Goal: Task Accomplishment & Management: Complete application form

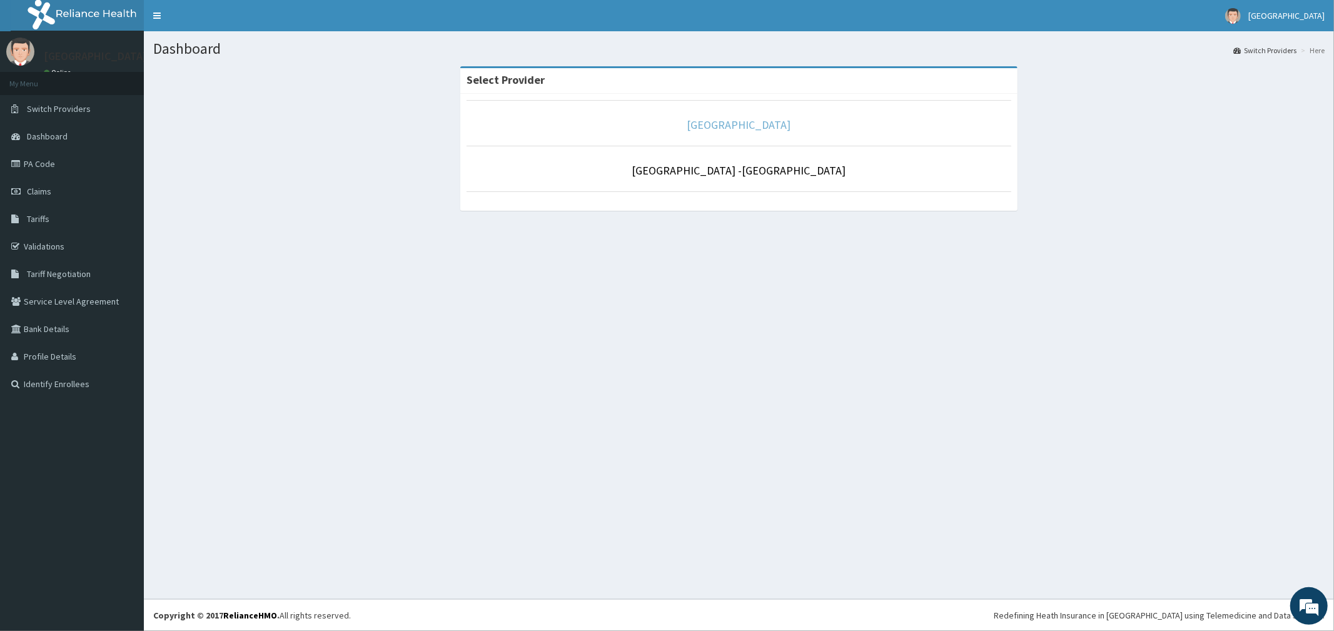
click at [754, 125] on link "[GEOGRAPHIC_DATA]" at bounding box center [739, 125] width 104 height 14
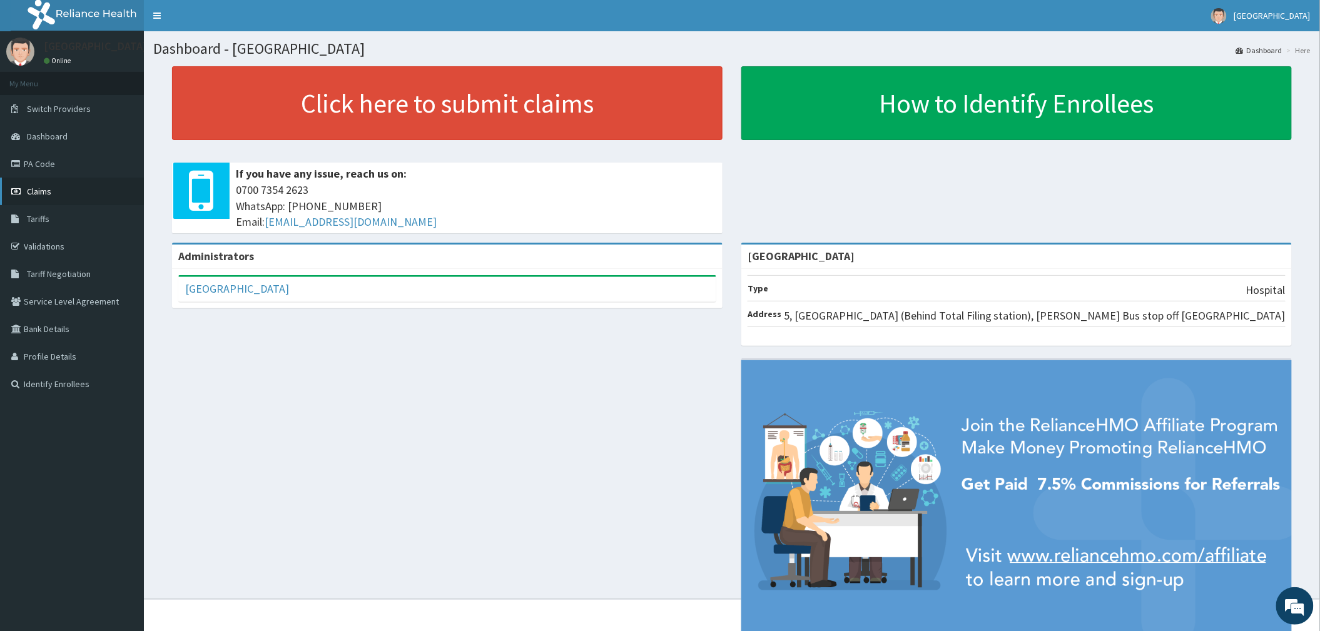
click at [35, 191] on span "Claims" at bounding box center [39, 191] width 24 height 11
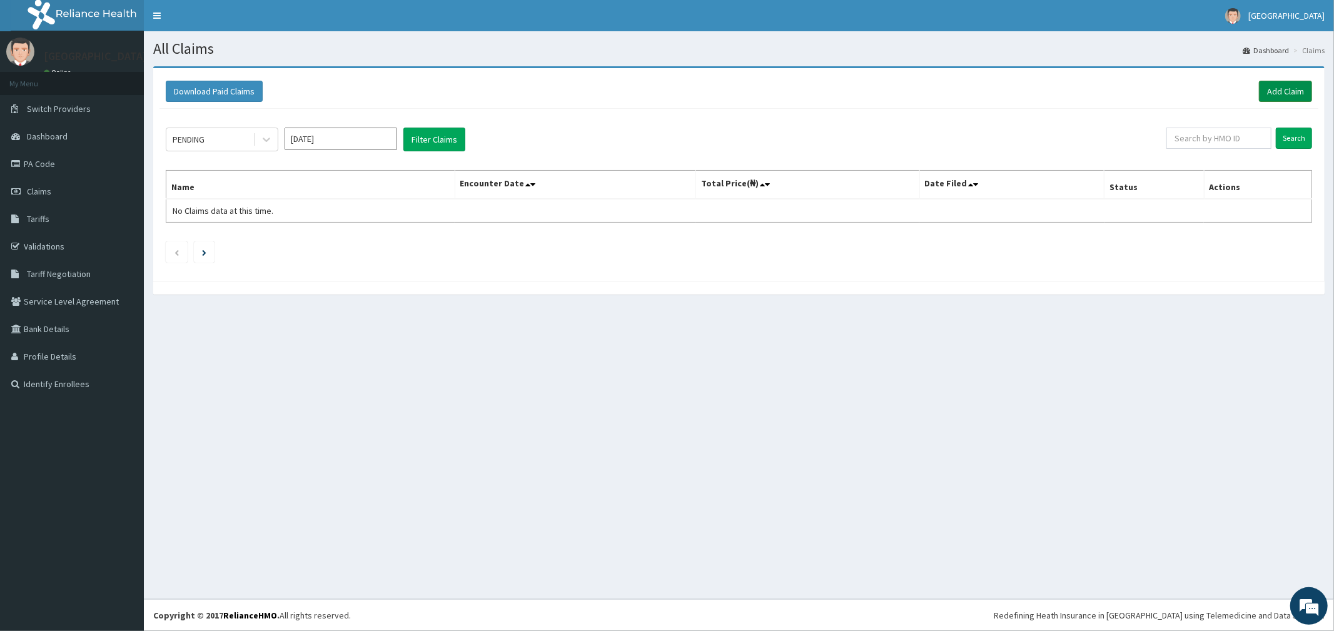
click at [1283, 88] on link "Add Claim" at bounding box center [1285, 91] width 53 height 21
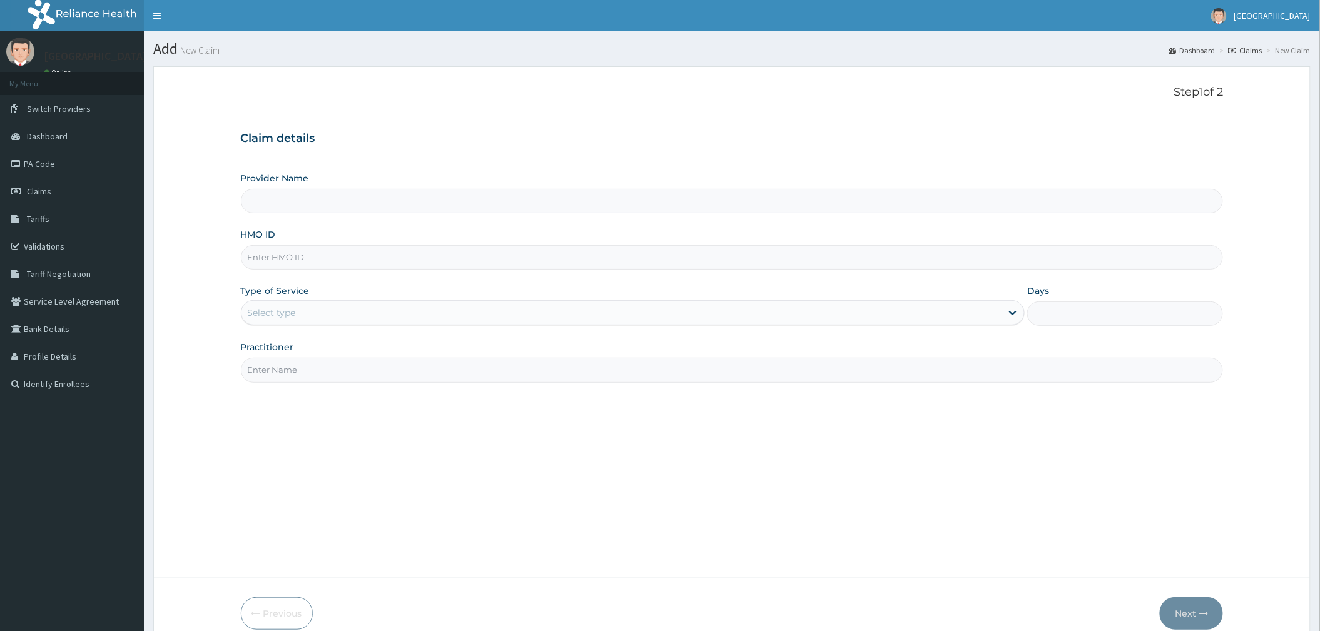
click at [291, 256] on input "HMO ID" at bounding box center [732, 257] width 983 height 24
type input "[GEOGRAPHIC_DATA]"
type input "HAW/10020/D"
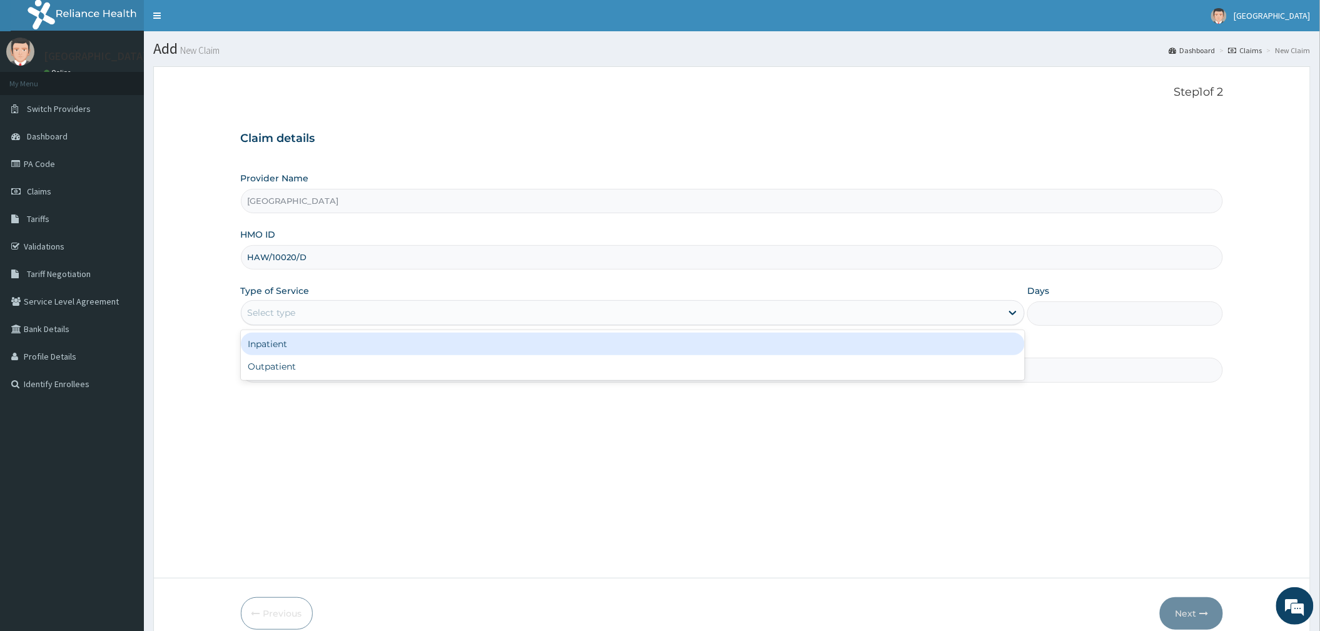
click at [280, 306] on div "Select type" at bounding box center [621, 313] width 760 height 20
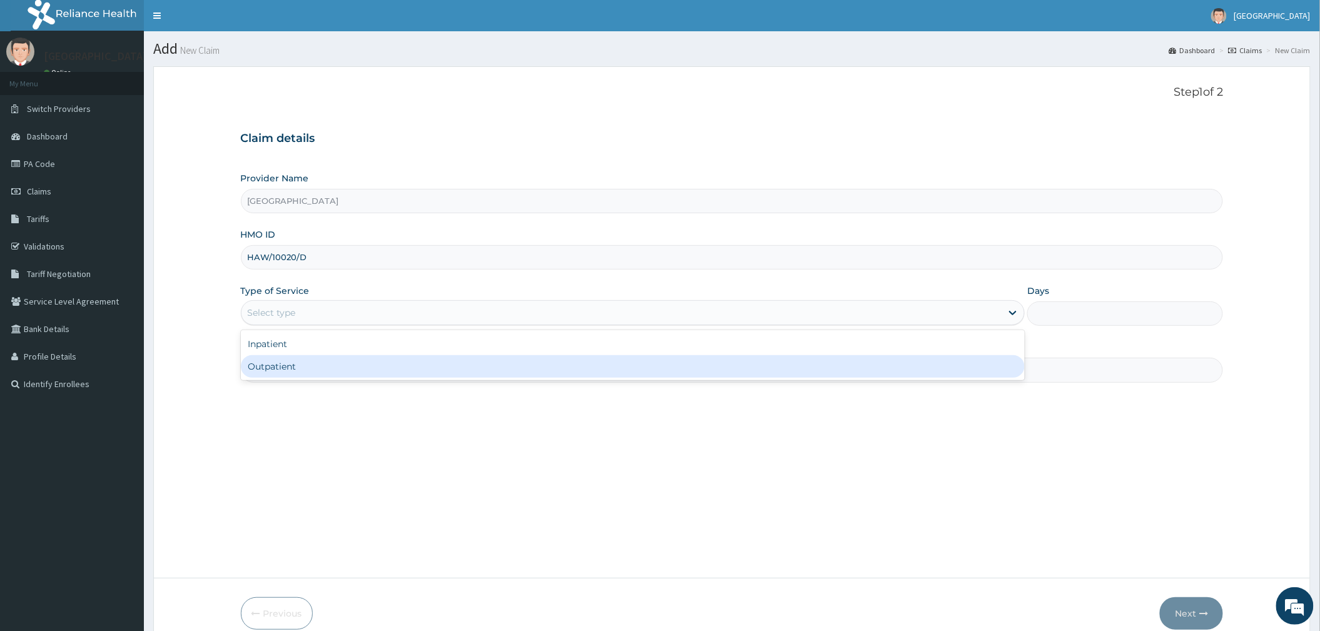
click at [286, 369] on div "Outpatient" at bounding box center [633, 366] width 784 height 23
type input "1"
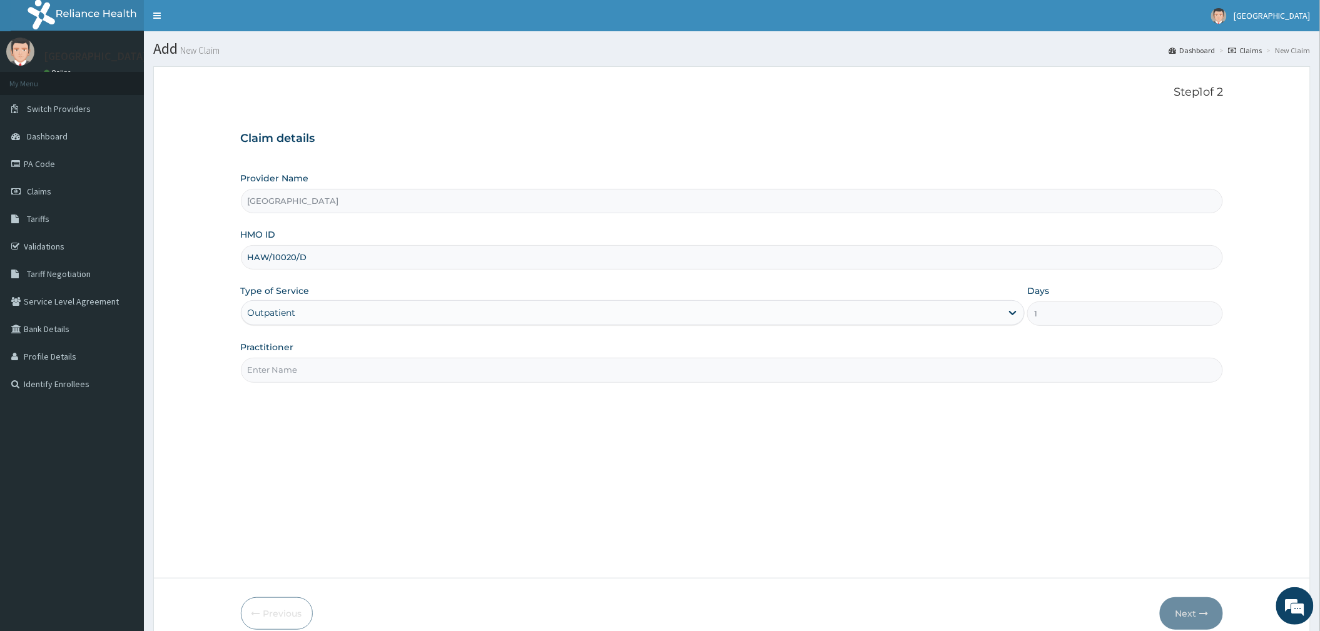
click at [479, 373] on input "Practitioner" at bounding box center [732, 370] width 983 height 24
type input "[PERSON_NAME]"
click at [1184, 615] on button "Next" at bounding box center [1191, 613] width 63 height 33
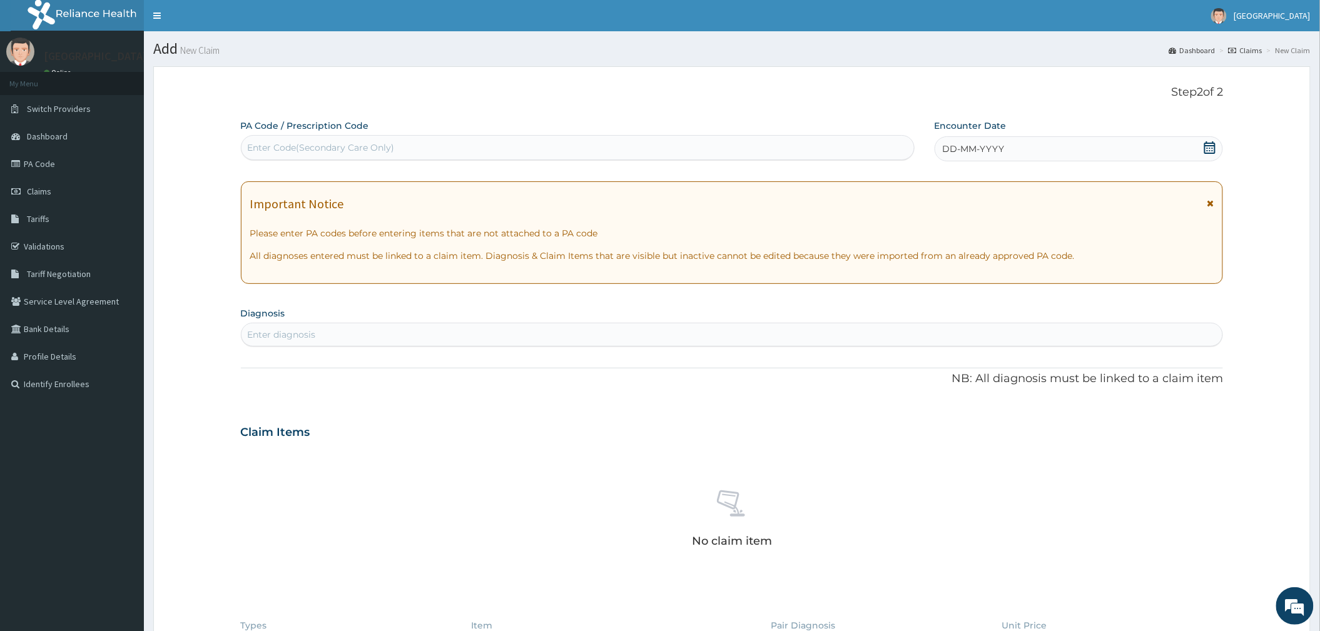
click at [1211, 148] on icon at bounding box center [1209, 147] width 13 height 13
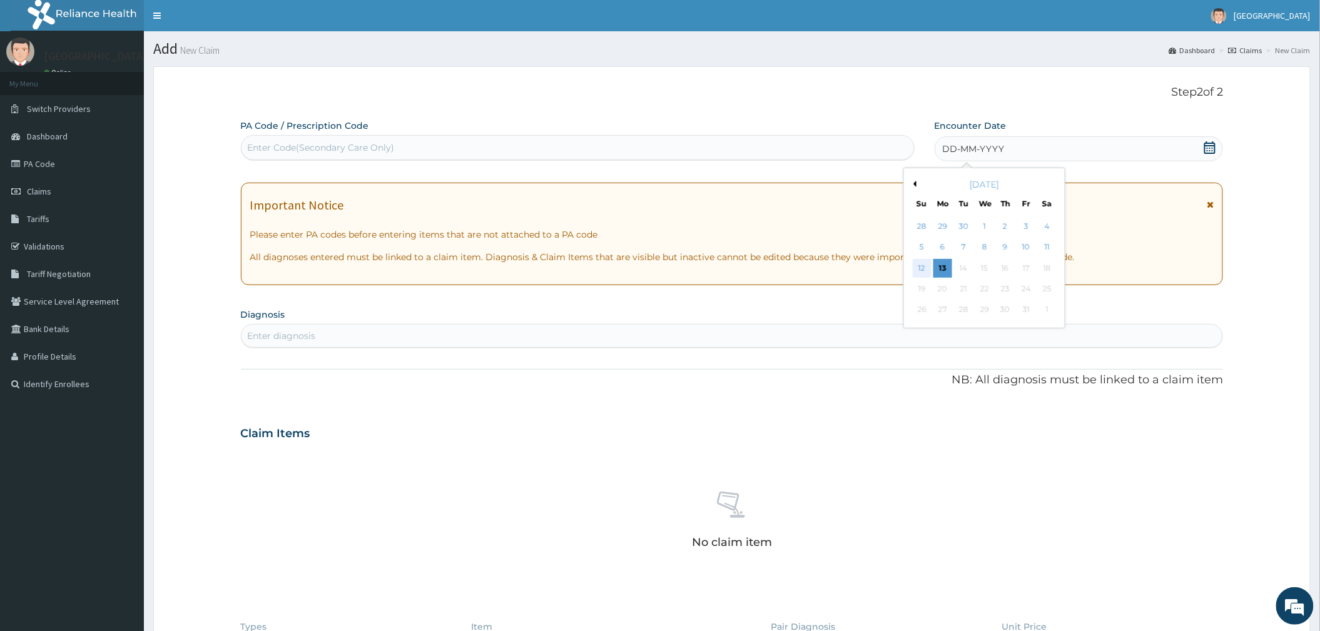
click at [919, 266] on div "12" at bounding box center [921, 268] width 19 height 19
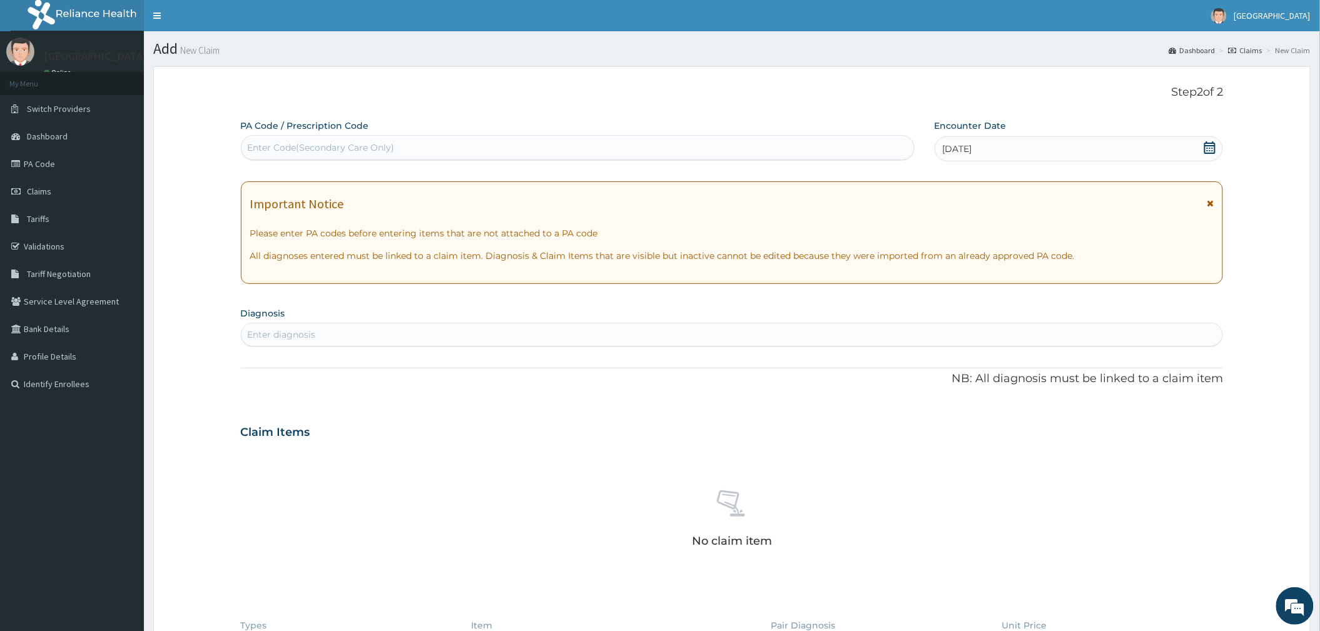
click at [295, 334] on div "Enter diagnosis" at bounding box center [282, 334] width 68 height 13
type input "P"
type input "[MEDICAL_DATA]"
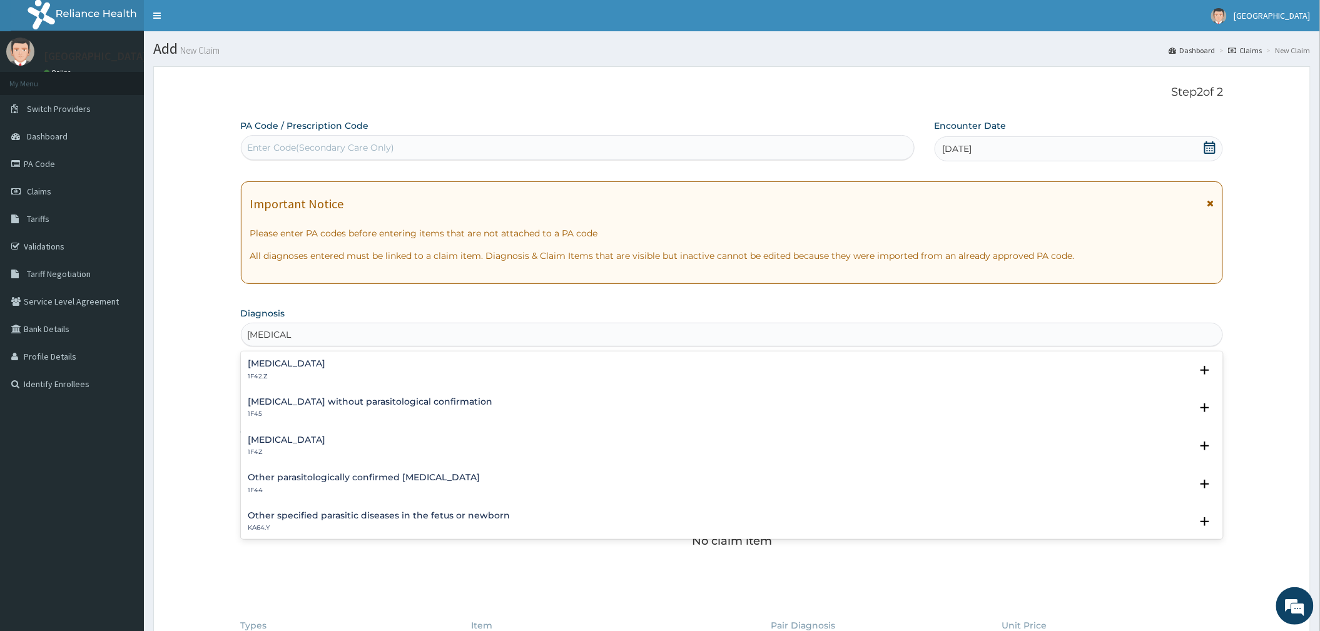
click at [326, 375] on p "1F42.Z" at bounding box center [287, 376] width 78 height 9
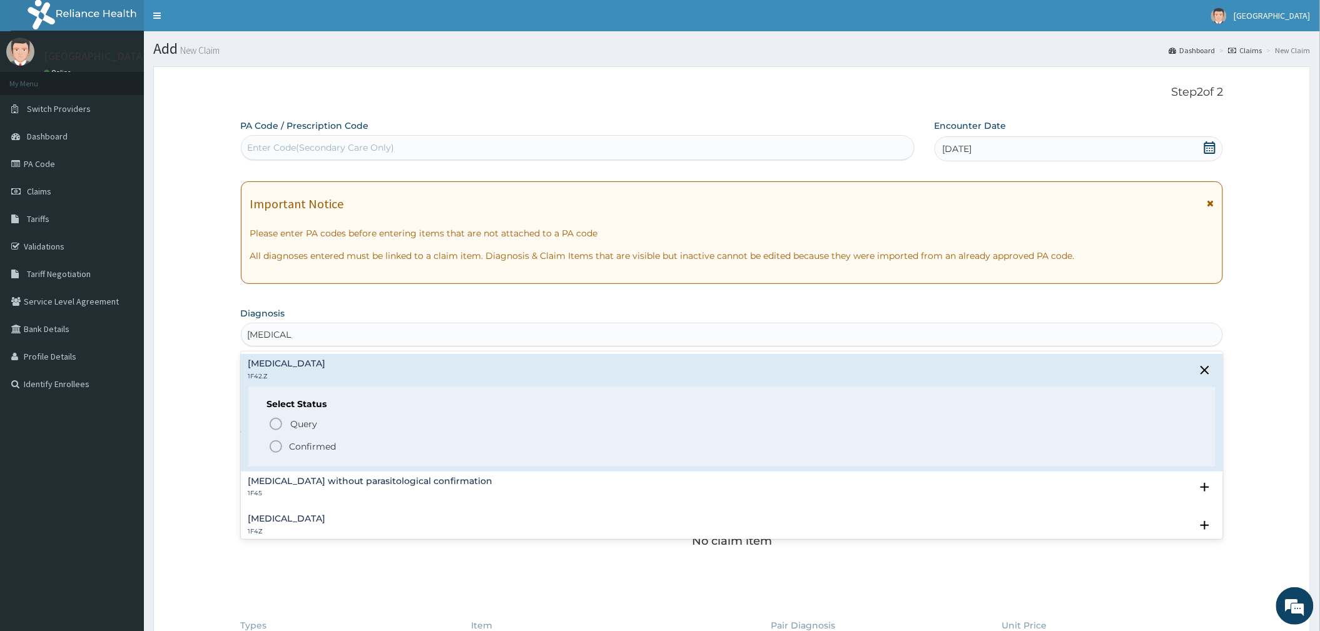
click at [291, 444] on p "Confirmed" at bounding box center [313, 446] width 47 height 13
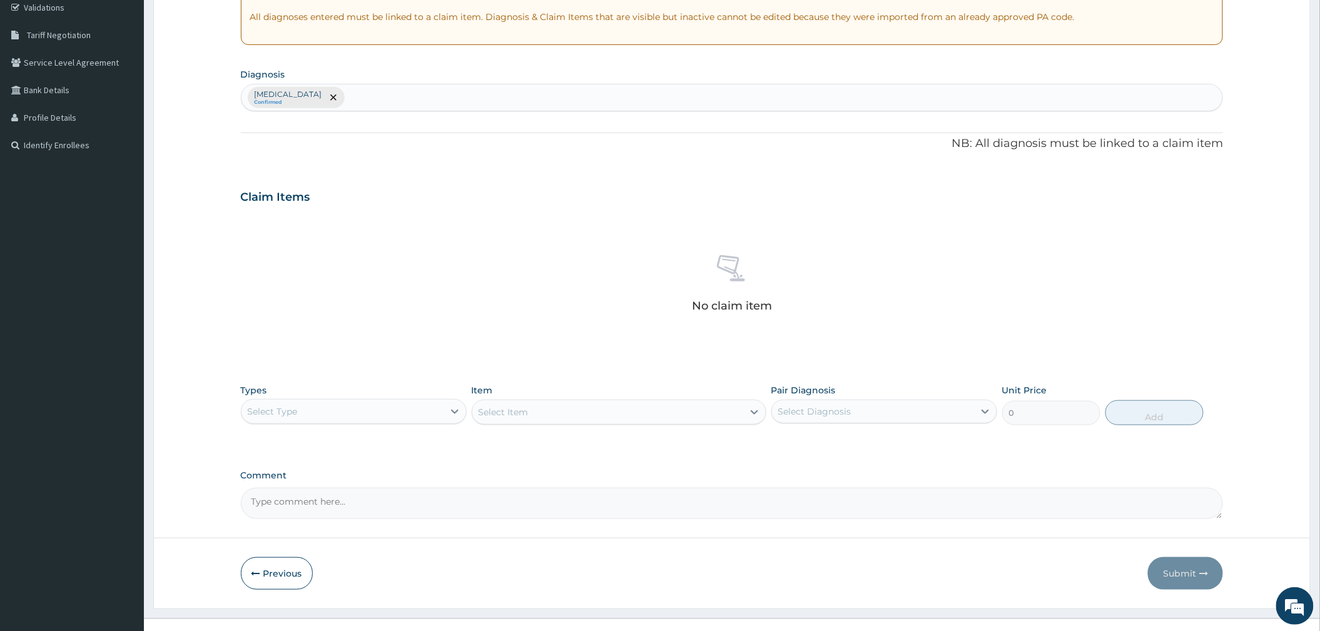
scroll to position [260, 0]
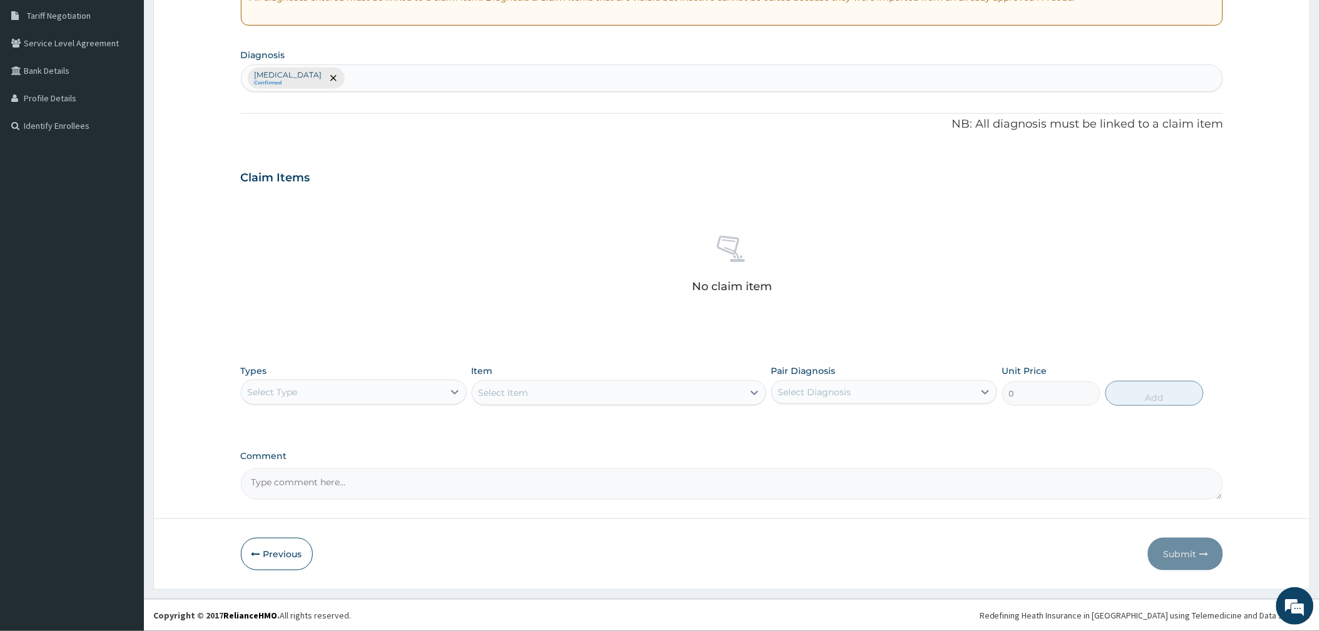
click at [347, 384] on div "Select Type" at bounding box center [342, 392] width 202 height 20
click at [301, 468] on div "Procedures" at bounding box center [354, 468] width 226 height 23
click at [806, 398] on div "Select Diagnosis" at bounding box center [873, 392] width 202 height 20
click at [804, 426] on label "[MEDICAL_DATA]" at bounding box center [831, 423] width 78 height 13
checkbox input "true"
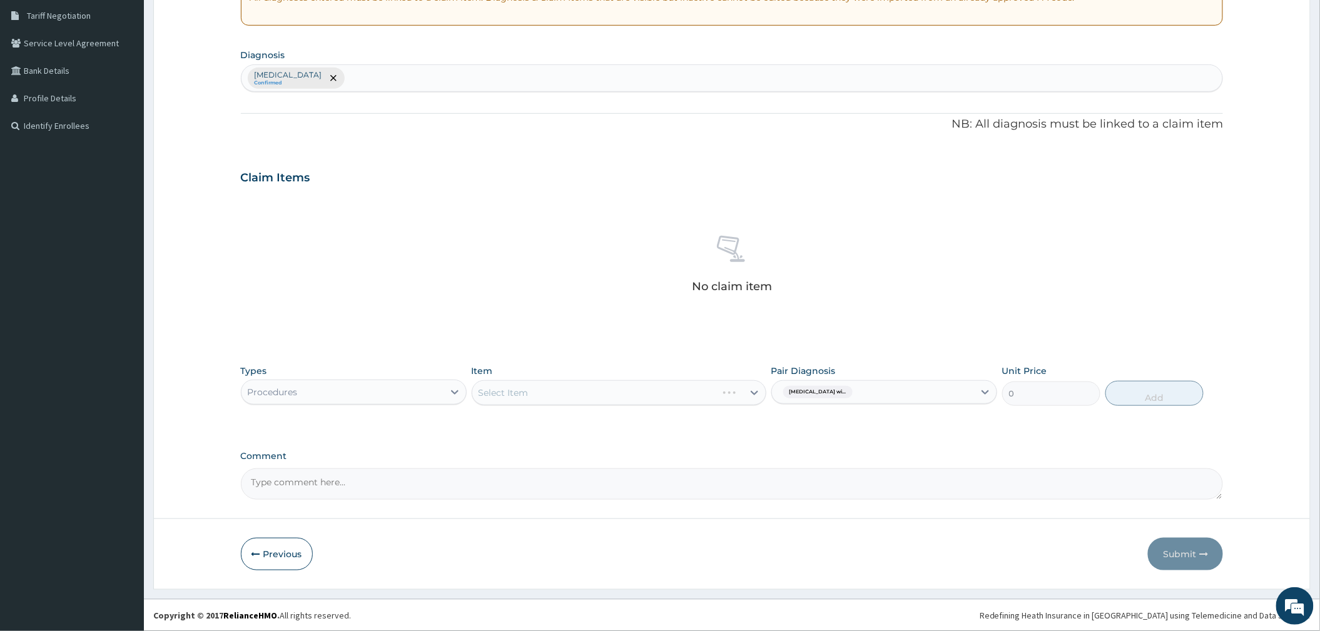
click at [714, 389] on div "Select Item" at bounding box center [619, 392] width 295 height 25
click at [664, 397] on div "Select Item" at bounding box center [619, 392] width 295 height 25
click at [688, 398] on div "Select Item" at bounding box center [619, 392] width 295 height 25
click at [704, 393] on div "Select Item" at bounding box center [619, 392] width 295 height 25
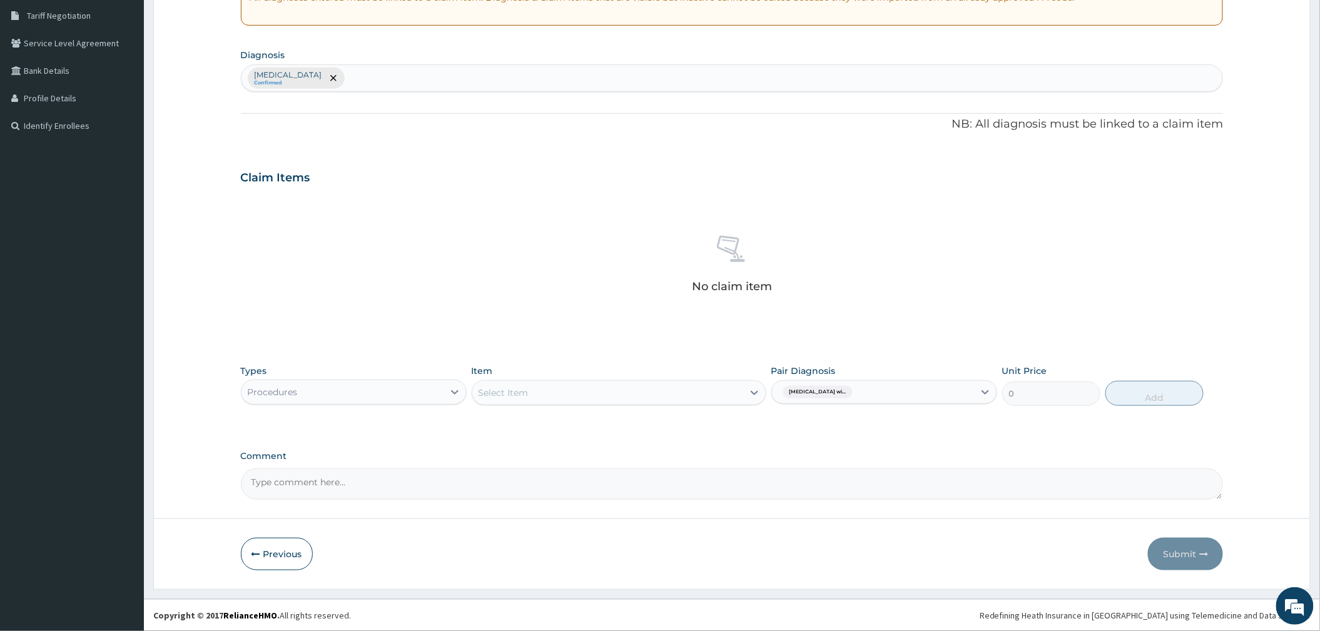
click at [707, 396] on div "Select Item" at bounding box center [607, 393] width 271 height 20
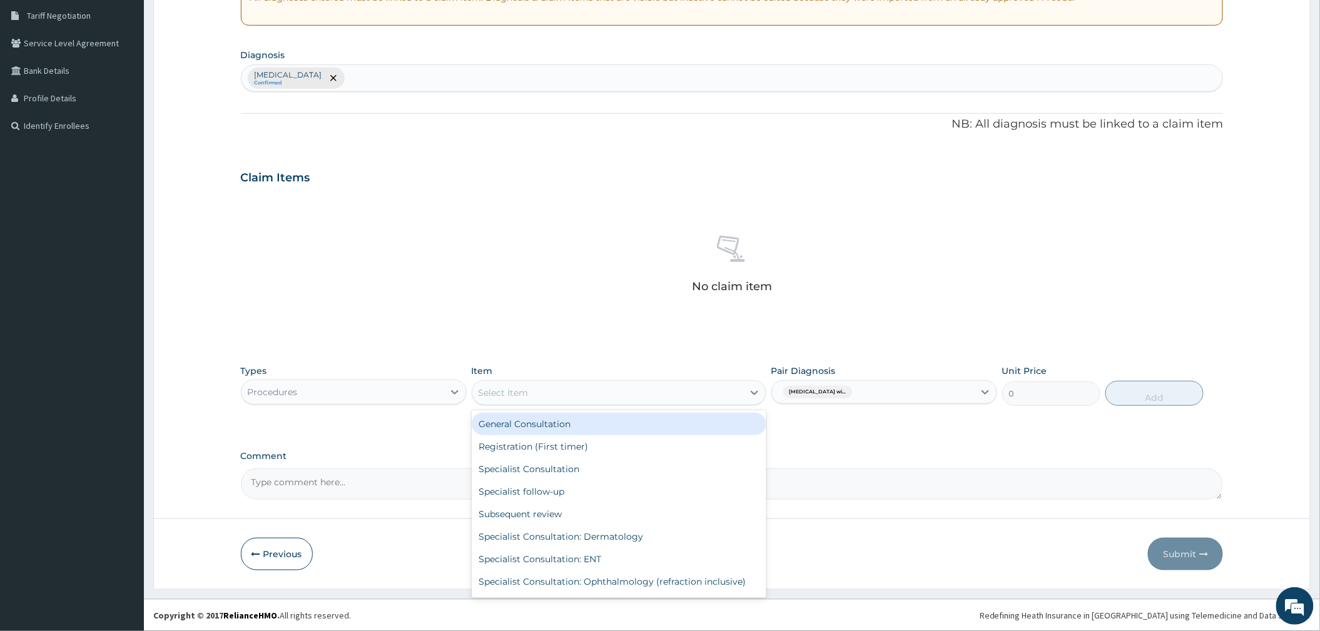
click at [578, 417] on div "General Consultation" at bounding box center [619, 424] width 295 height 23
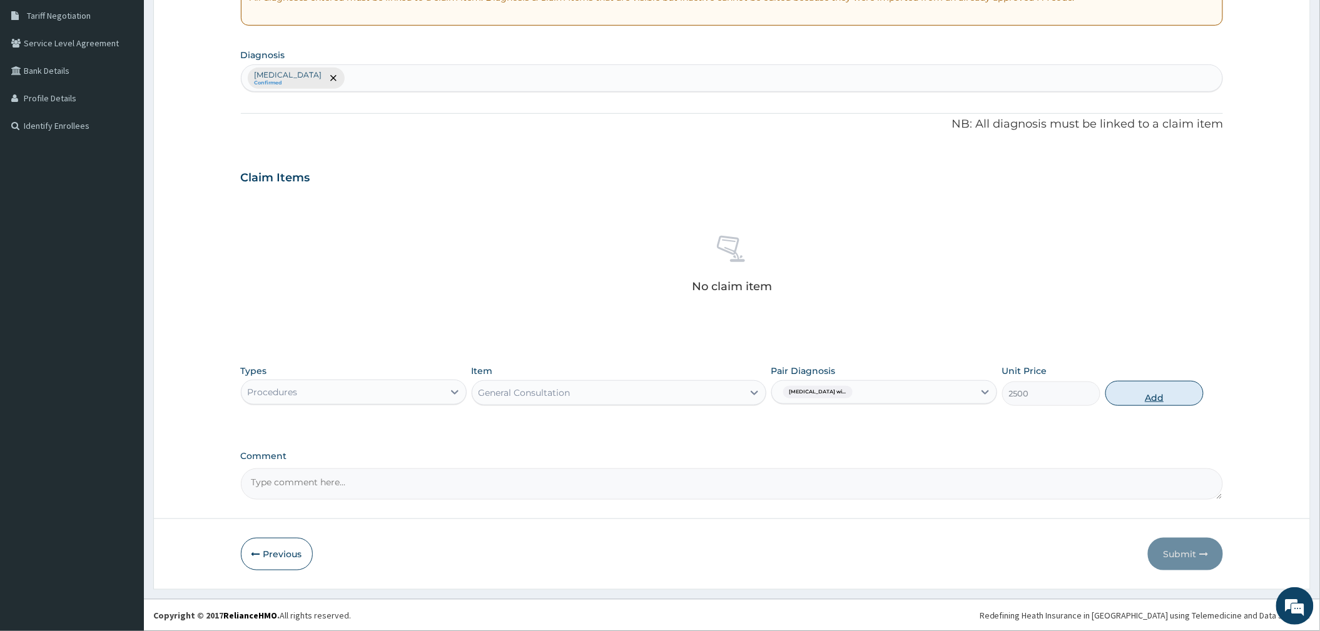
click at [1131, 398] on button "Add" at bounding box center [1154, 393] width 98 height 25
type input "0"
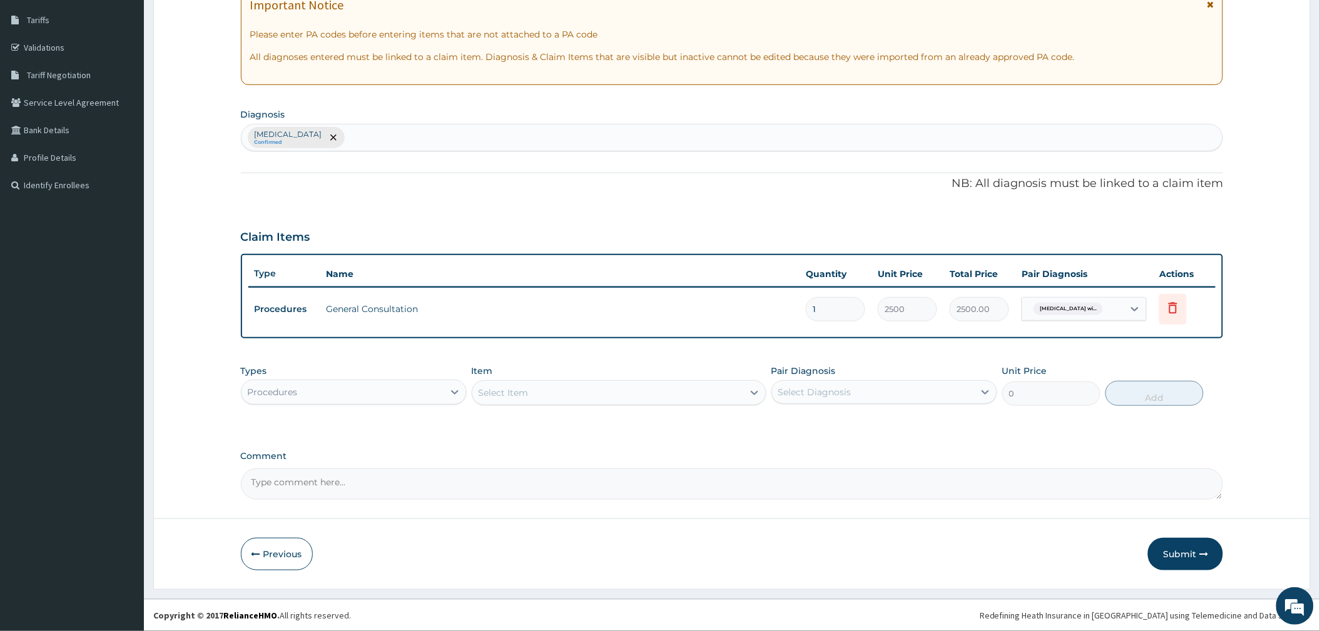
scroll to position [199, 0]
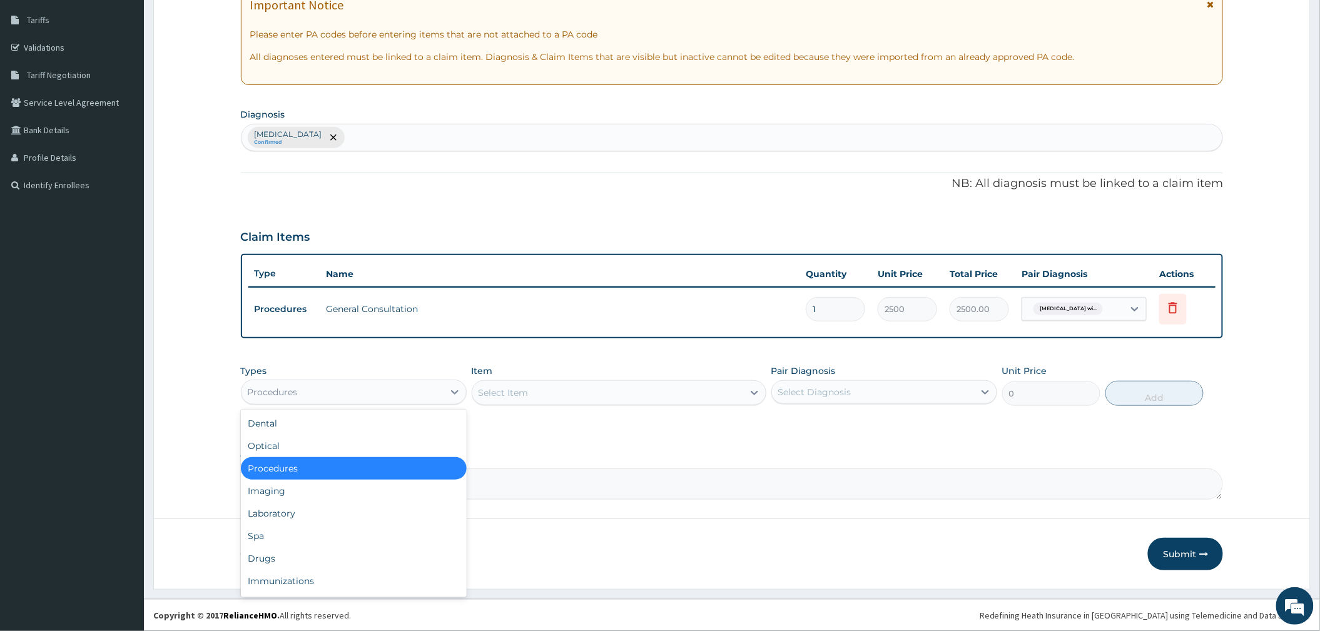
click at [413, 391] on div "Procedures" at bounding box center [342, 392] width 202 height 20
click at [304, 554] on div "Drugs" at bounding box center [354, 558] width 226 height 23
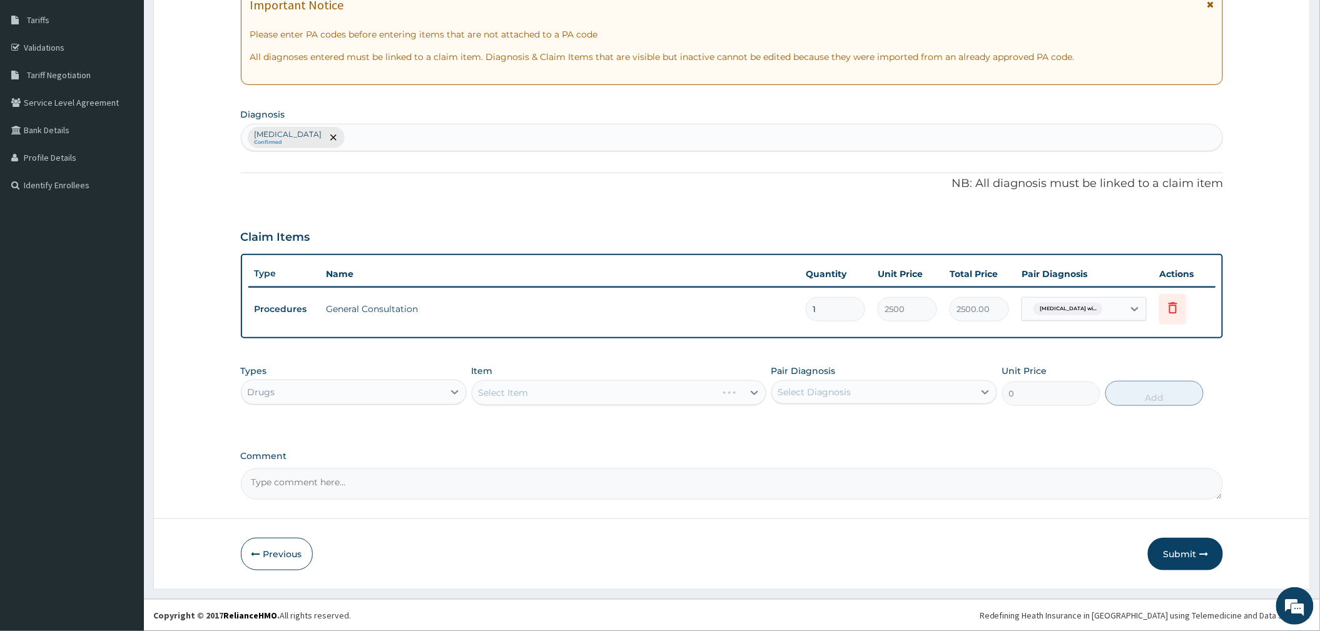
click at [826, 396] on div "Select Diagnosis" at bounding box center [814, 392] width 73 height 13
click at [812, 429] on label "[MEDICAL_DATA]" at bounding box center [831, 423] width 78 height 13
checkbox input "true"
click at [672, 400] on div "Select Item" at bounding box center [619, 392] width 295 height 25
click at [664, 386] on div "Select Item" at bounding box center [619, 392] width 295 height 25
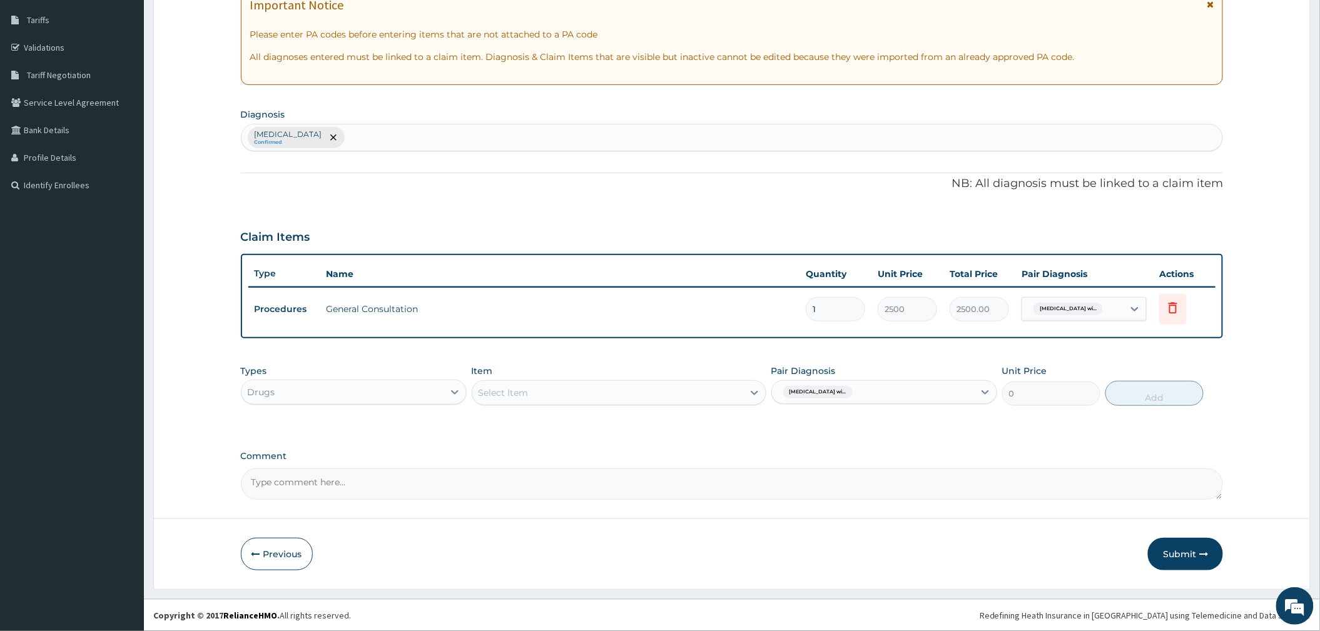
click at [614, 392] on div "Select Item" at bounding box center [607, 393] width 271 height 20
type input "COARTE"
click at [589, 418] on div "[MEDICAL_DATA] tabs" at bounding box center [619, 424] width 295 height 23
drag, startPoint x: 1146, startPoint y: 389, endPoint x: 908, endPoint y: 446, distance: 245.0
click at [1146, 390] on button "Add" at bounding box center [1154, 393] width 98 height 25
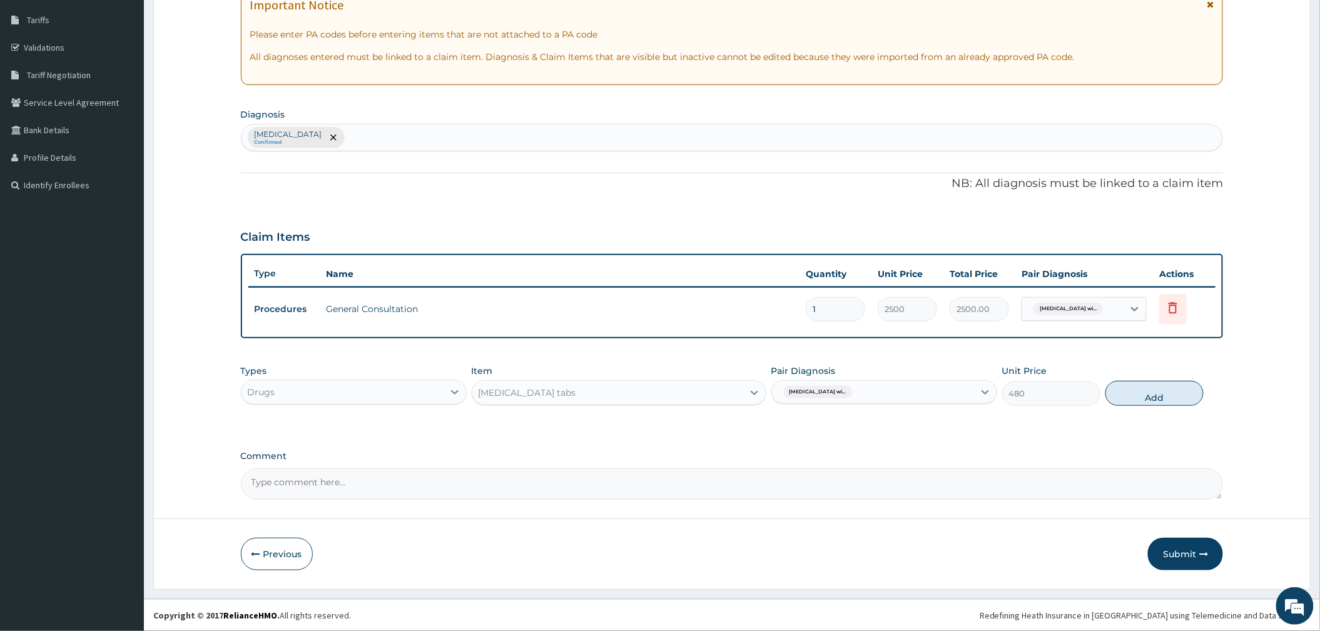
type input "0"
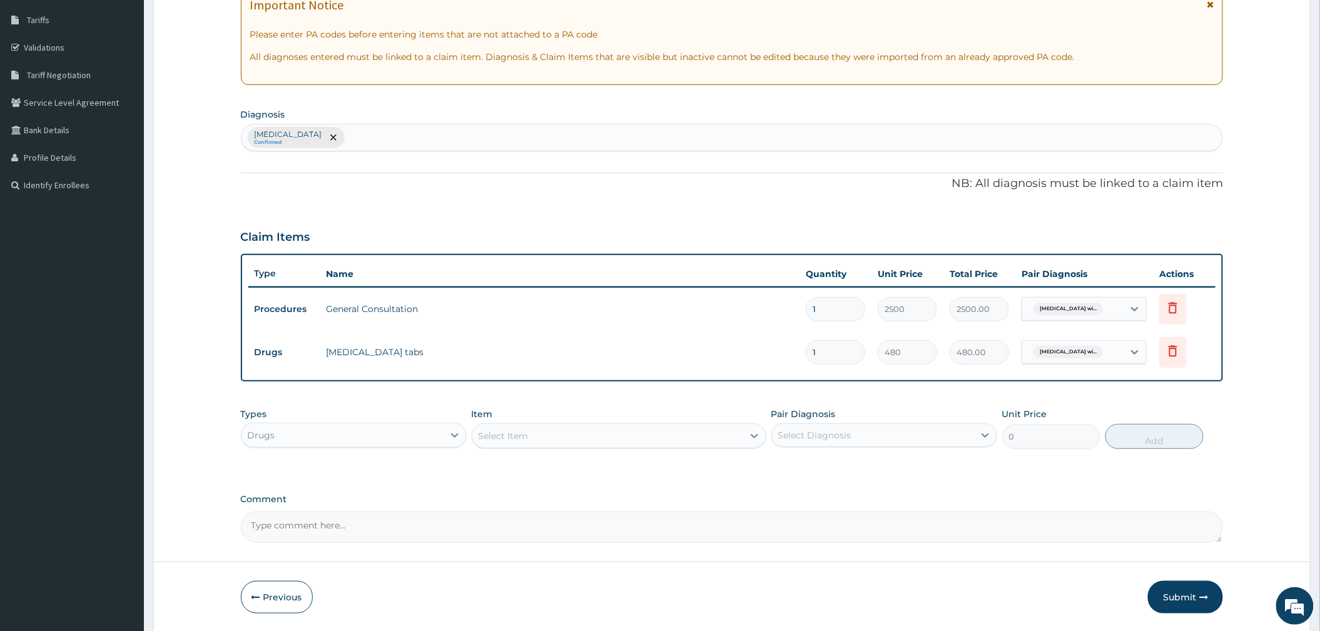
click at [573, 431] on div "Select Item" at bounding box center [607, 436] width 271 height 20
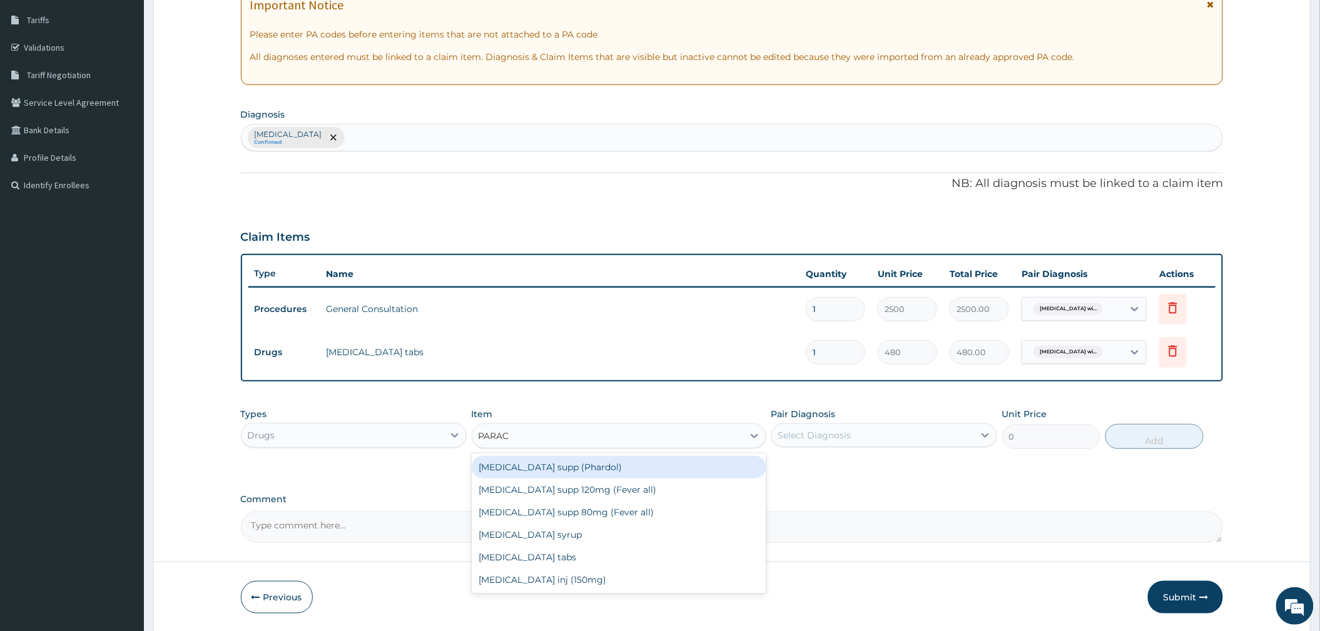
type input "PARACE"
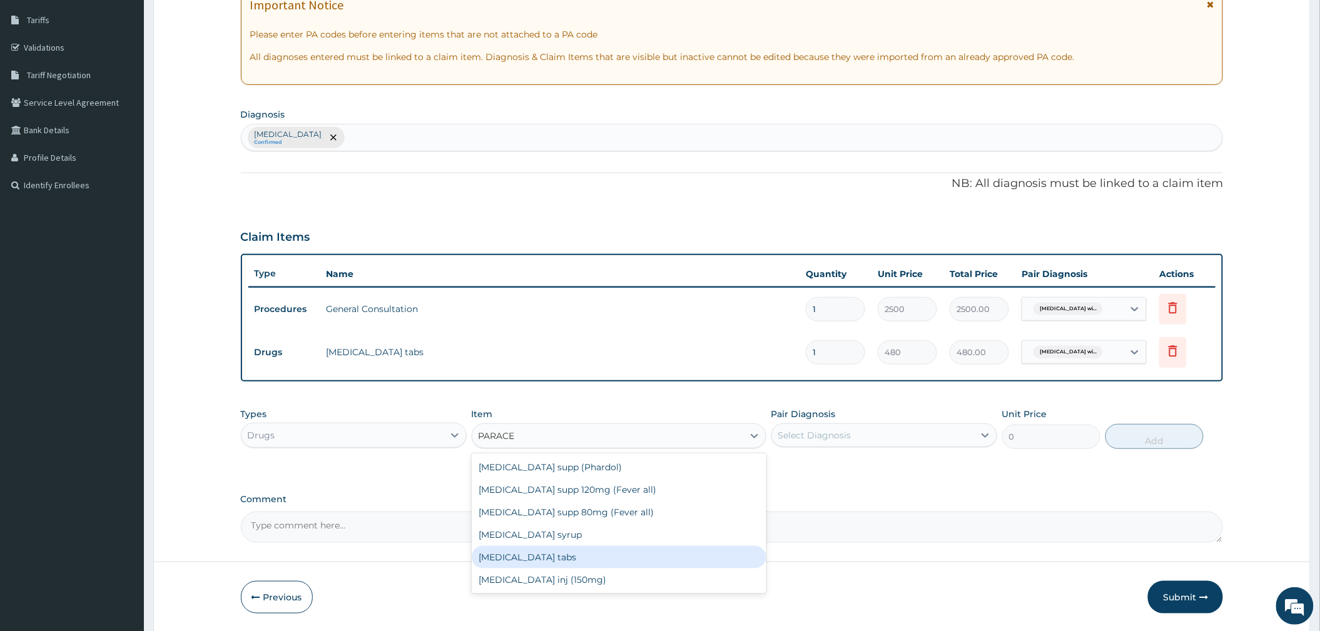
click at [579, 564] on div "[MEDICAL_DATA] tabs" at bounding box center [619, 557] width 295 height 23
type input "20"
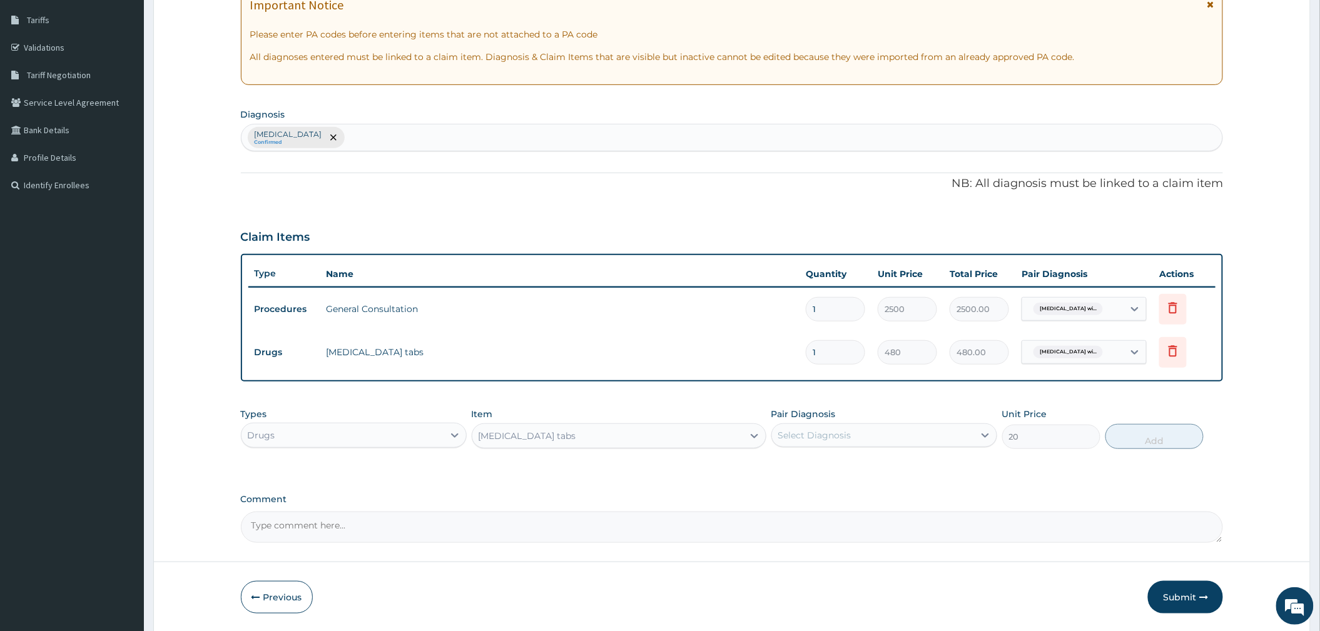
click at [813, 446] on div "Select Diagnosis" at bounding box center [884, 435] width 226 height 24
click at [807, 472] on label "Plasmodium malariae malaria without complication" at bounding box center [831, 466] width 78 height 13
checkbox input "true"
click at [1148, 438] on button "Add" at bounding box center [1154, 436] width 98 height 25
type input "0"
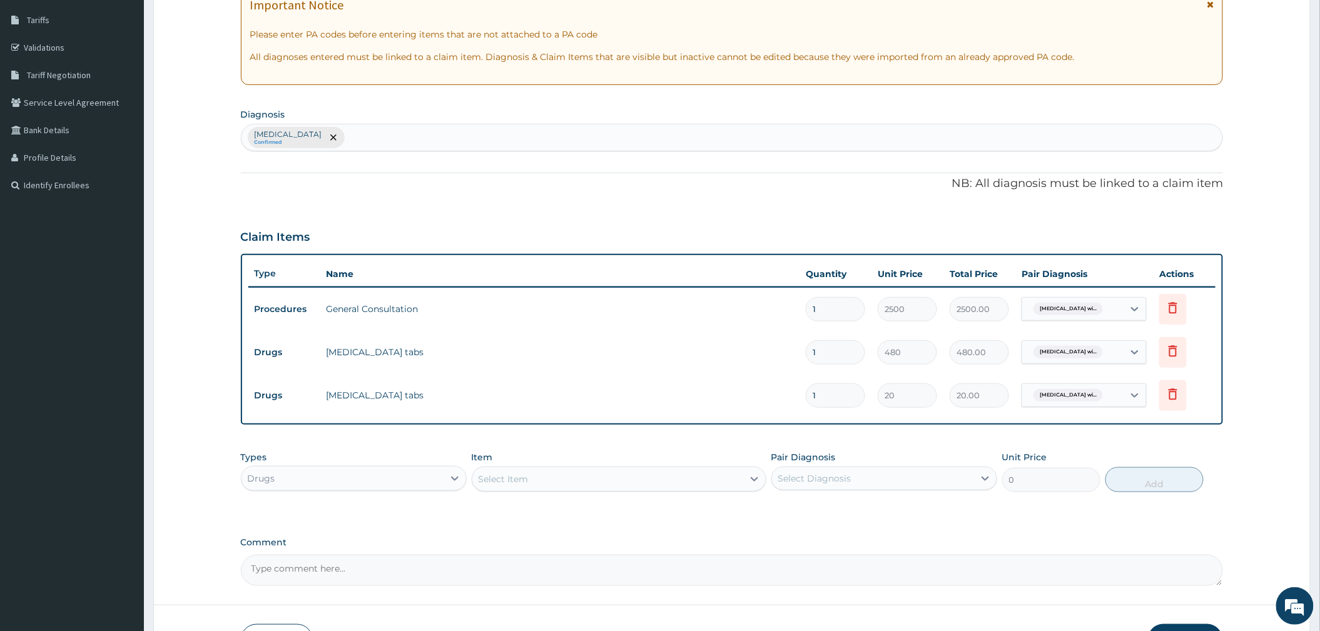
click at [826, 400] on input "1" at bounding box center [835, 395] width 59 height 24
type input "18"
type input "360.00"
type input "18"
drag, startPoint x: 838, startPoint y: 341, endPoint x: 788, endPoint y: 352, distance: 51.2
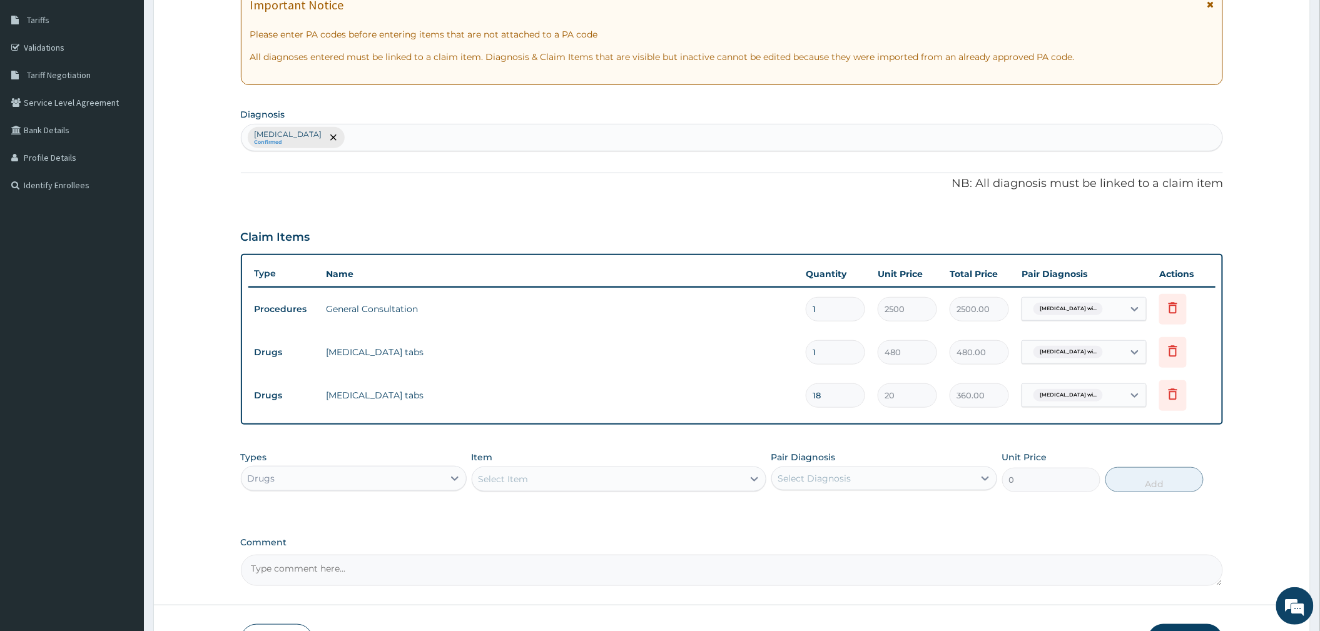
click at [788, 352] on tr "Drugs Coartem tabs 1 480 480.00 Plasmodium malariae malaria wi... Delete" at bounding box center [732, 352] width 968 height 43
type input "6"
type input "2880.00"
type input "5"
type input "2400.00"
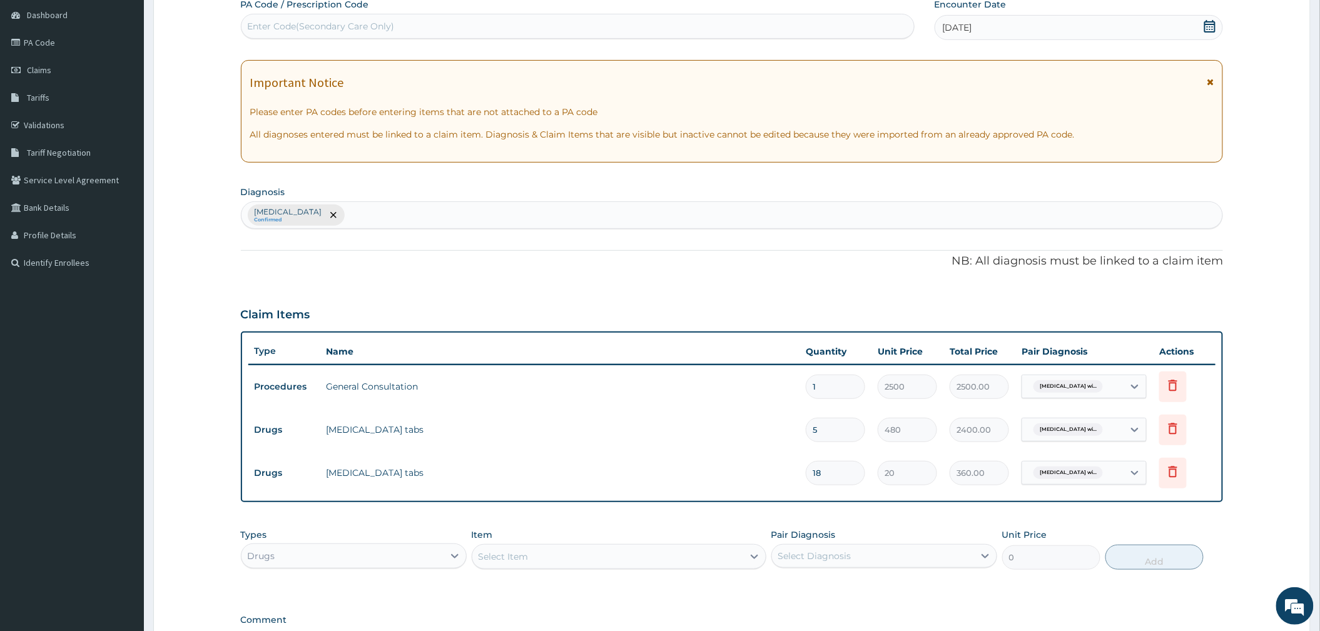
scroll to position [286, 0]
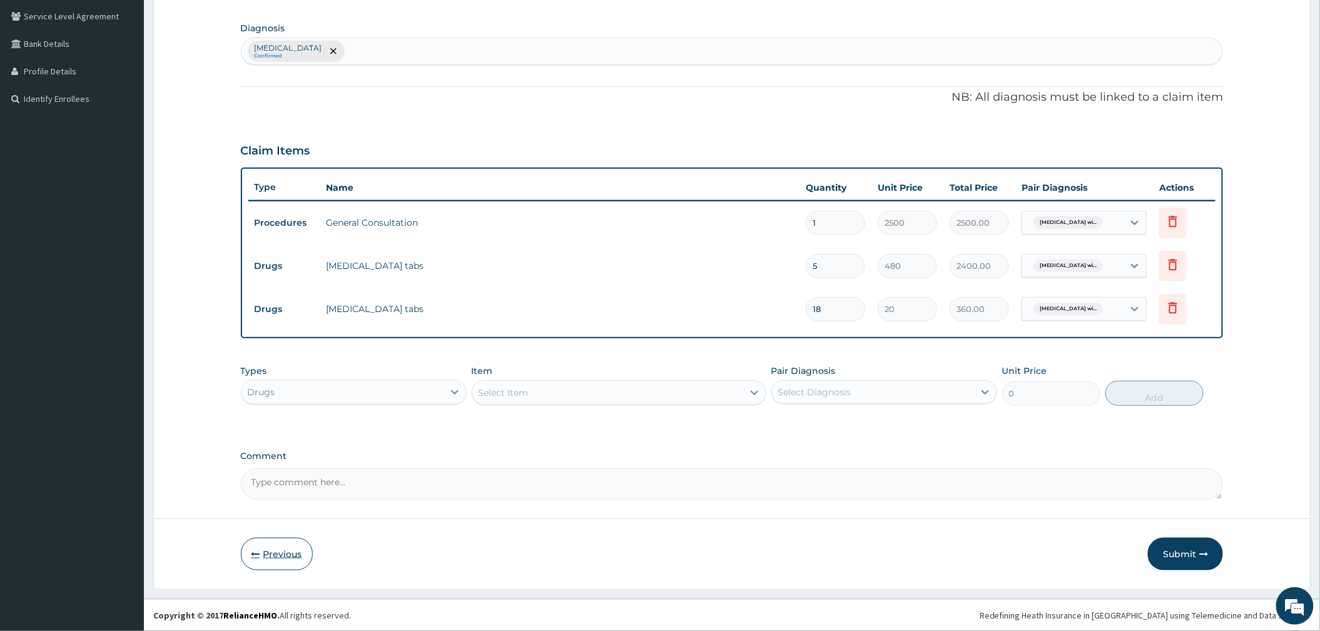
type input "5"
click at [296, 559] on button "Previous" at bounding box center [277, 554] width 72 height 33
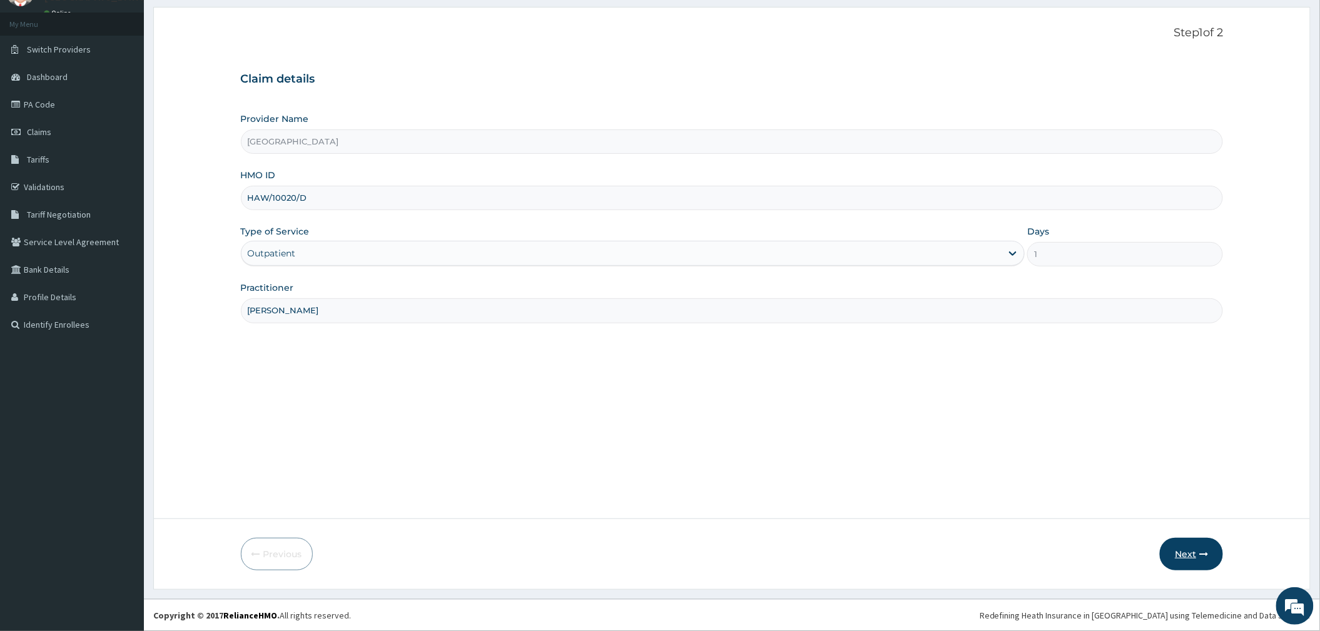
click at [1187, 544] on button "Next" at bounding box center [1191, 554] width 63 height 33
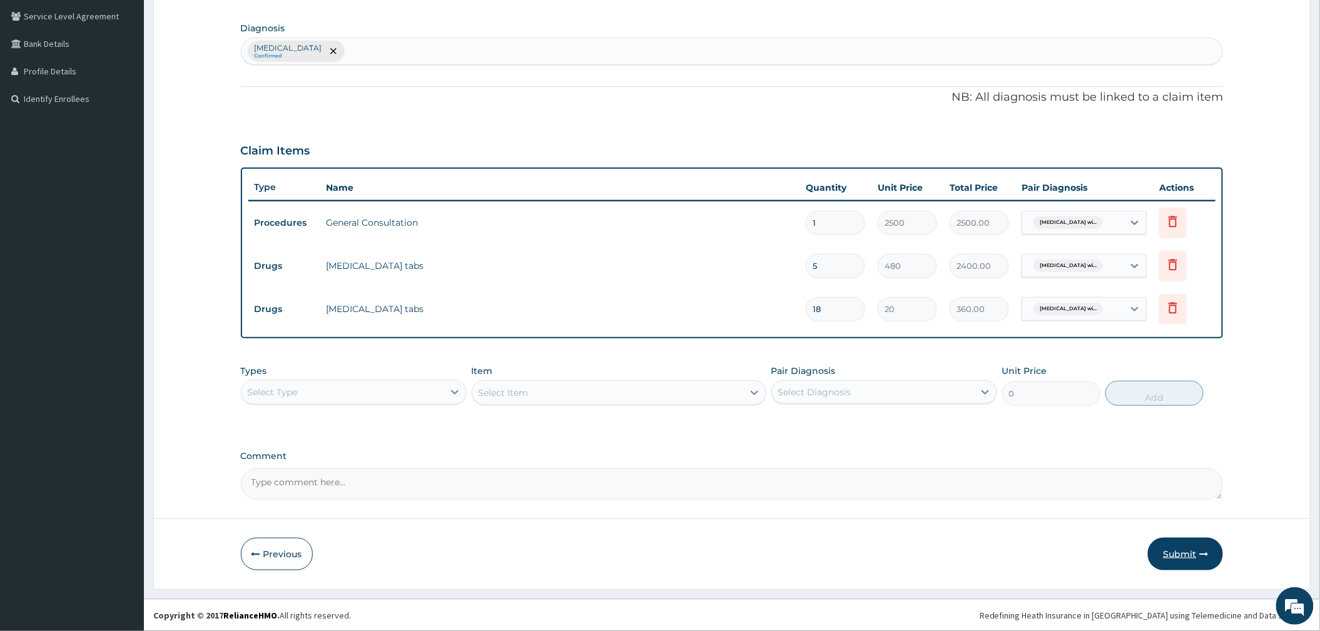
click at [1180, 550] on button "Submit" at bounding box center [1185, 554] width 75 height 33
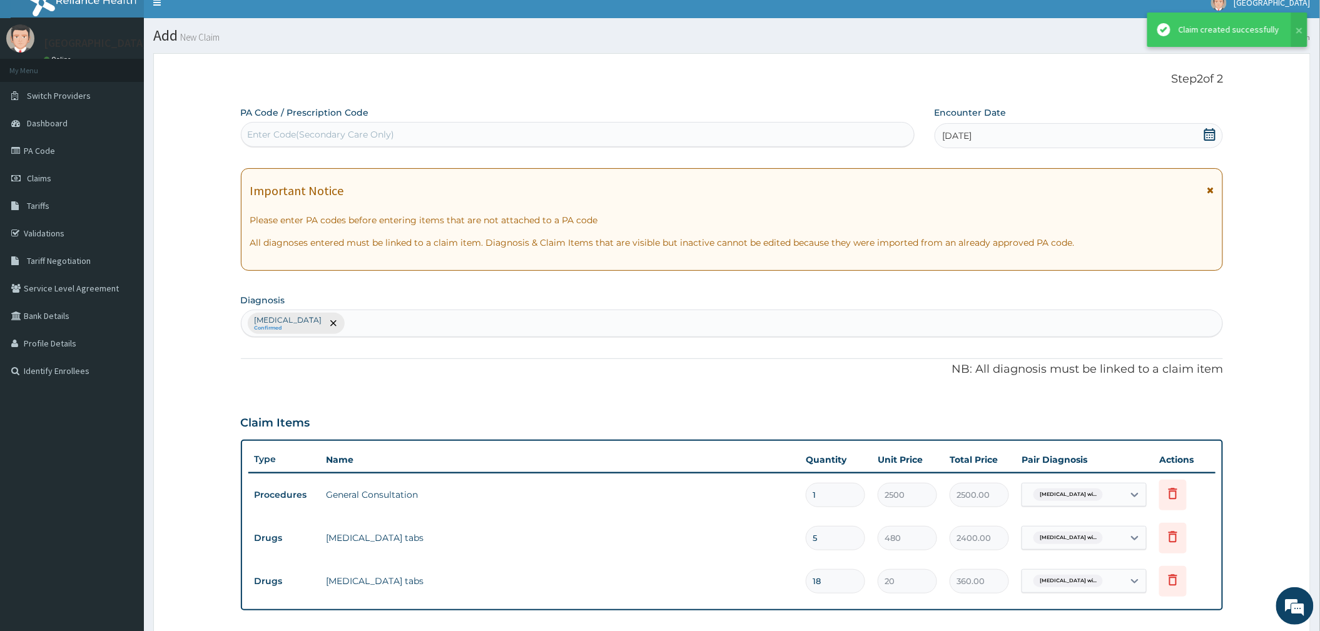
scroll to position [286, 0]
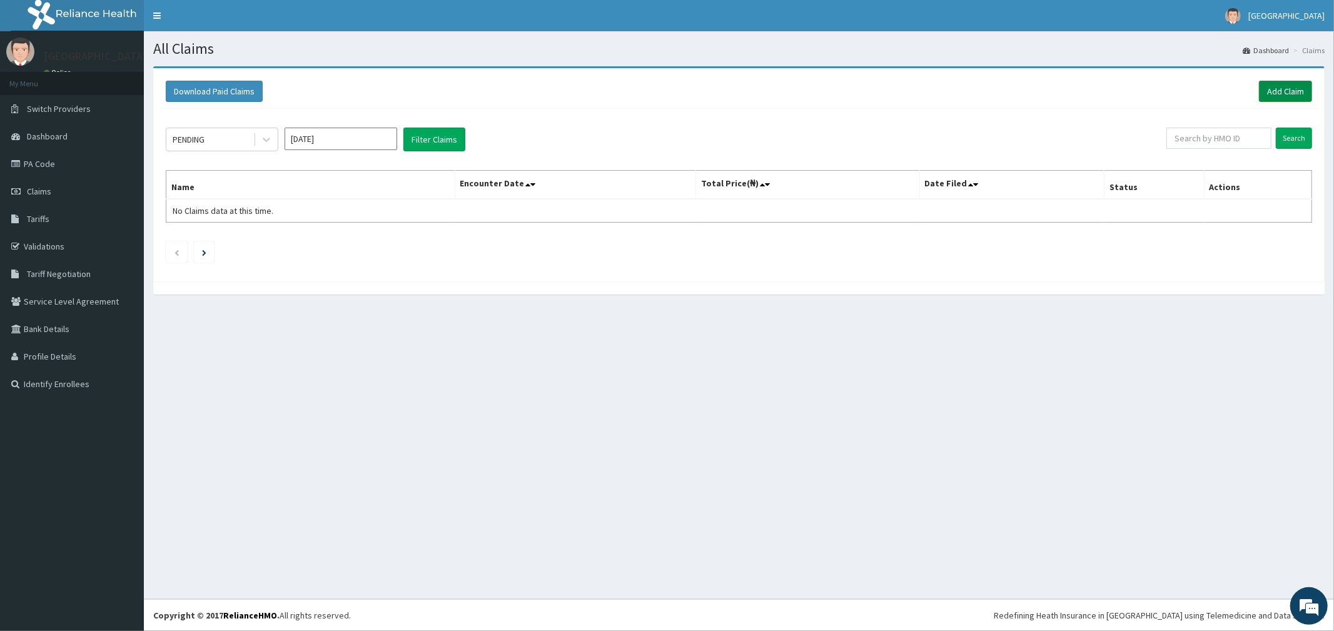
click at [1270, 96] on link "Add Claim" at bounding box center [1285, 91] width 53 height 21
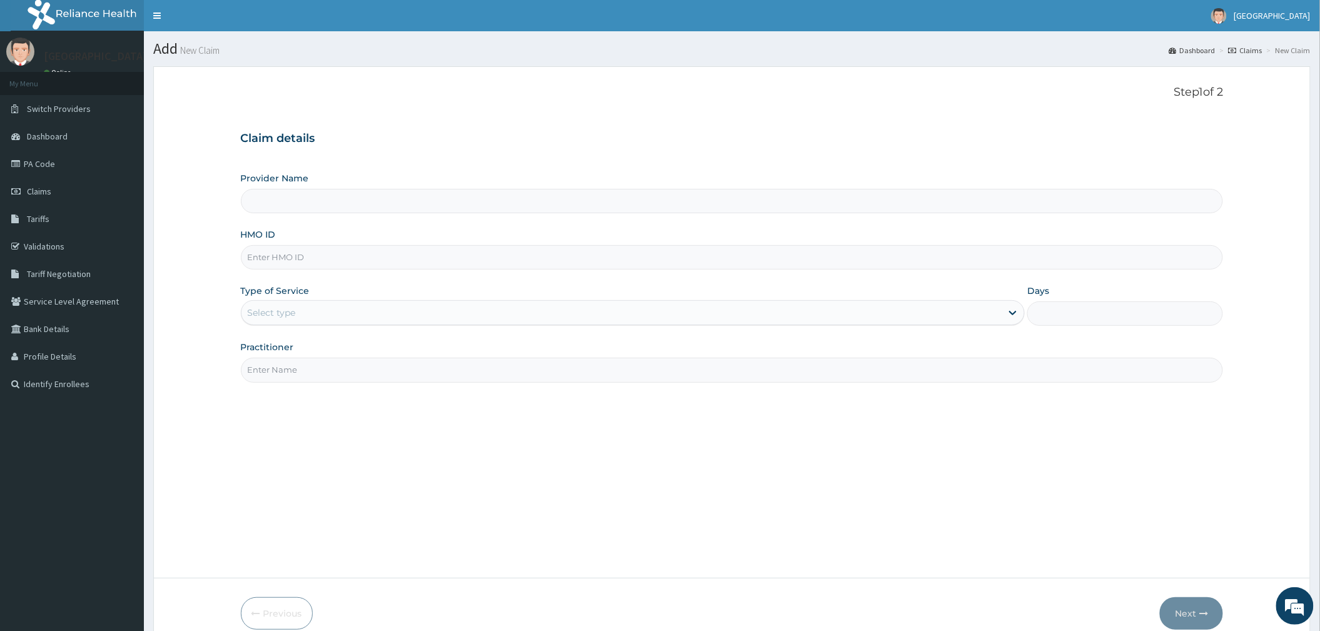
type input "[GEOGRAPHIC_DATA]"
click at [256, 261] on input "HMO ID" at bounding box center [732, 257] width 983 height 24
type input "HAW/10020/F"
click at [276, 319] on div "Select type" at bounding box center [272, 312] width 48 height 13
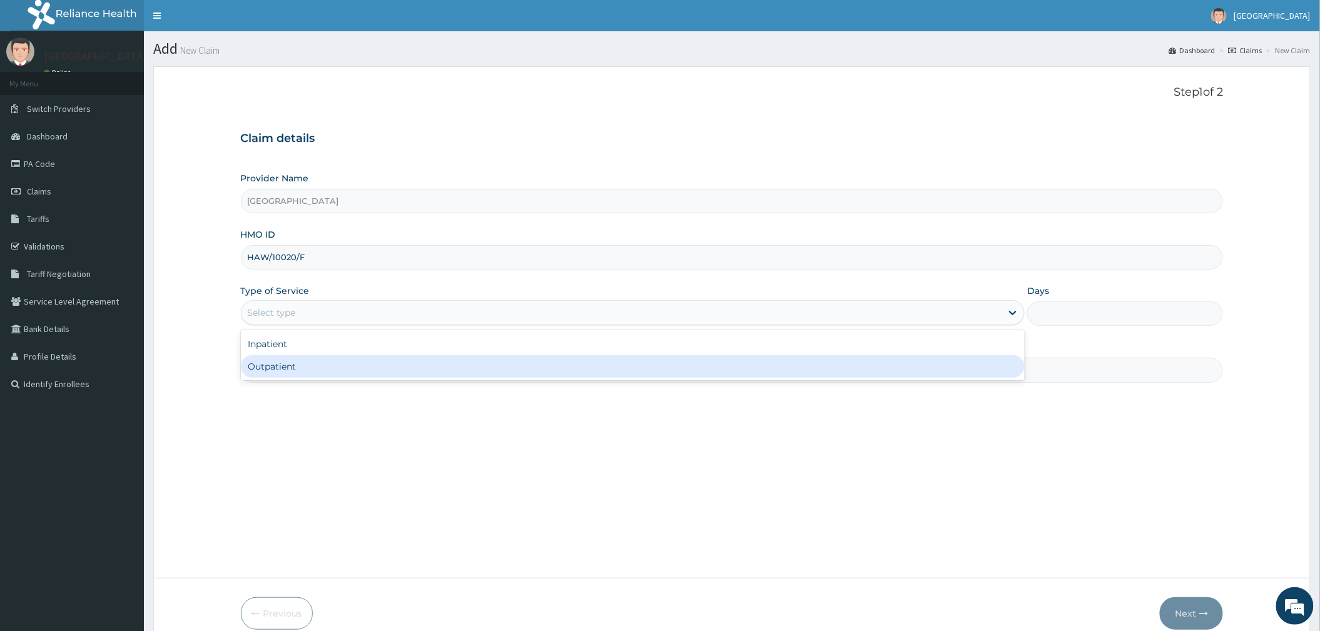
click at [273, 373] on div "Outpatient" at bounding box center [633, 366] width 784 height 23
type input "1"
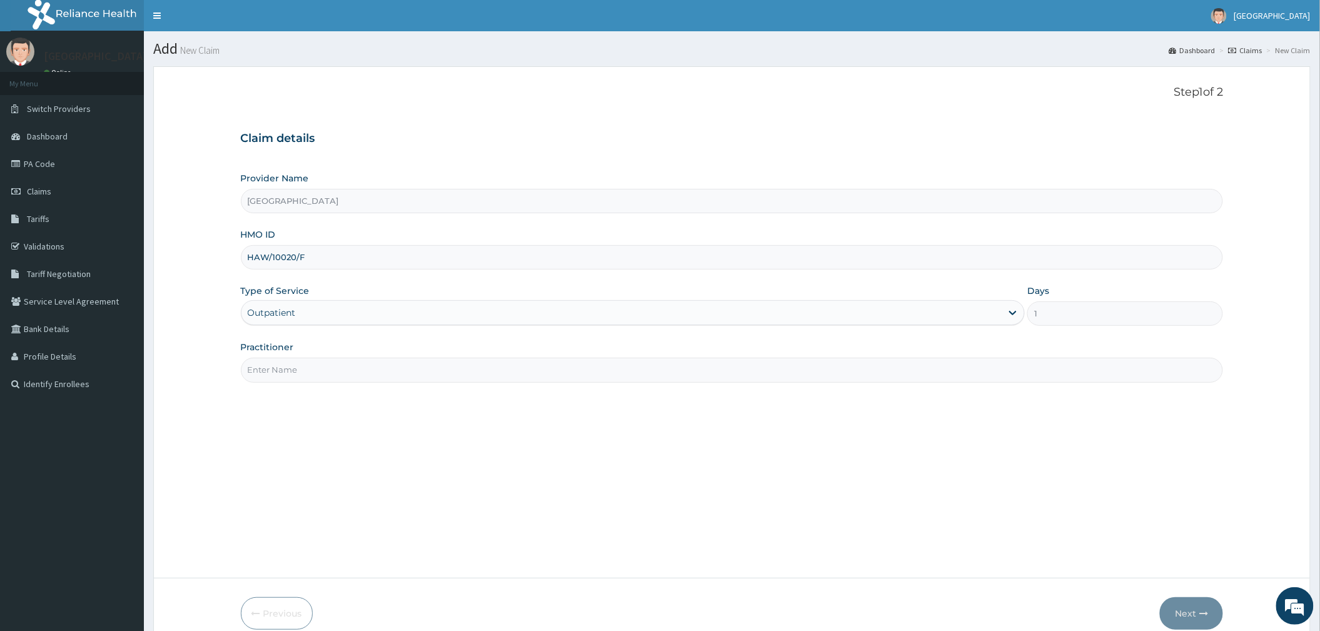
click at [280, 366] on input "Practitioner" at bounding box center [732, 370] width 983 height 24
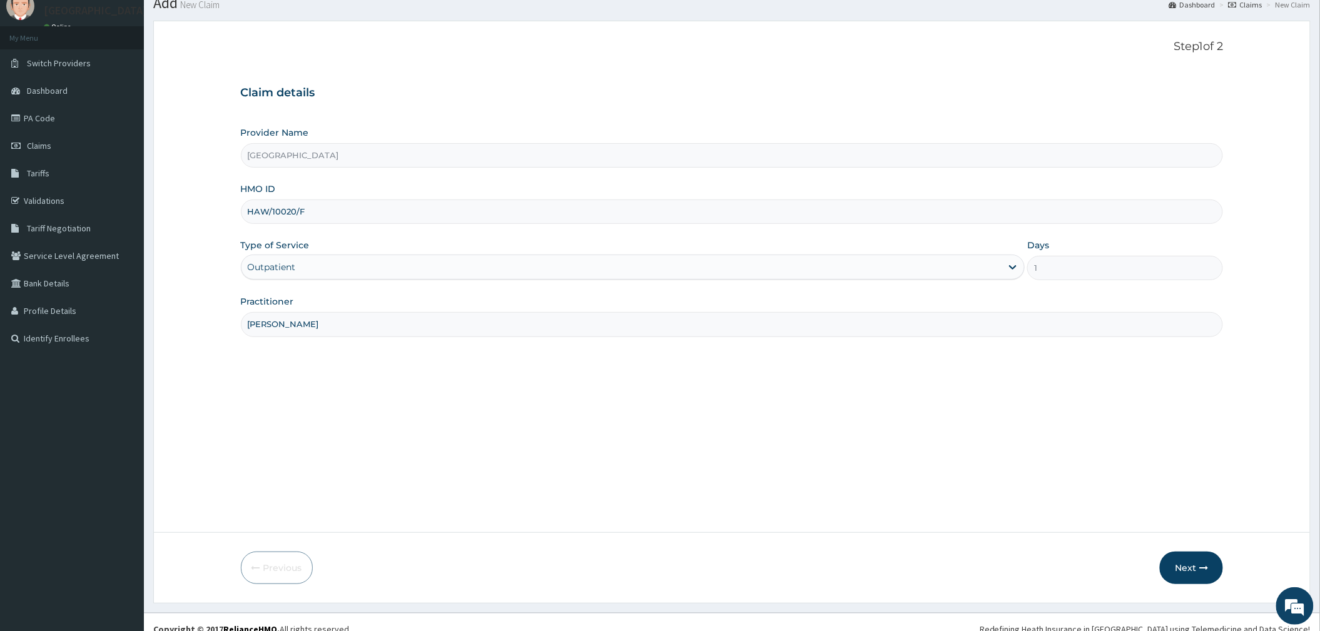
scroll to position [60, 0]
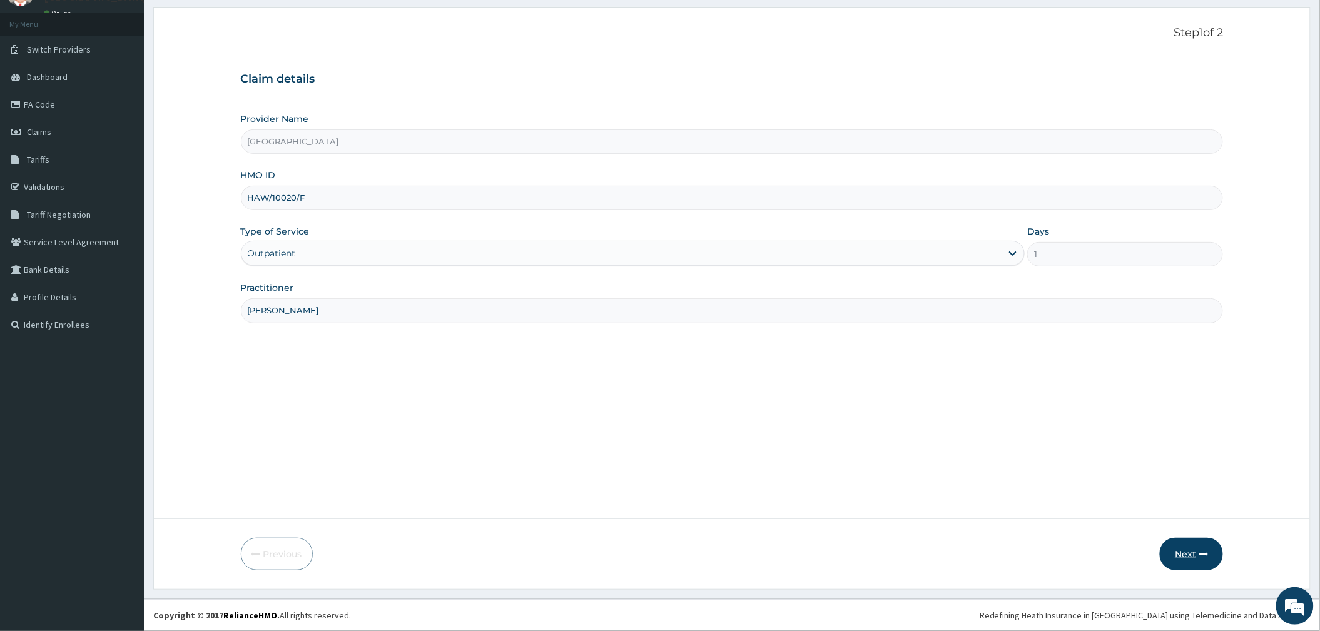
type input "[PERSON_NAME]"
click at [1193, 555] on button "Next" at bounding box center [1191, 554] width 63 height 33
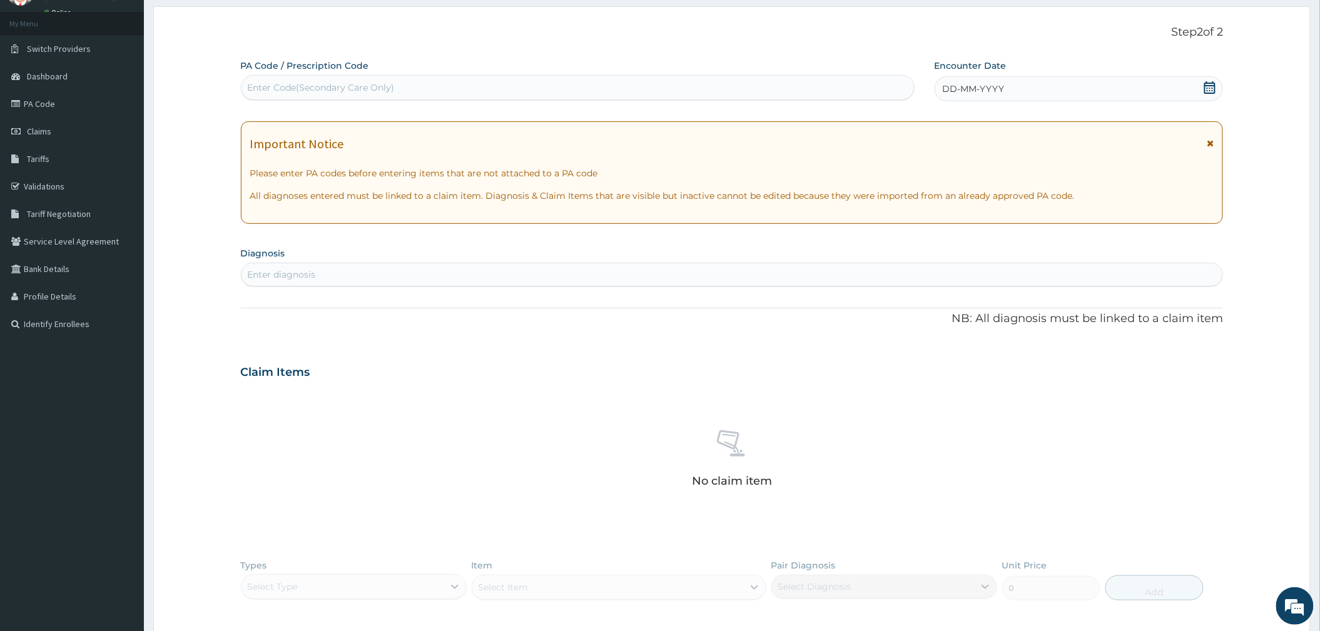
click at [1211, 86] on icon at bounding box center [1209, 87] width 13 height 13
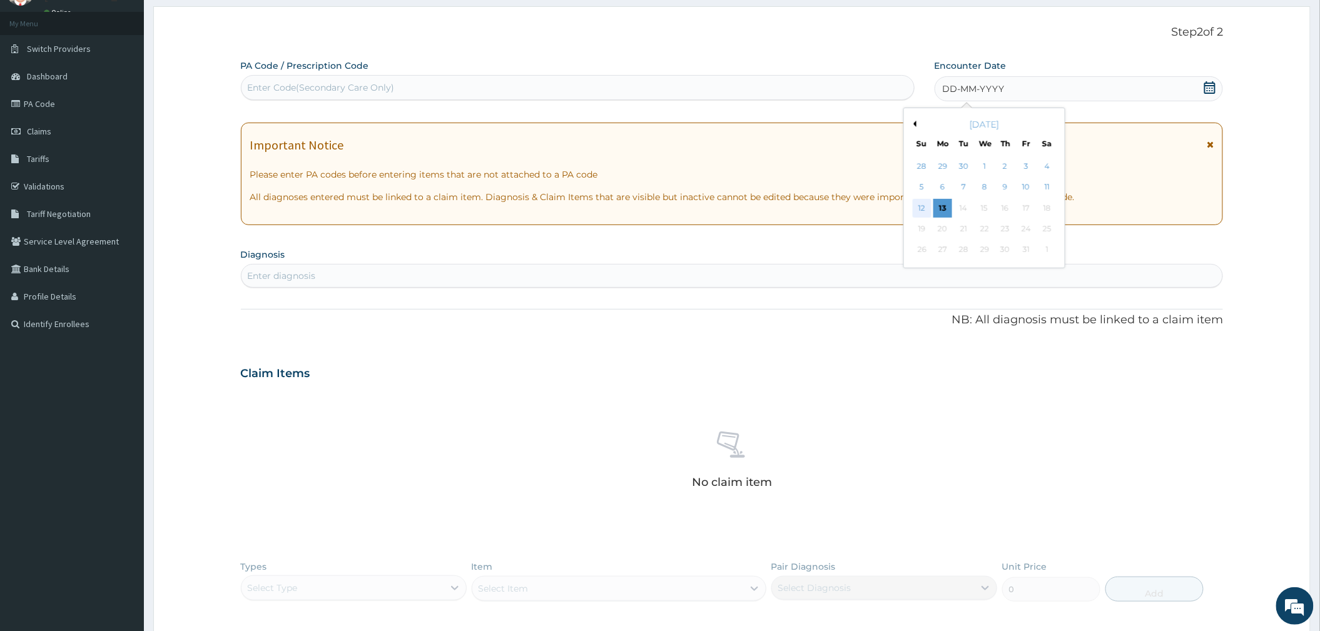
click at [926, 213] on div "12" at bounding box center [921, 208] width 19 height 19
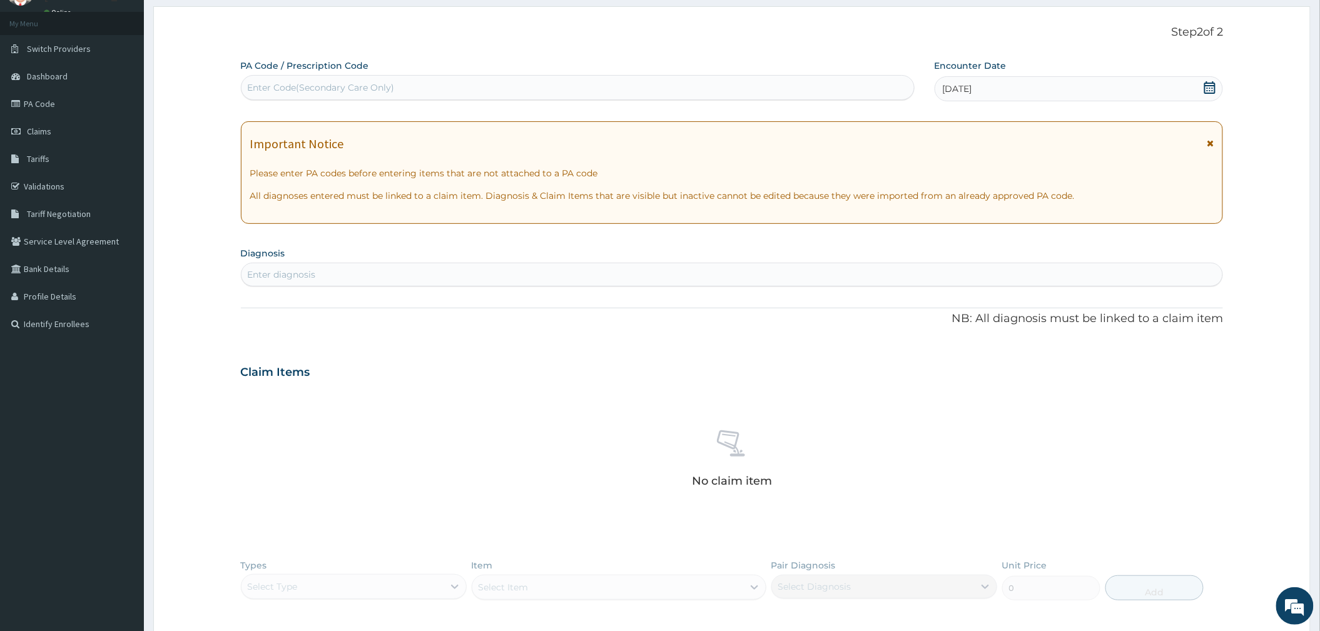
click at [423, 266] on div "Enter diagnosis" at bounding box center [731, 275] width 981 height 20
type input "UPPER RESPIRATORY TRACT"
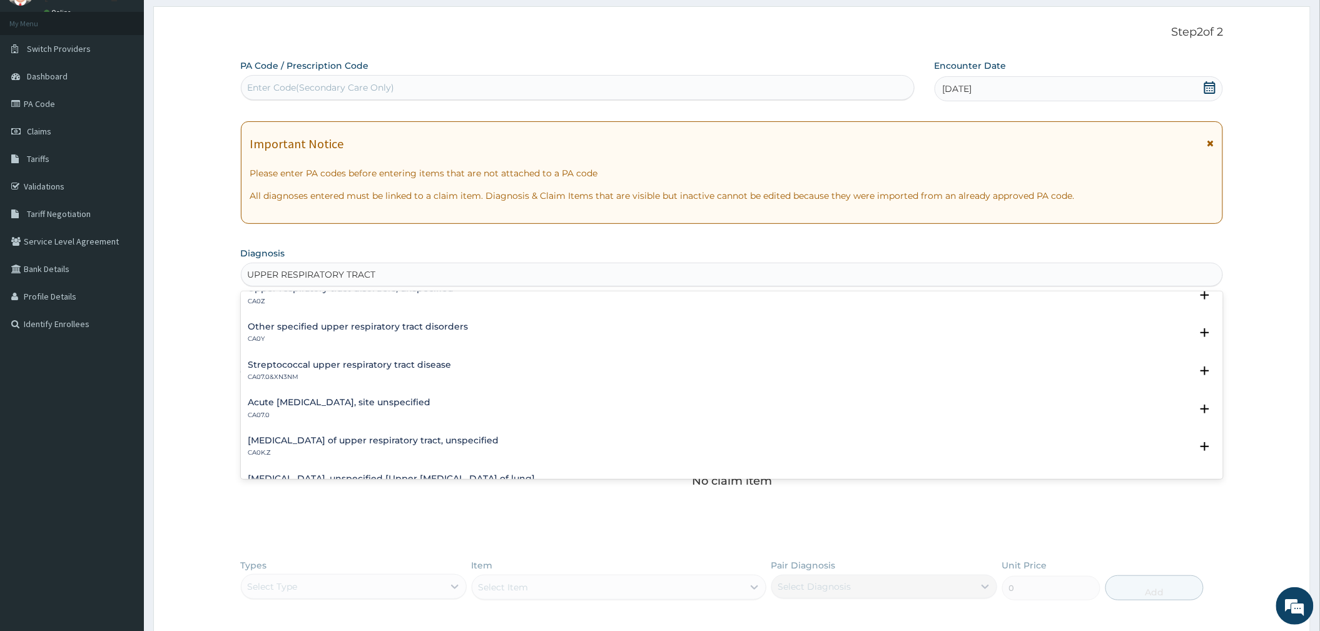
scroll to position [0, 0]
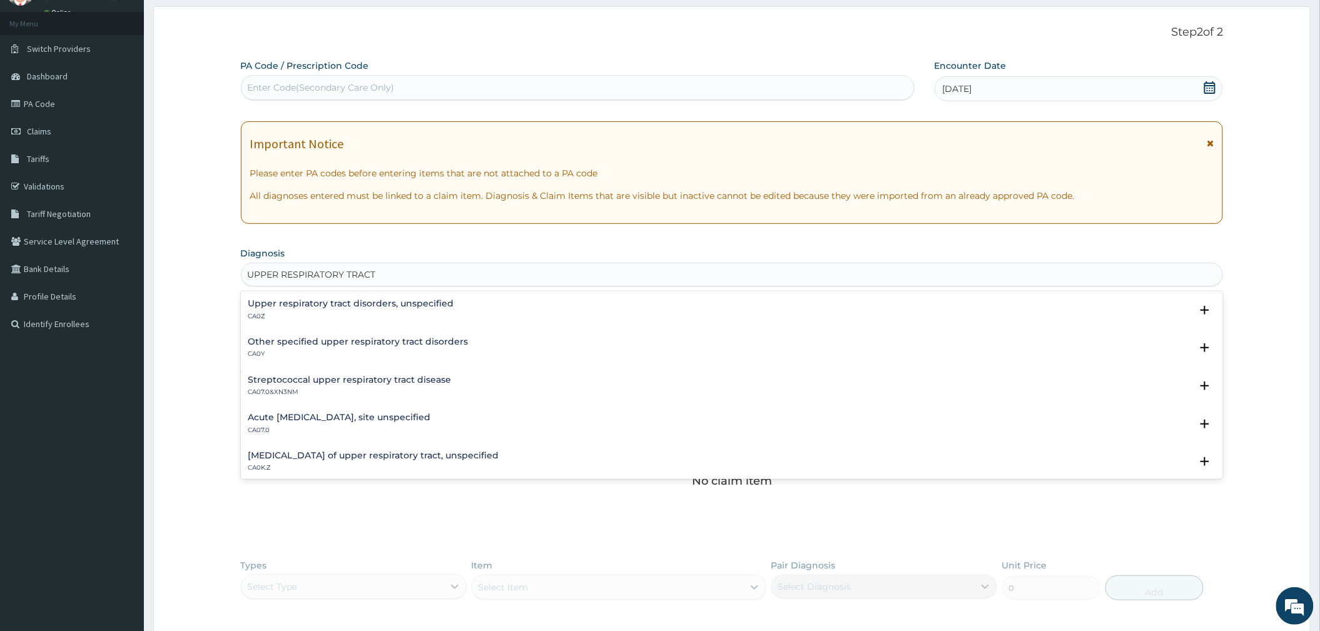
click at [304, 418] on h4 "Acute upper respiratory infection, site unspecified" at bounding box center [339, 417] width 183 height 9
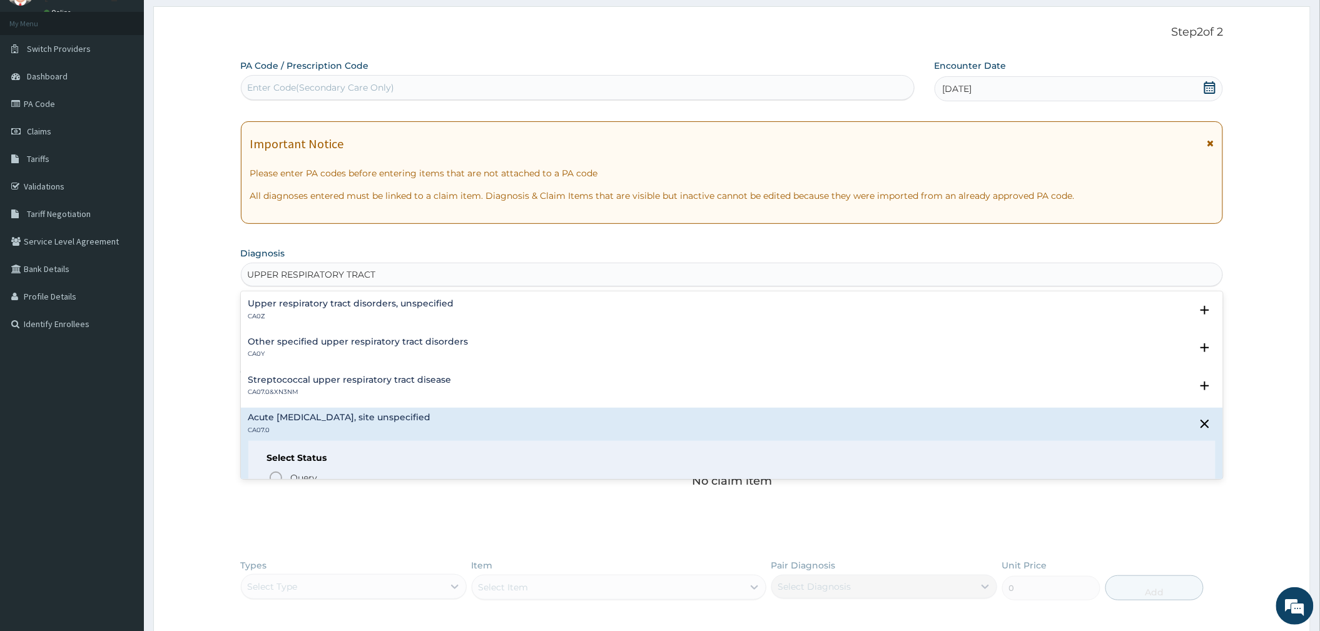
scroll to position [83, 0]
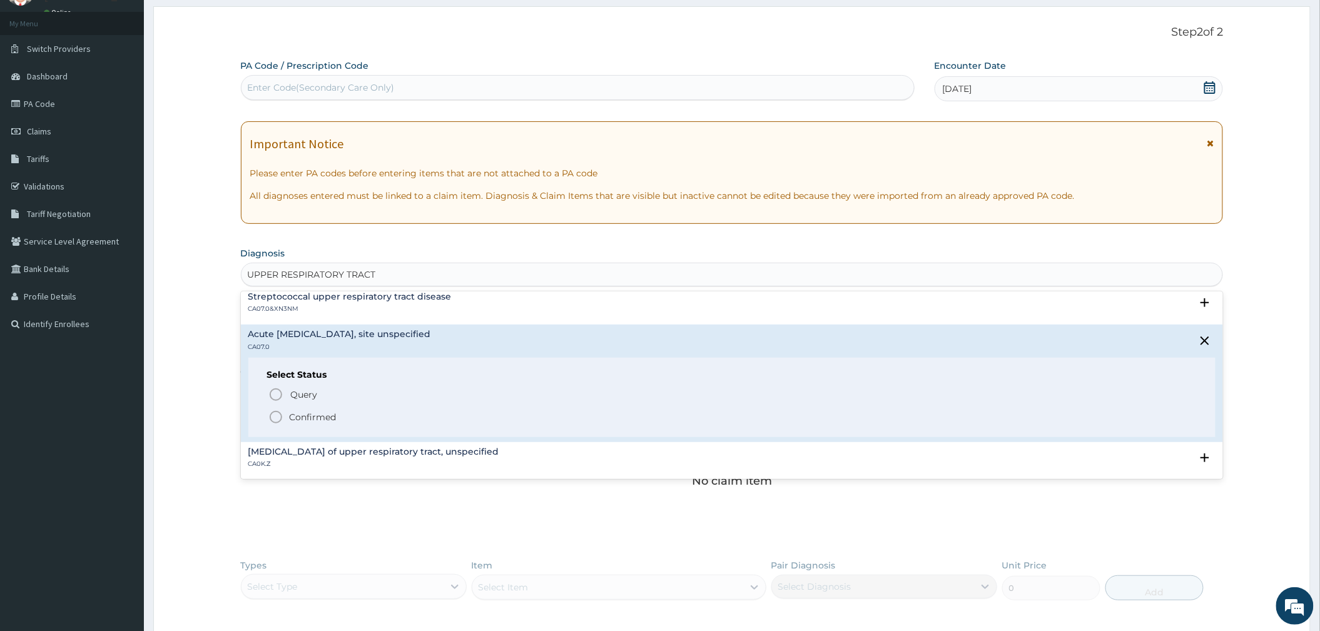
click at [316, 415] on p "Confirmed" at bounding box center [313, 417] width 47 height 13
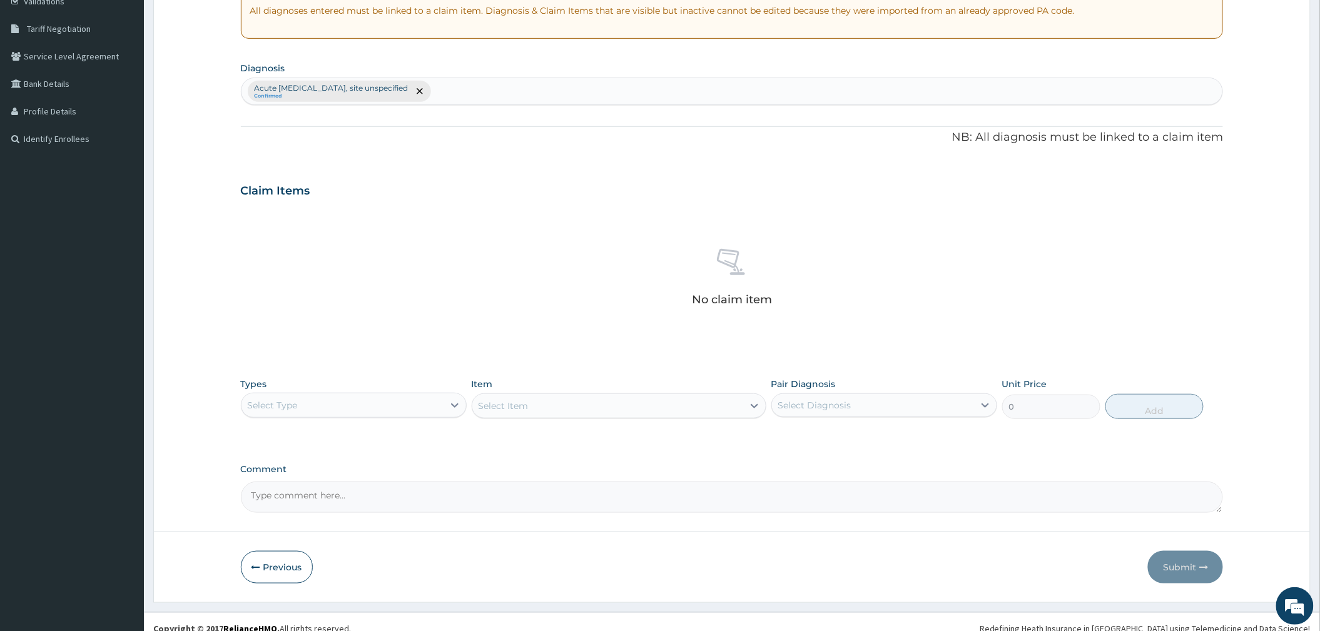
scroll to position [260, 0]
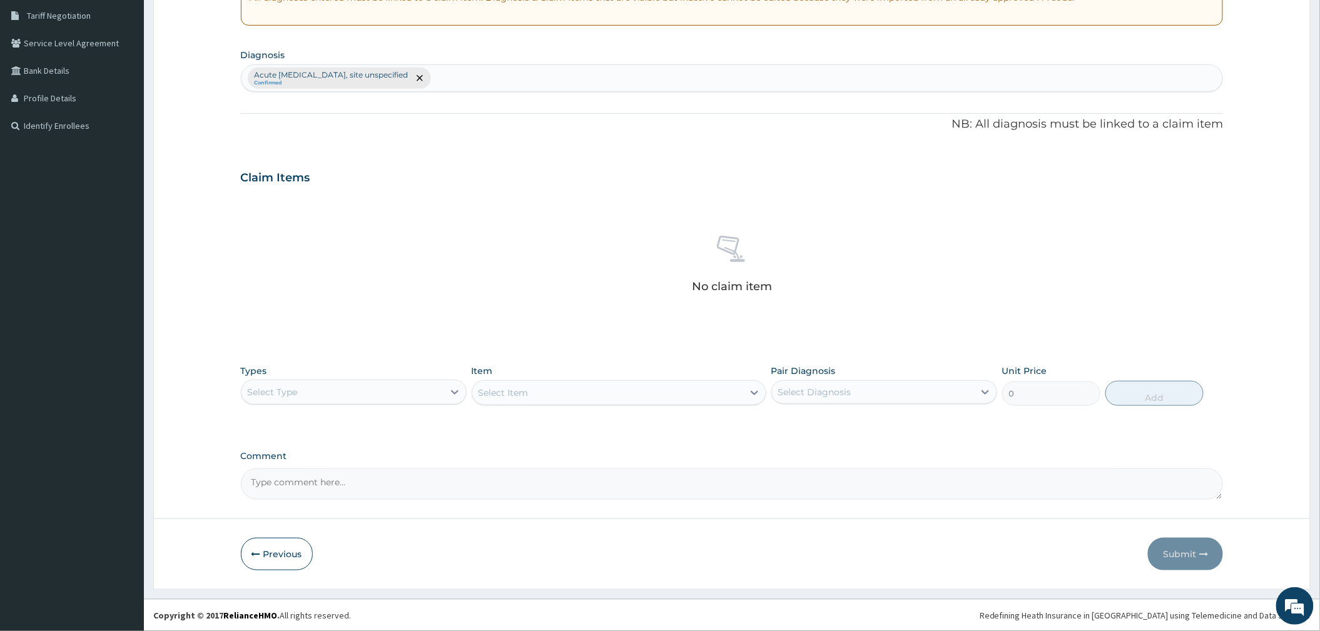
click at [373, 393] on div "Select Type" at bounding box center [342, 392] width 202 height 20
click at [314, 465] on div "Procedures" at bounding box center [354, 468] width 226 height 23
click at [804, 387] on div "Select Diagnosis" at bounding box center [814, 392] width 73 height 13
click at [801, 429] on label "Acute upper respiratory infection, site unspecified" at bounding box center [883, 423] width 183 height 13
checkbox input "true"
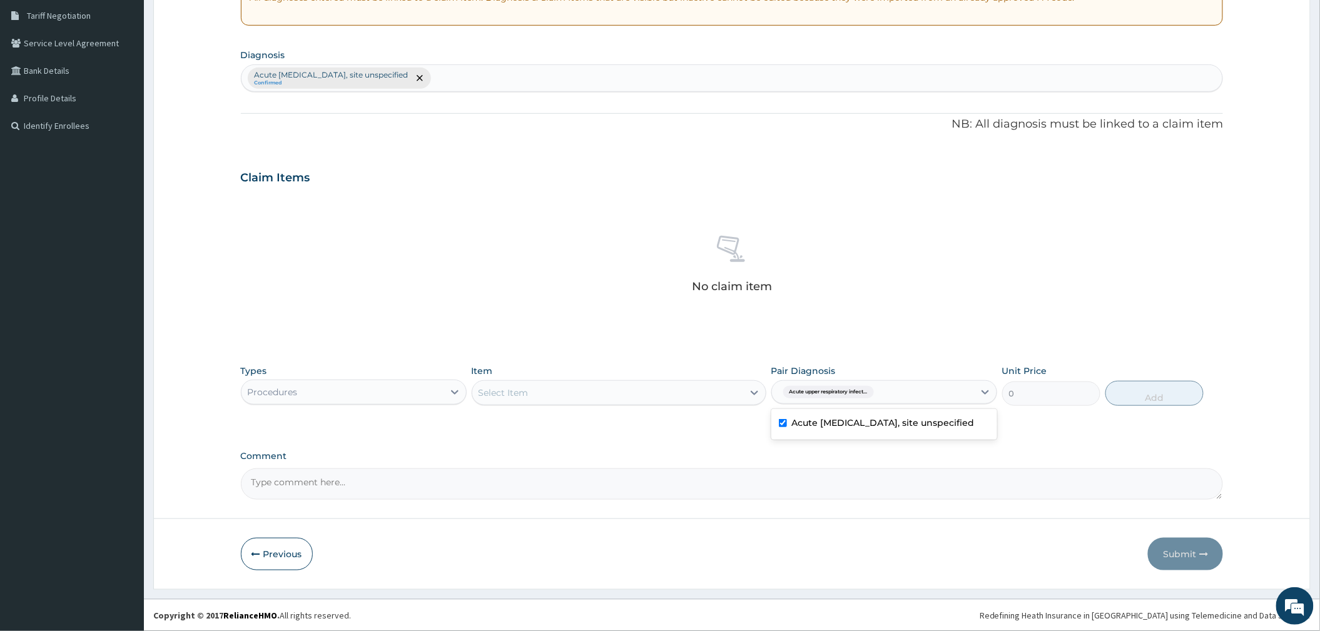
click at [667, 385] on div "Select Item" at bounding box center [607, 393] width 271 height 20
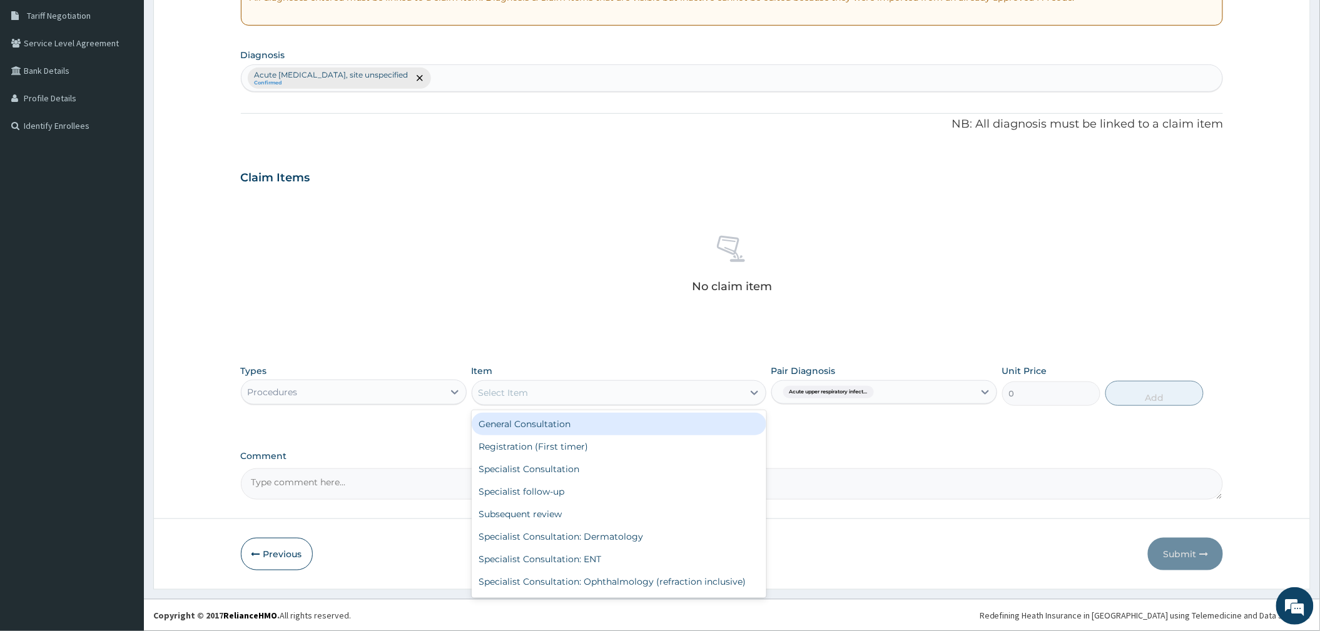
click at [596, 429] on div "General Consultation" at bounding box center [619, 424] width 295 height 23
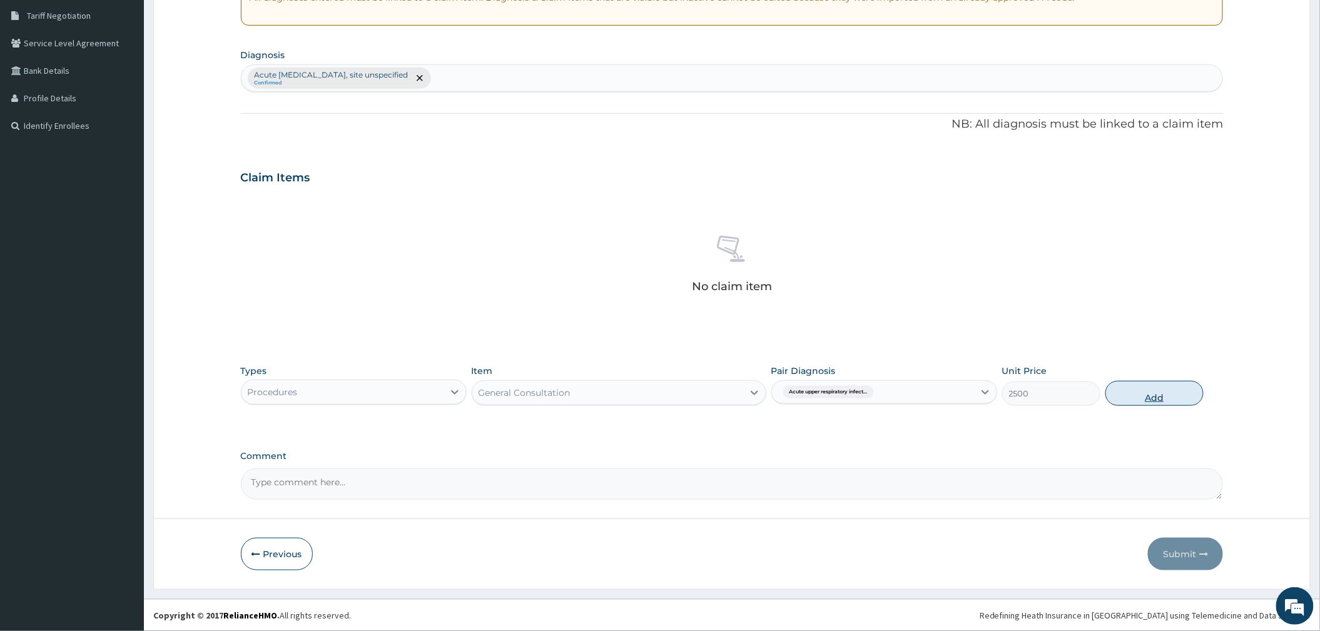
click at [1155, 394] on button "Add" at bounding box center [1154, 393] width 98 height 25
type input "0"
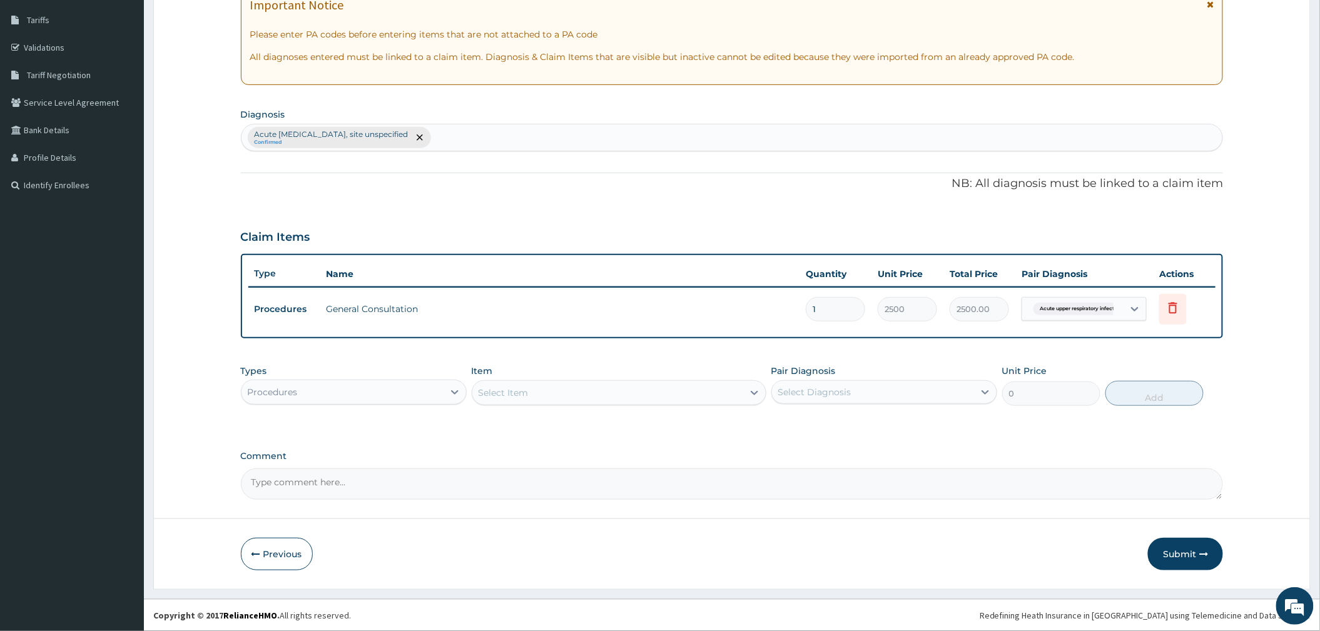
scroll to position [199, 0]
click at [321, 394] on div "Procedures" at bounding box center [342, 392] width 202 height 20
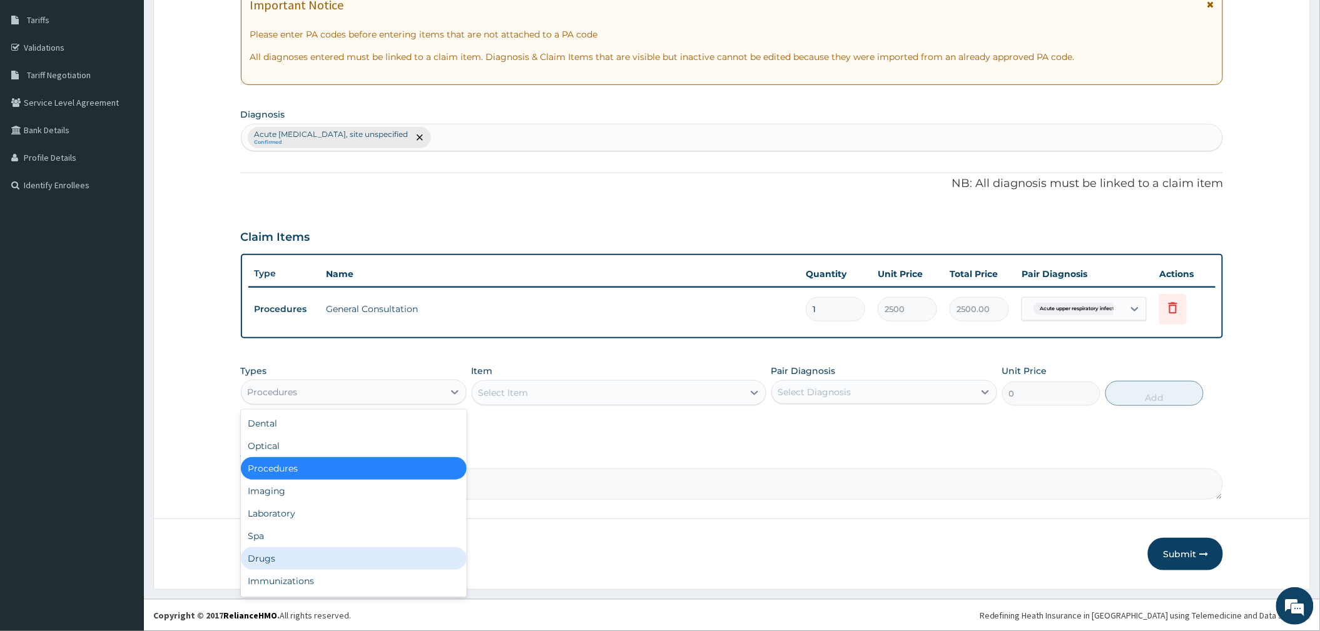
drag, startPoint x: 316, startPoint y: 554, endPoint x: 473, endPoint y: 514, distance: 161.6
click at [318, 554] on div "Drugs" at bounding box center [354, 558] width 226 height 23
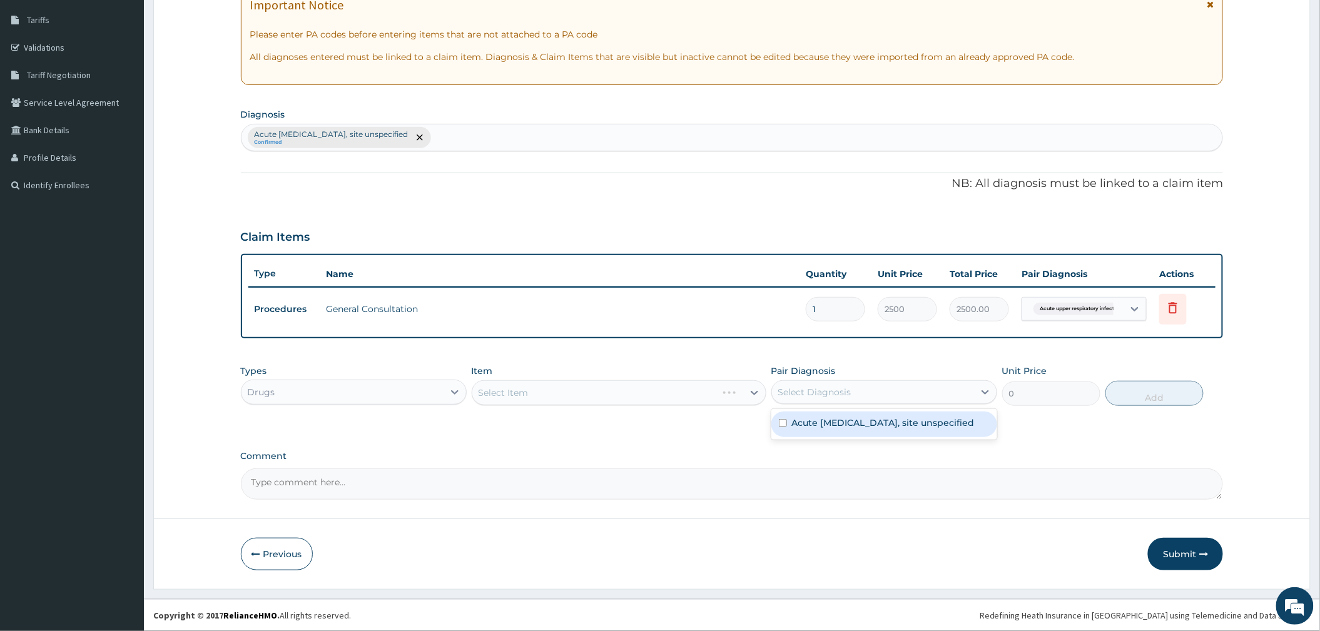
click at [826, 388] on div "Select Diagnosis" at bounding box center [814, 392] width 73 height 13
click at [821, 426] on label "Acute upper respiratory infection, site unspecified" at bounding box center [883, 423] width 183 height 13
checkbox input "true"
click at [640, 392] on div "Select Item" at bounding box center [619, 392] width 295 height 25
click at [640, 390] on div "Select Item" at bounding box center [607, 393] width 271 height 20
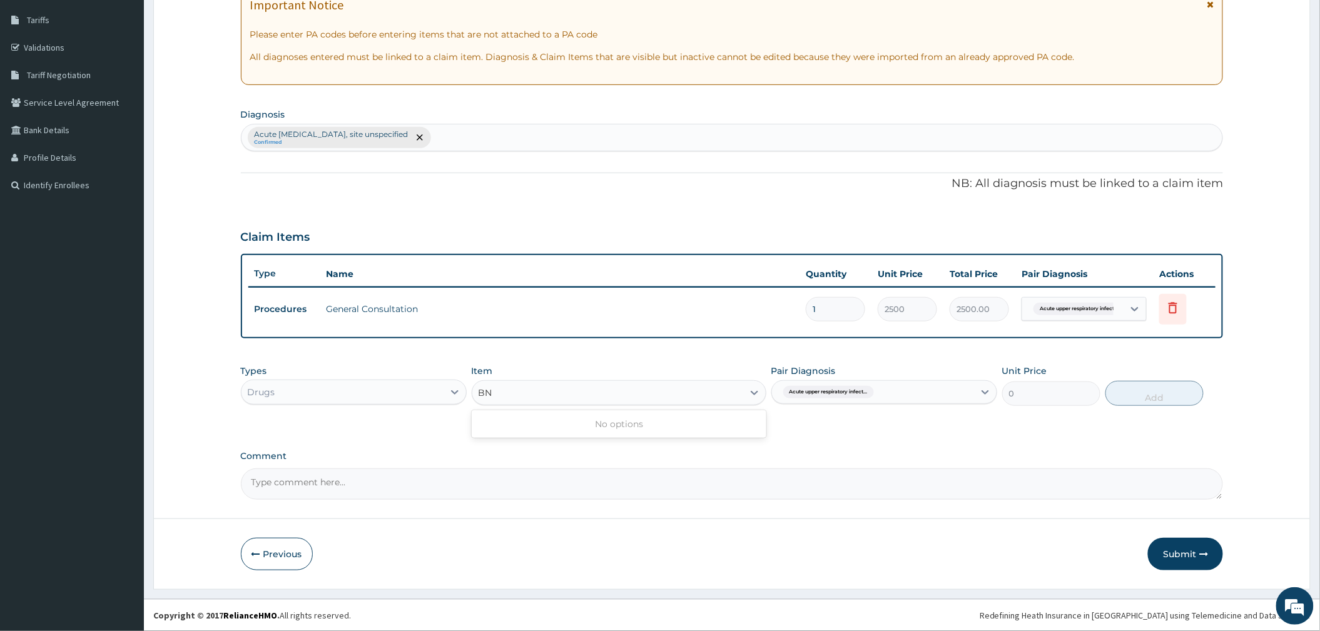
type input "B"
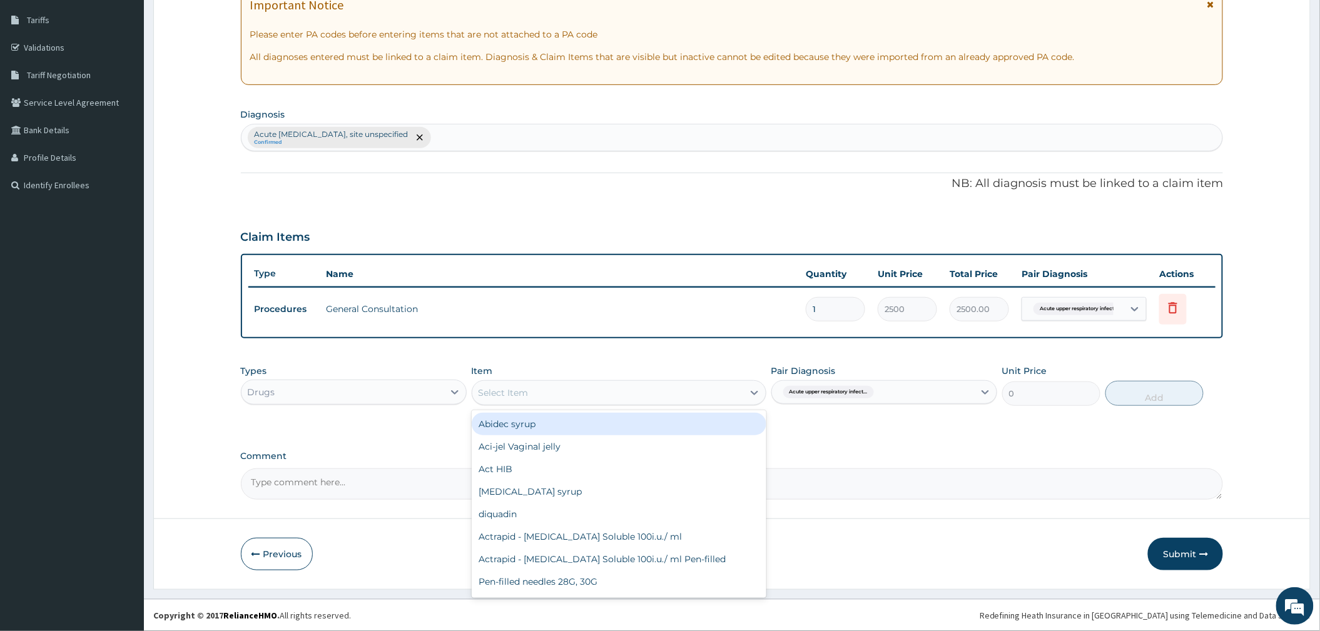
type input "E"
type input "BENY"
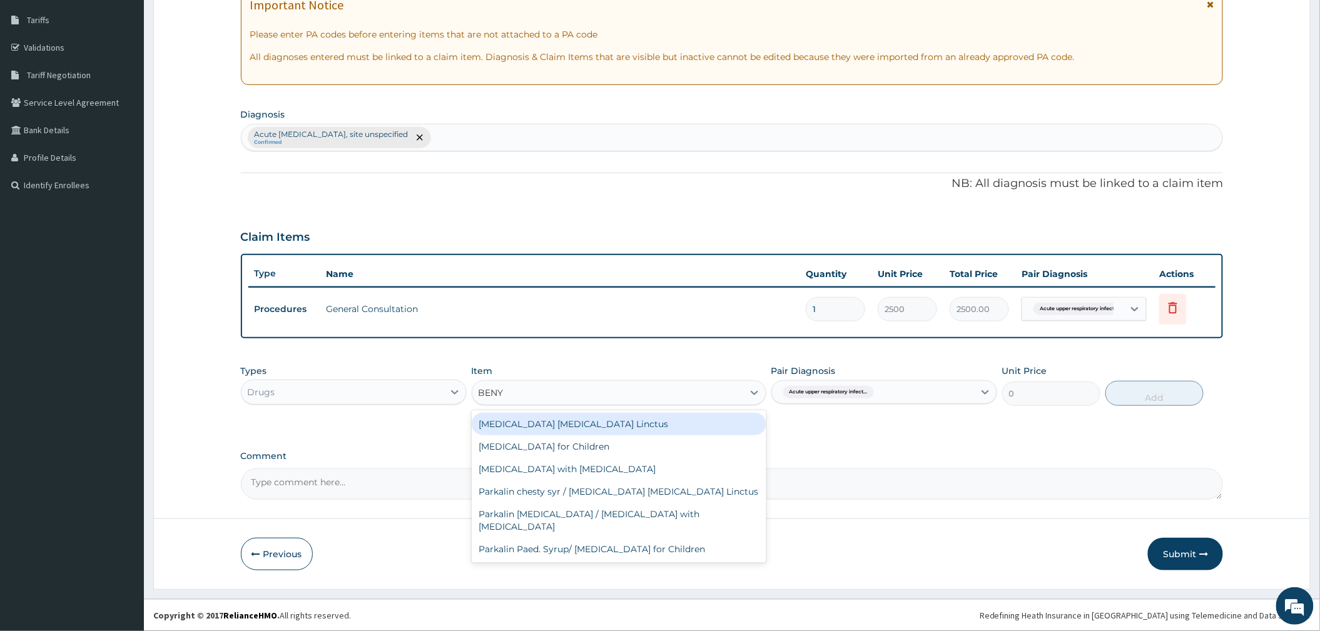
click at [629, 424] on div "Benylin Expectorant Linctus" at bounding box center [619, 424] width 295 height 23
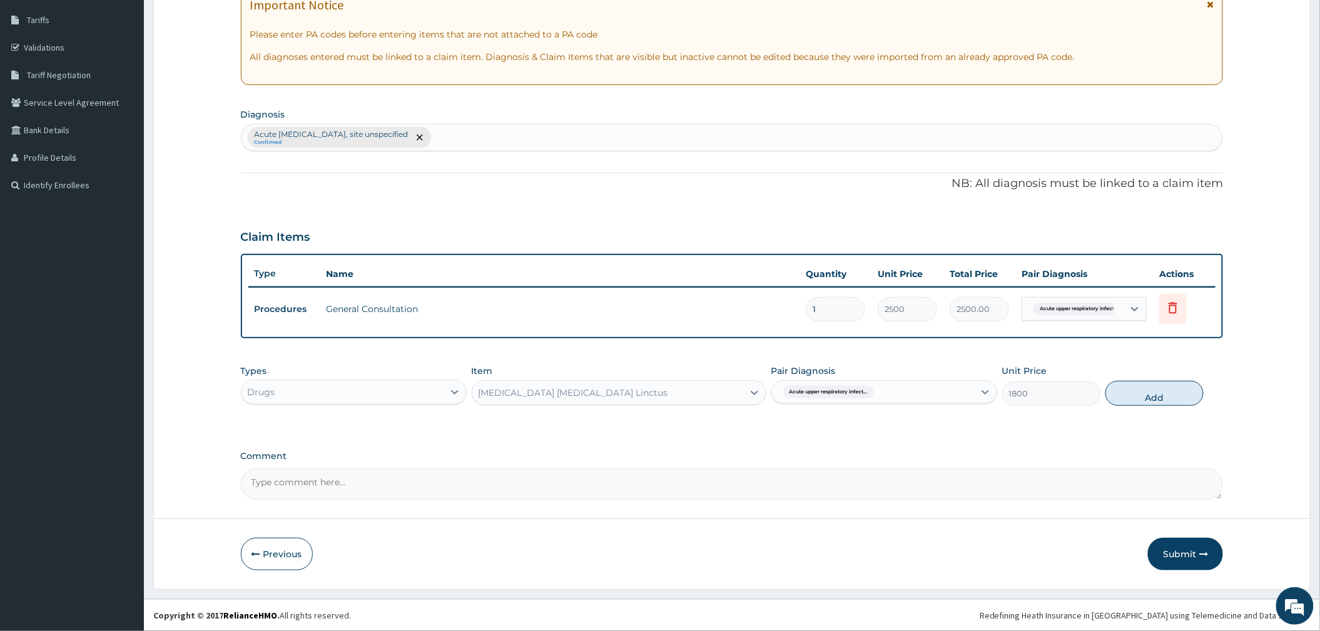
drag, startPoint x: 1146, startPoint y: 398, endPoint x: 827, endPoint y: 418, distance: 319.7
click at [1140, 398] on button "Add" at bounding box center [1154, 393] width 98 height 25
type input "0"
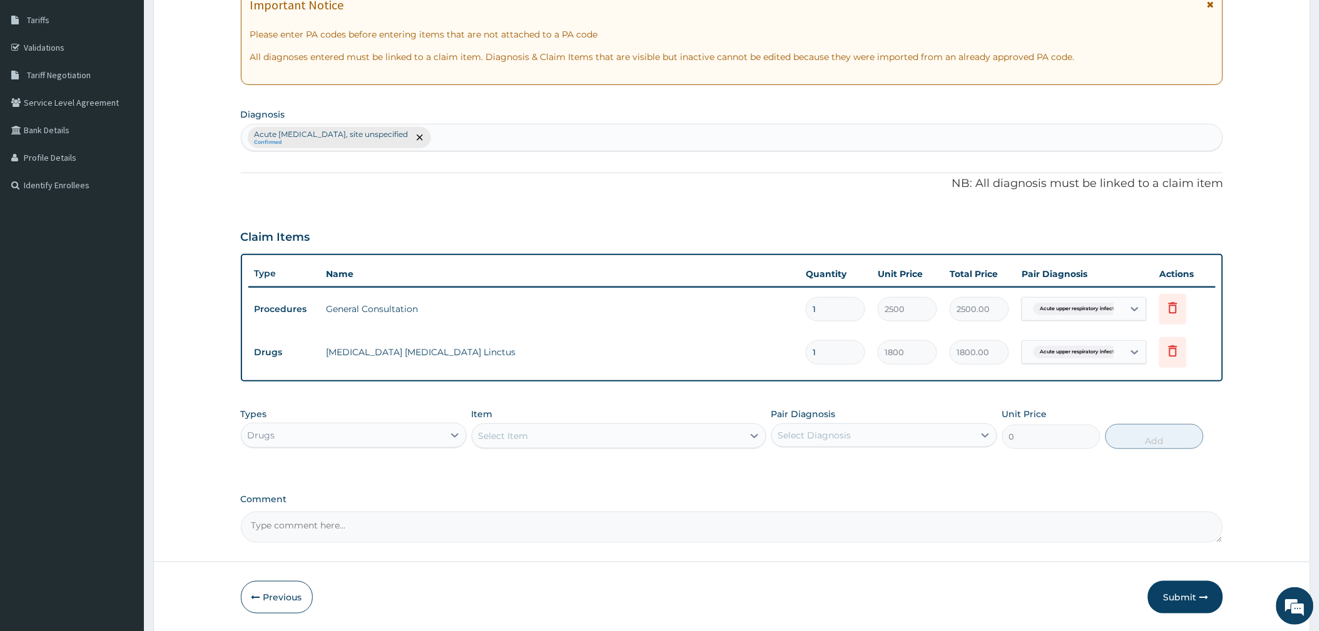
click at [494, 436] on div "Select Item" at bounding box center [503, 436] width 50 height 13
type input "PIRITO"
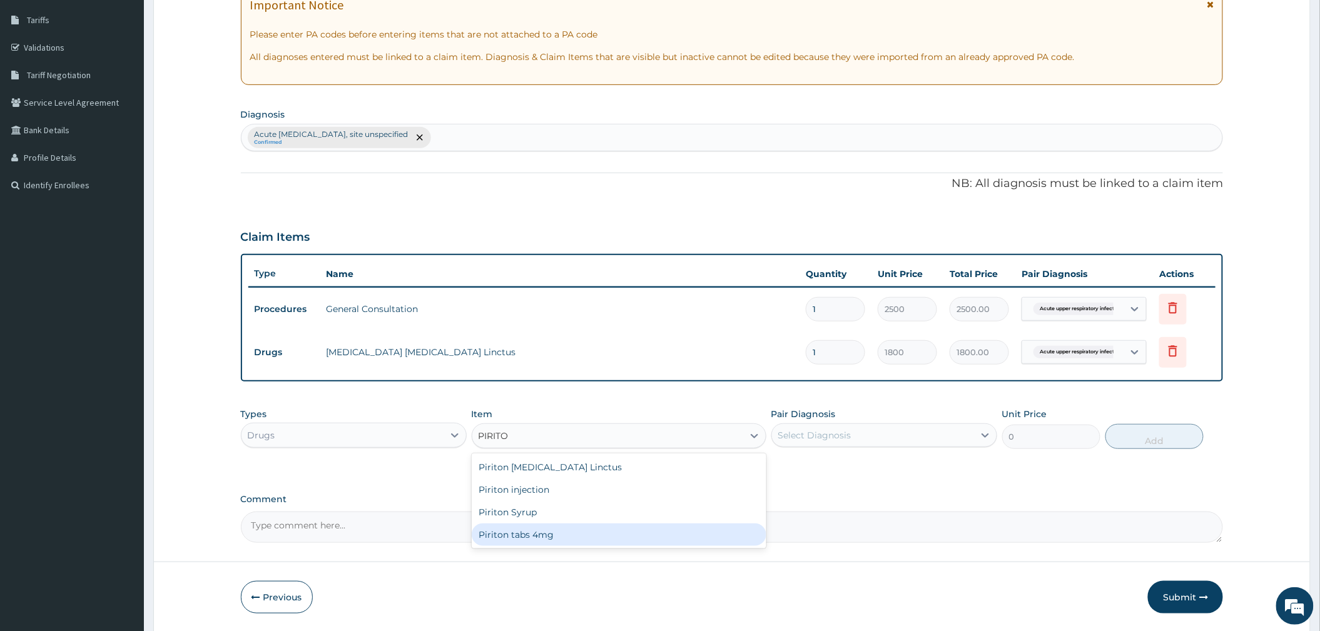
click at [591, 532] on div "Piriton tabs 4mg" at bounding box center [619, 535] width 295 height 23
type input "22.75"
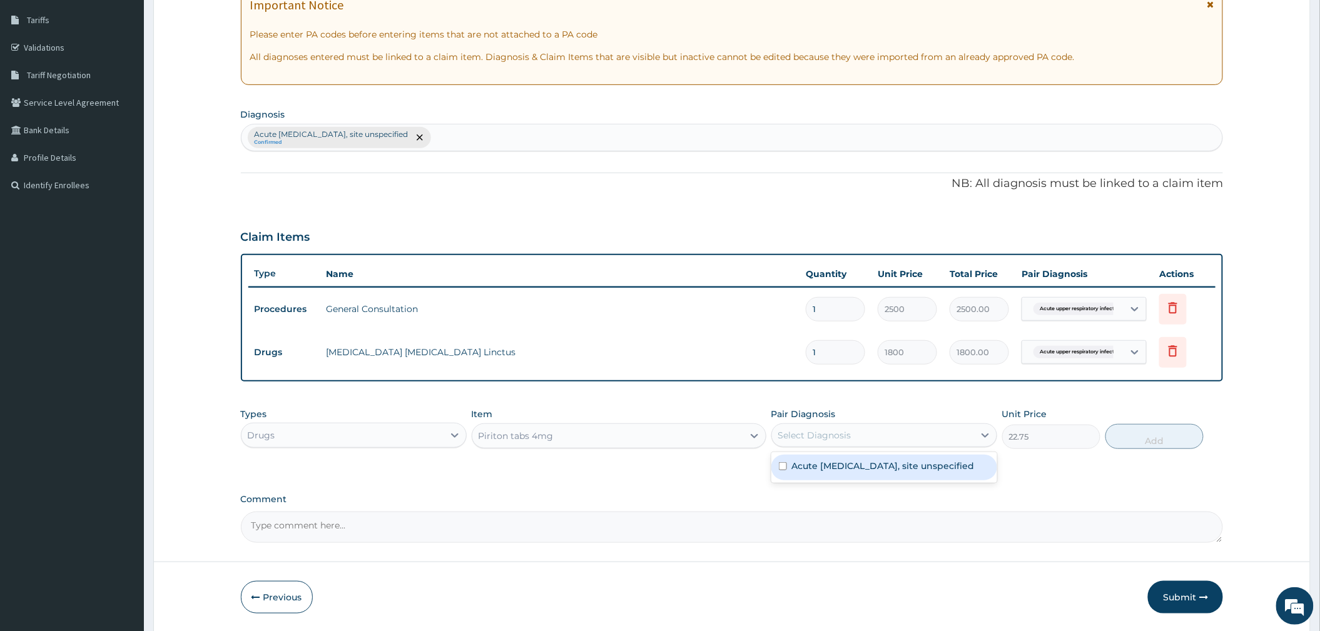
click at [811, 434] on div "Select Diagnosis" at bounding box center [814, 435] width 73 height 13
click at [856, 467] on label "Acute upper respiratory infection, site unspecified" at bounding box center [883, 466] width 183 height 13
checkbox input "true"
click at [1150, 440] on button "Add" at bounding box center [1154, 436] width 98 height 25
type input "0"
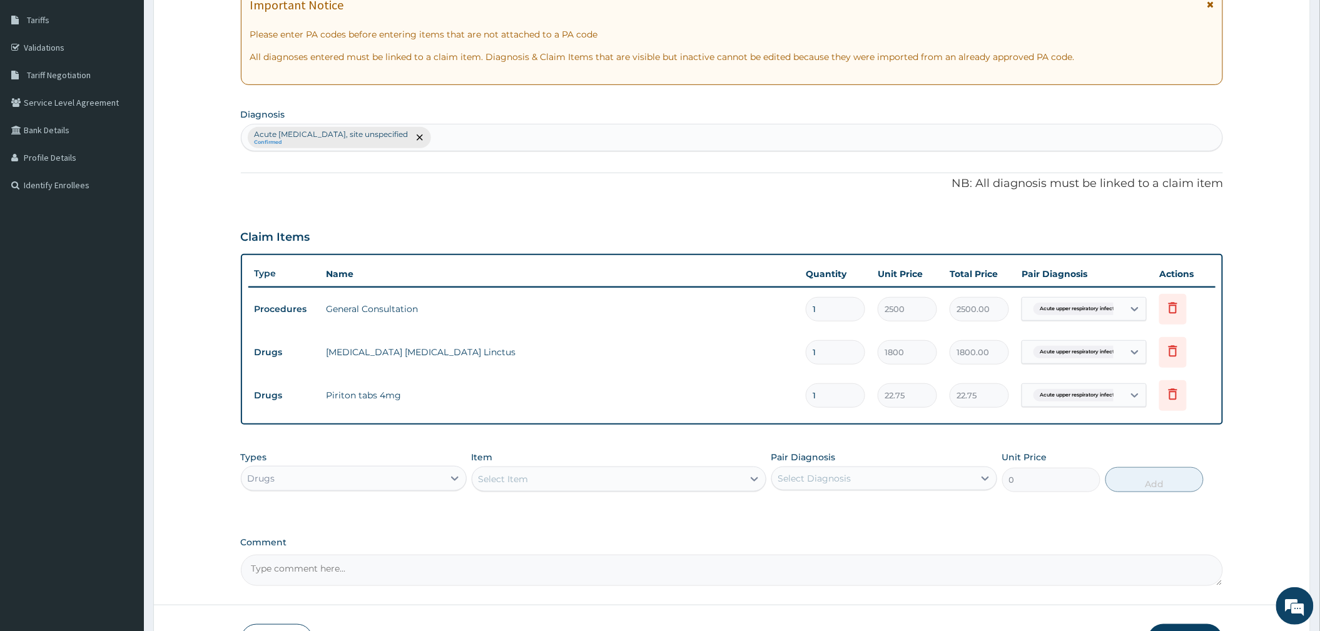
click at [579, 479] on div "Select Item" at bounding box center [607, 479] width 271 height 20
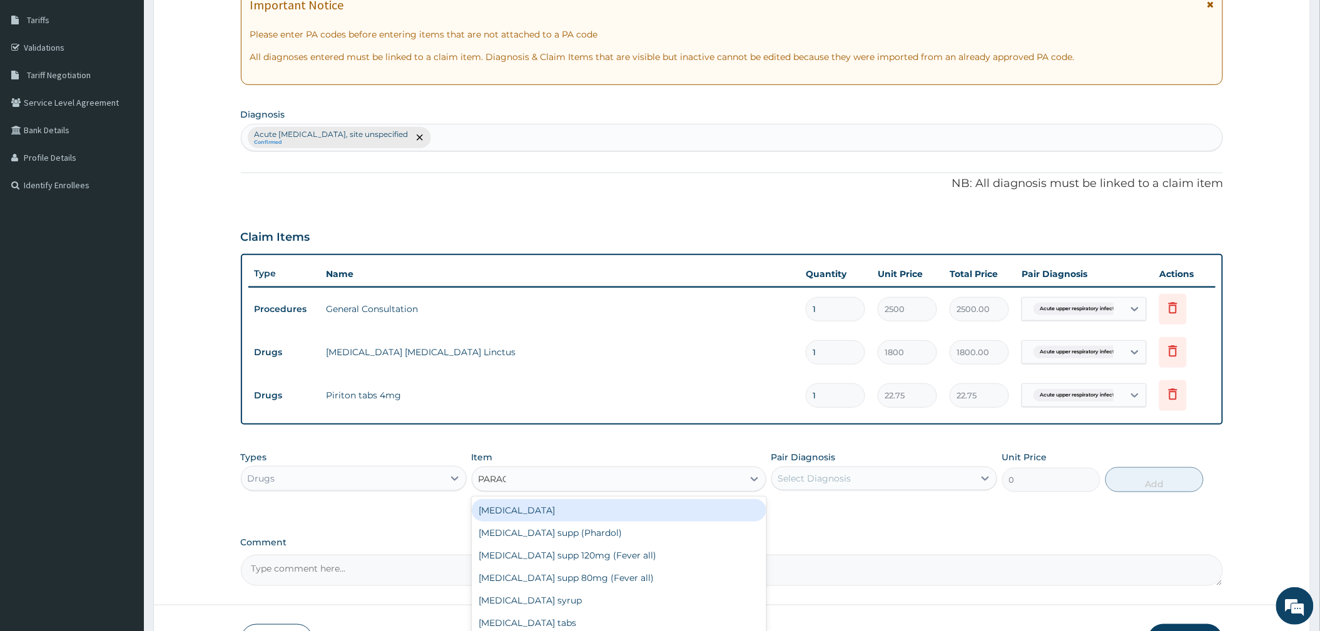
type input "PARACE"
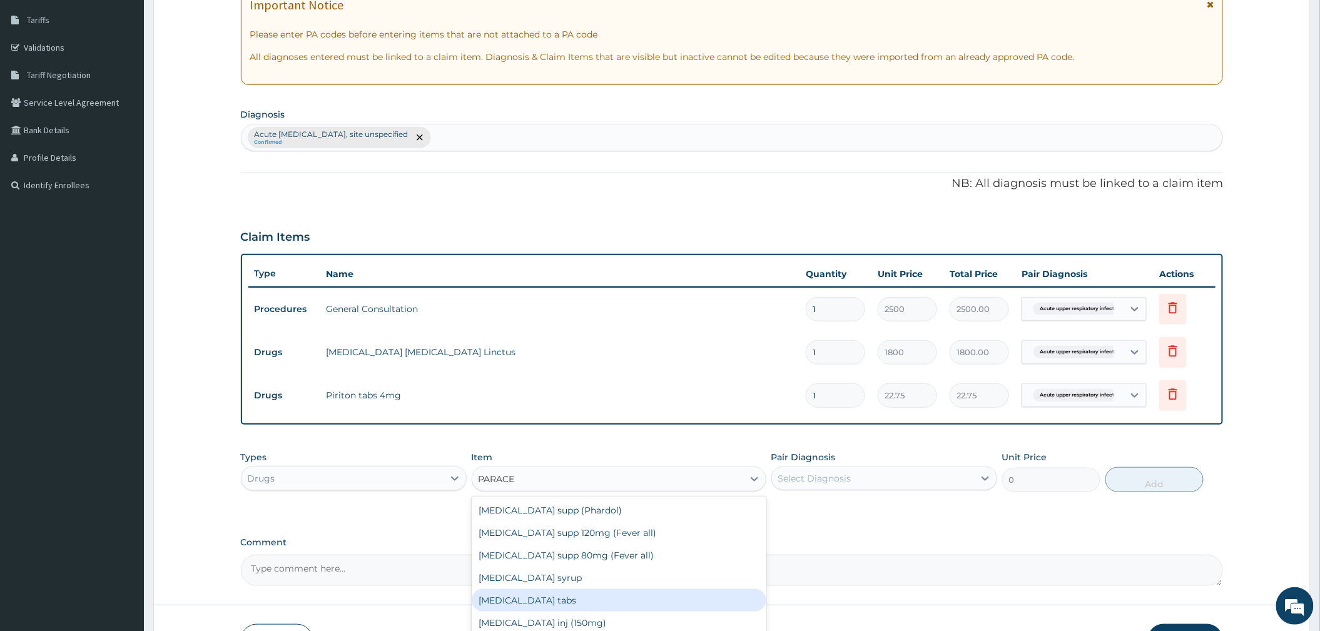
click at [574, 599] on div "Paracetamol tabs" at bounding box center [619, 600] width 295 height 23
type input "20"
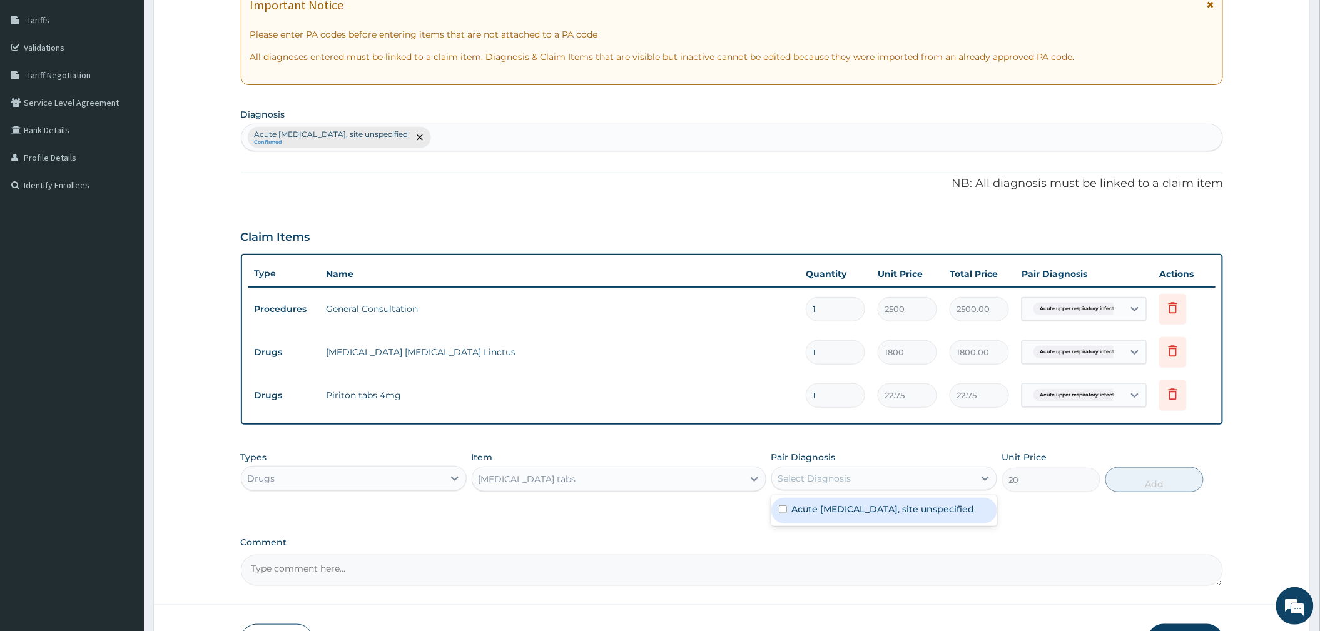
click at [827, 473] on div "Select Diagnosis" at bounding box center [814, 478] width 73 height 13
click at [856, 514] on label "Acute upper respiratory infection, site unspecified" at bounding box center [883, 509] width 183 height 13
checkbox input "true"
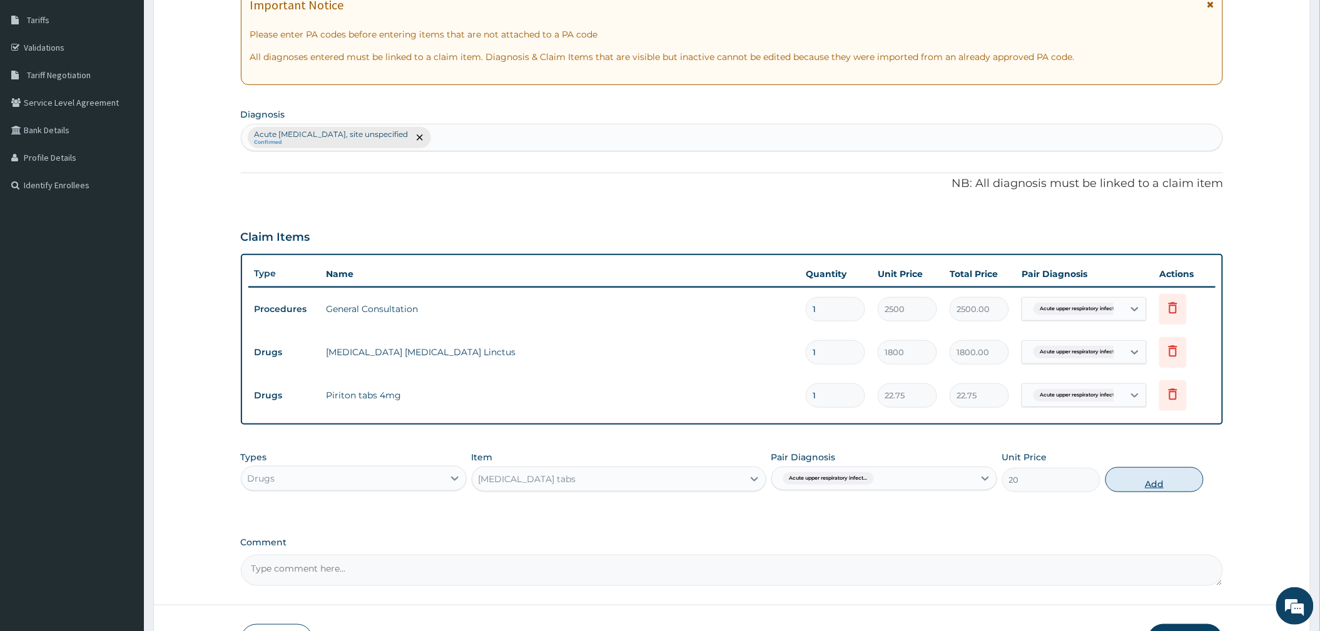
click at [1152, 478] on button "Add" at bounding box center [1154, 479] width 98 height 25
type input "0"
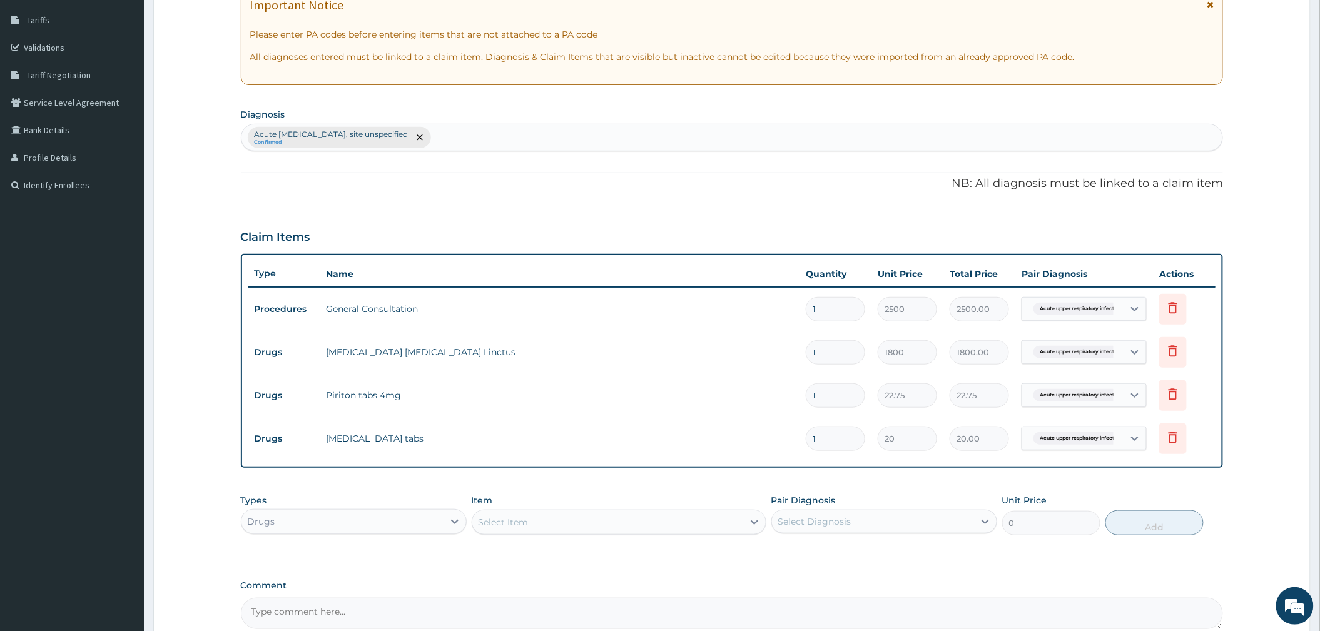
type input "18"
type input "360.00"
type input "1"
type input "20.00"
type input "15"
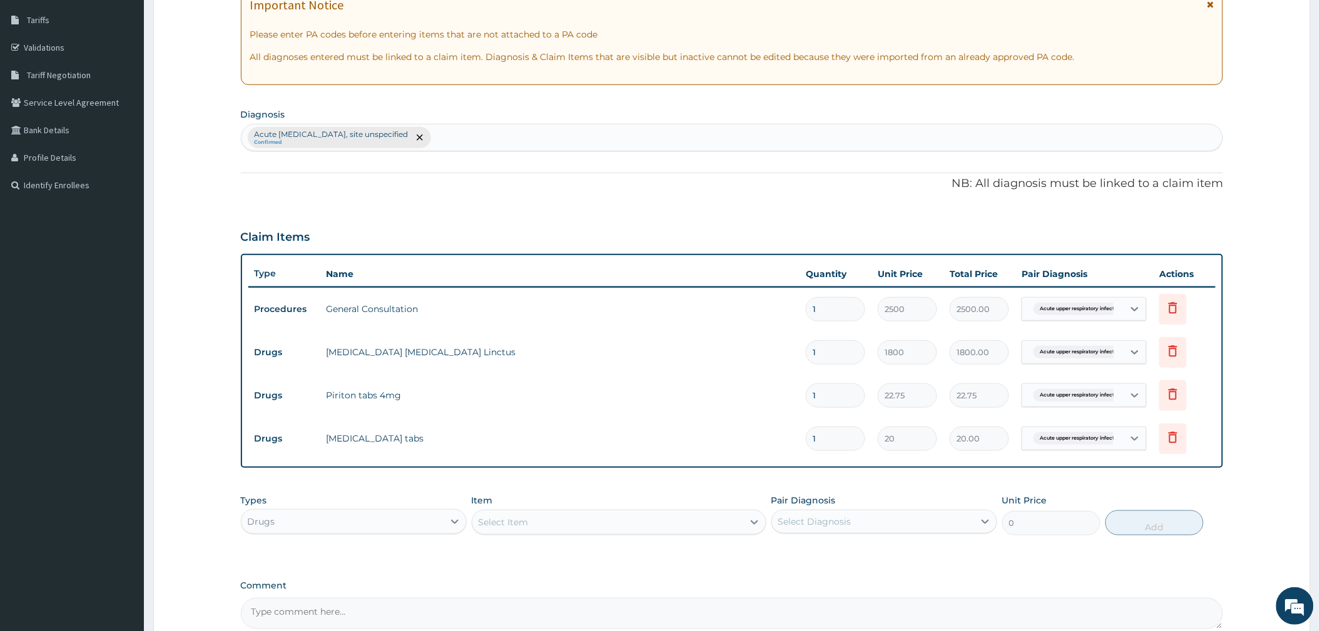
type input "300.00"
type input "15"
drag, startPoint x: 839, startPoint y: 399, endPoint x: 771, endPoint y: 402, distance: 67.6
click at [771, 402] on tr "Drugs Piriton tabs 4mg 1 22.75 22.75 Acute upper respiratory infect... Delete" at bounding box center [732, 395] width 968 height 43
type input "5"
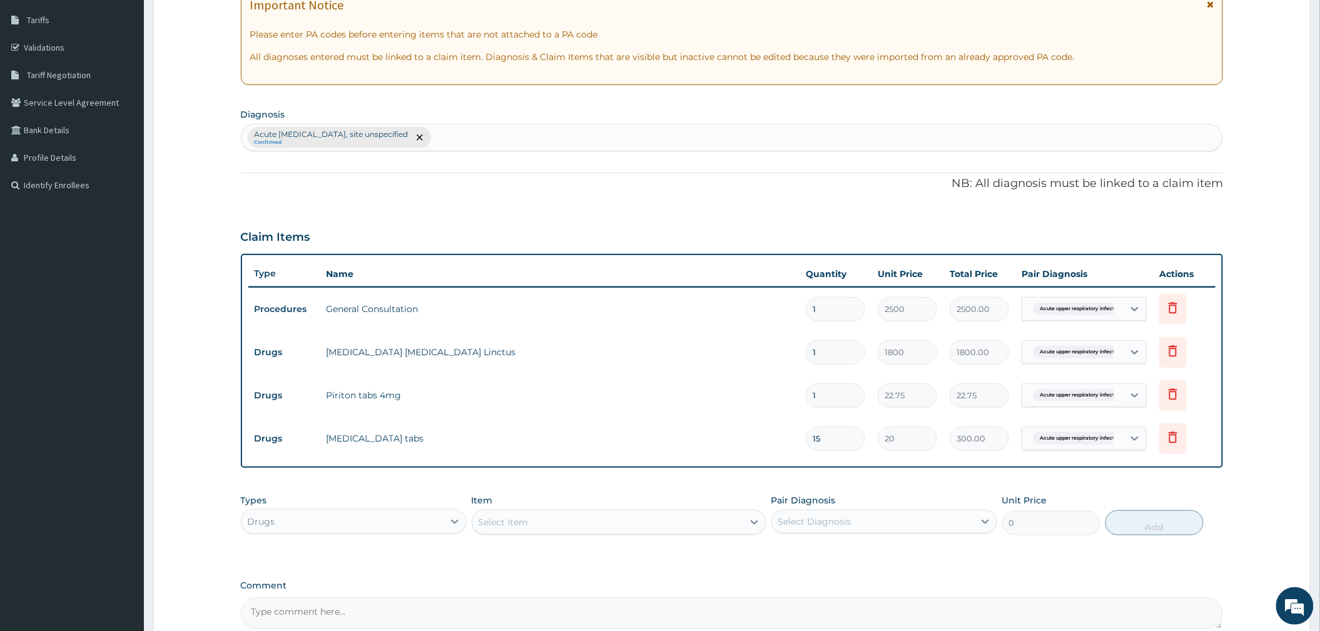
type input "113.75"
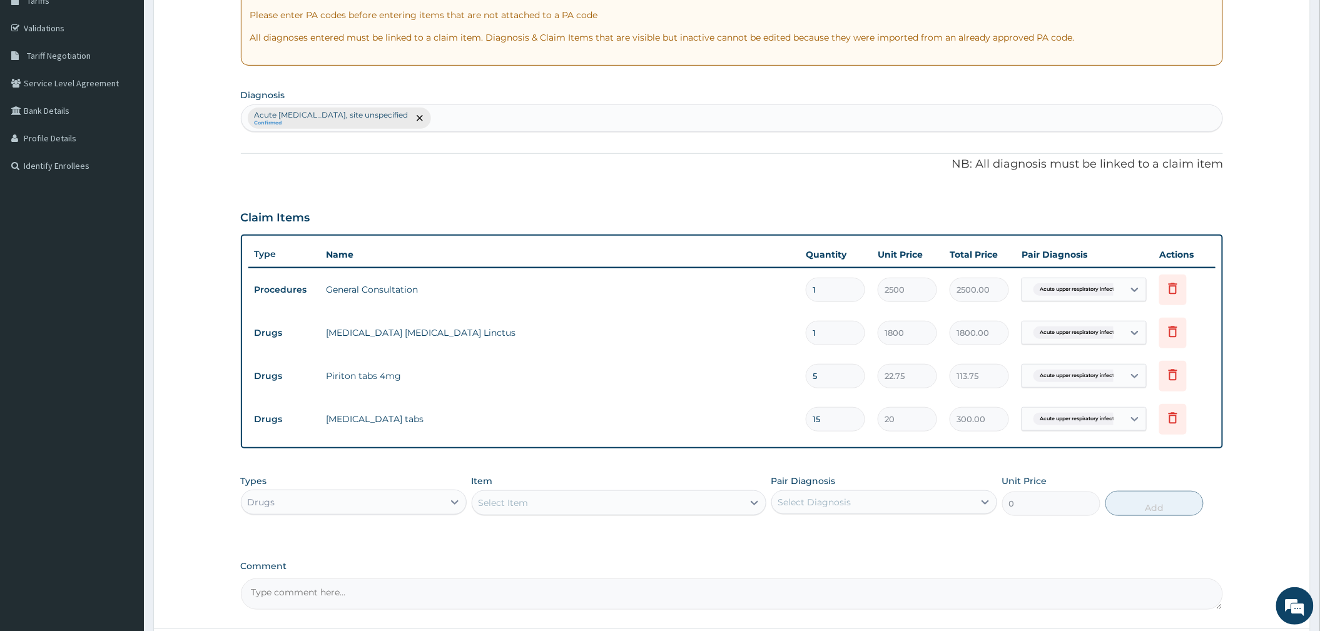
scroll to position [329, 0]
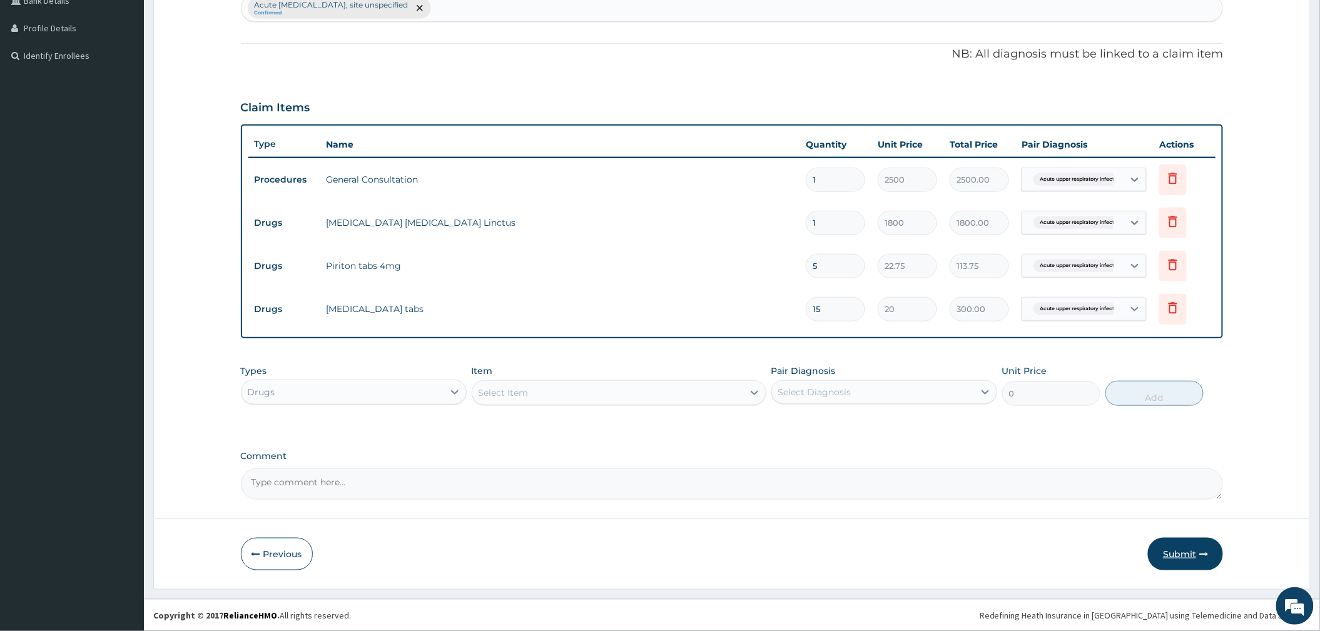
type input "5"
click at [1178, 550] on button "Submit" at bounding box center [1185, 554] width 75 height 33
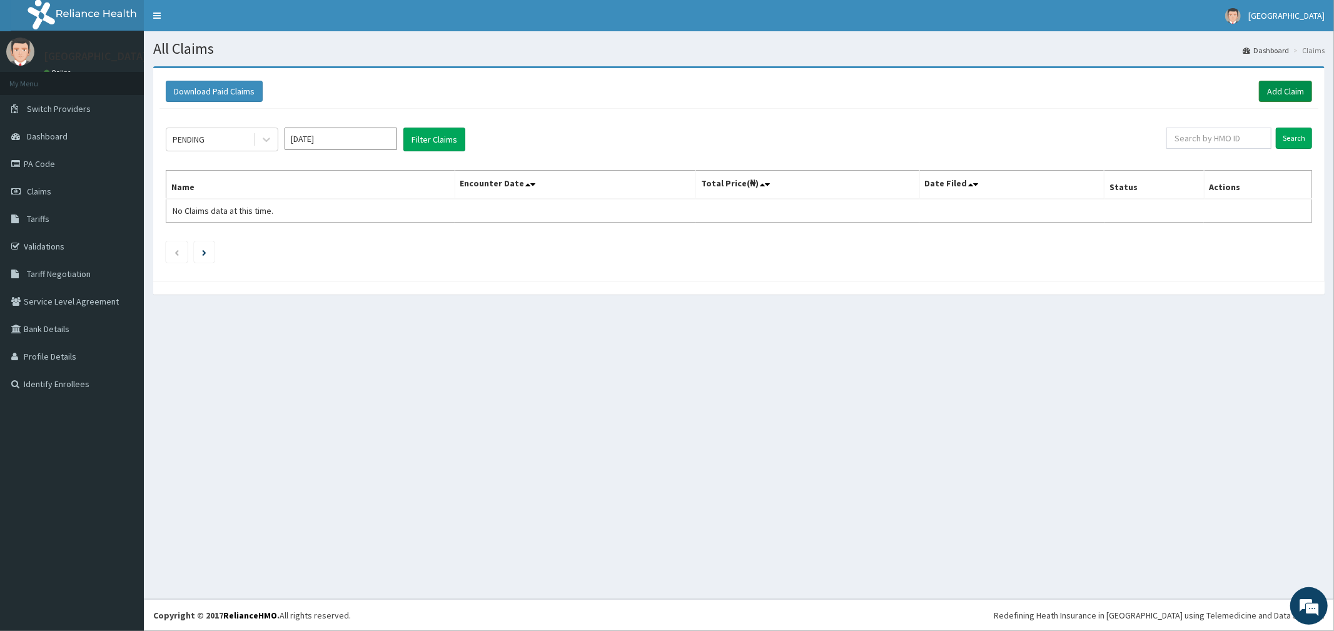
click at [1287, 88] on link "Add Claim" at bounding box center [1285, 91] width 53 height 21
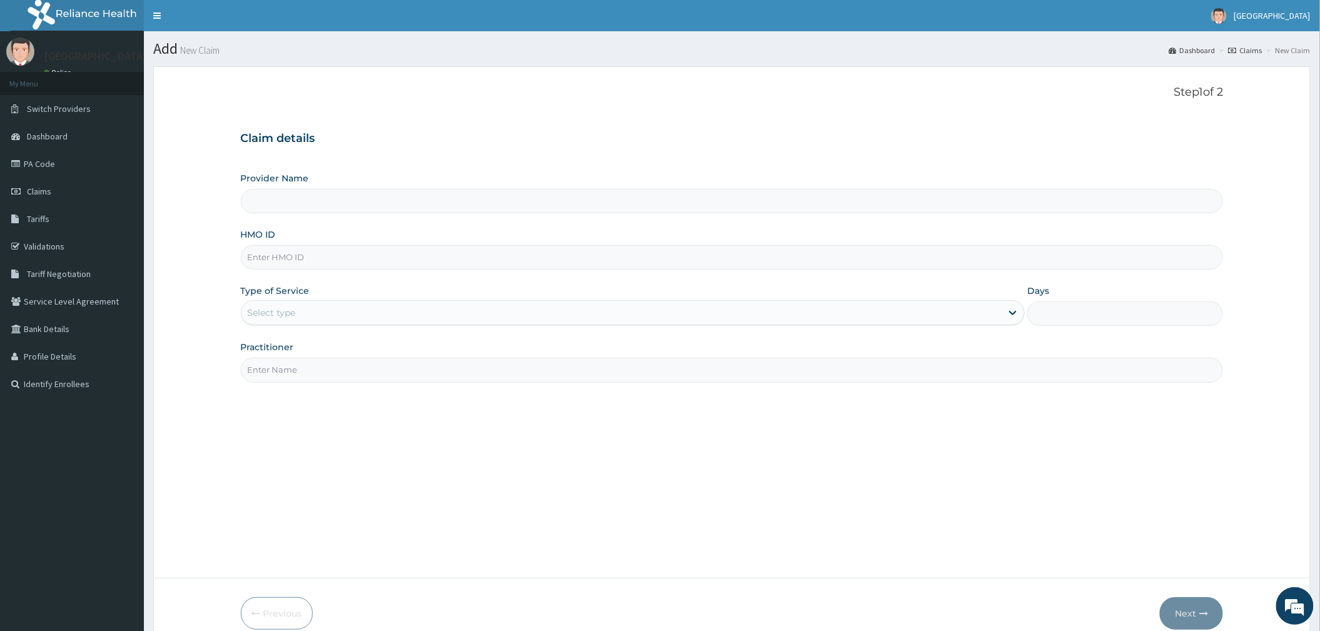
type input "[GEOGRAPHIC_DATA]"
type input "HAW/10020/B"
click at [258, 309] on div "Select type" at bounding box center [272, 312] width 48 height 13
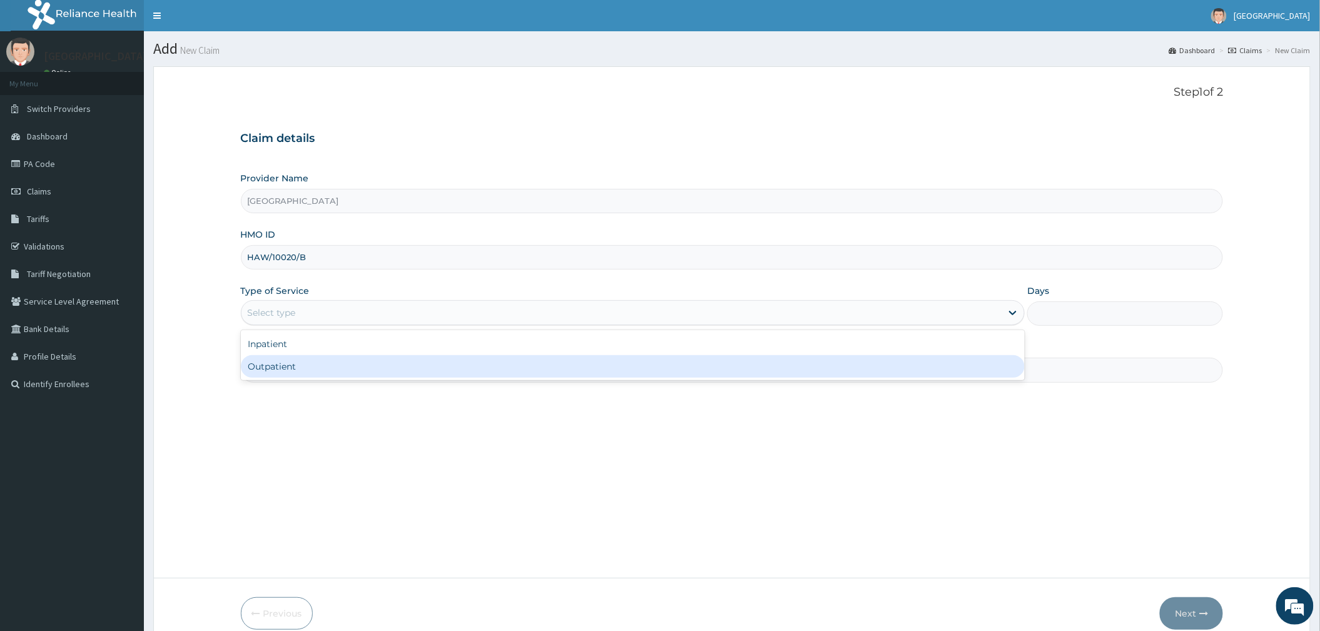
click at [284, 374] on div "Outpatient" at bounding box center [633, 366] width 784 height 23
type input "1"
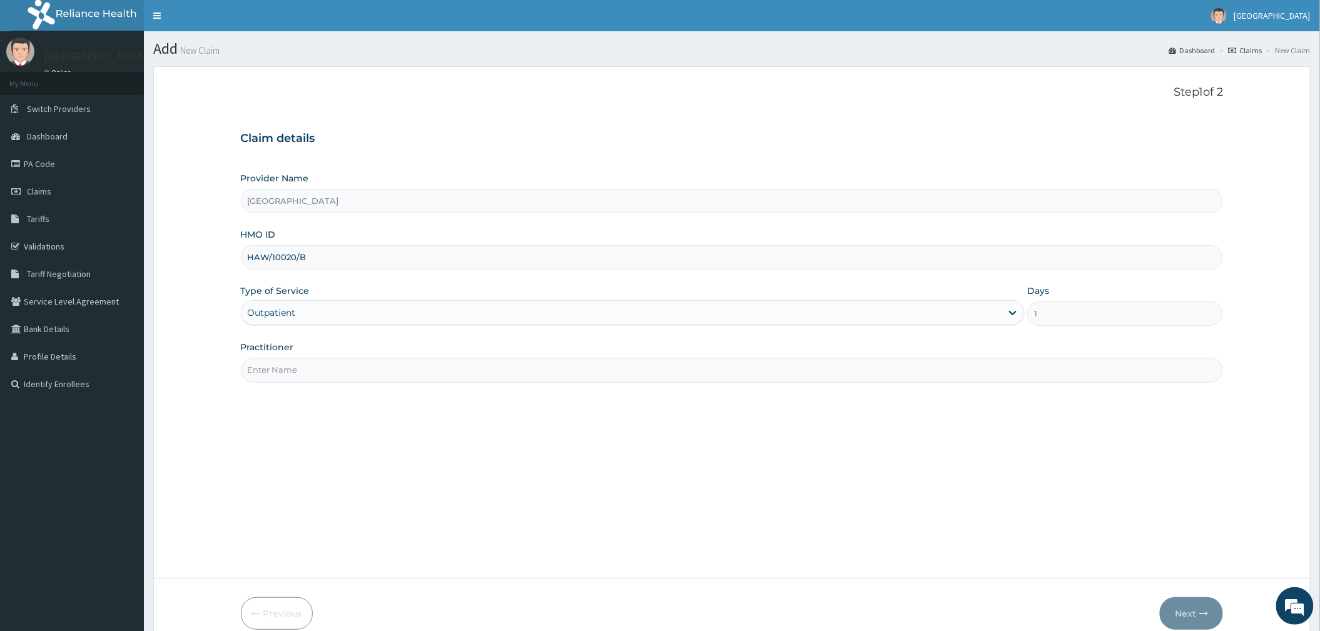
click at [295, 373] on input "Practitioner" at bounding box center [732, 370] width 983 height 24
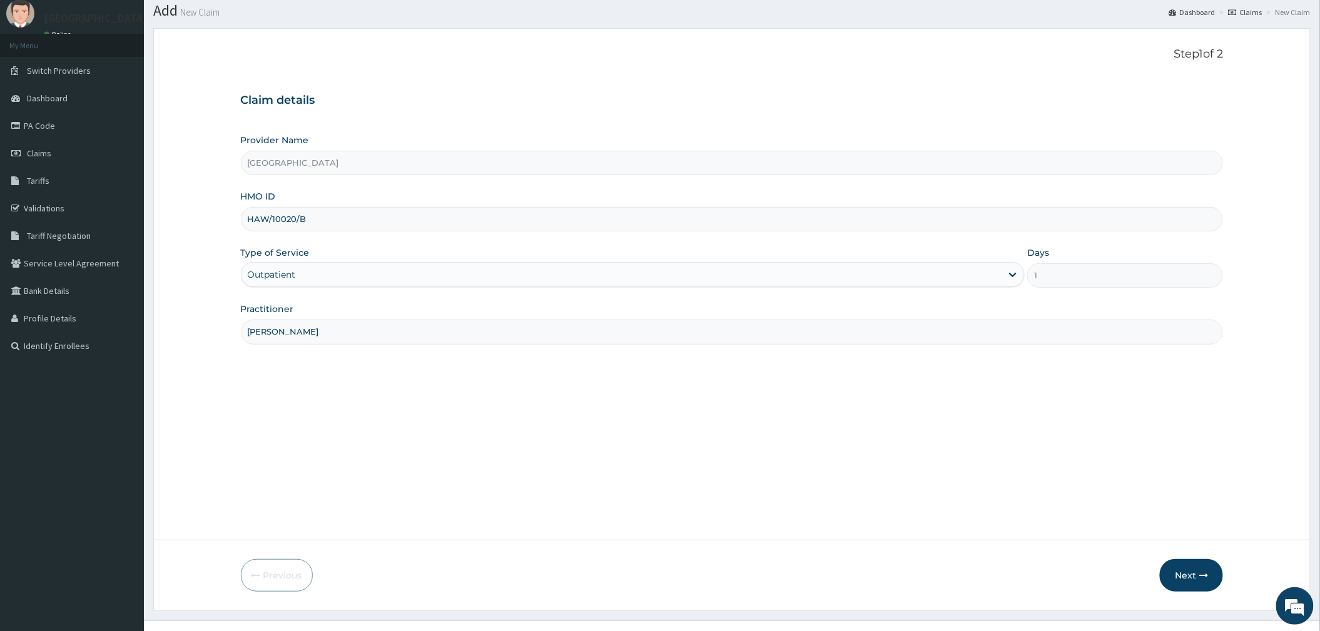
scroll to position [60, 0]
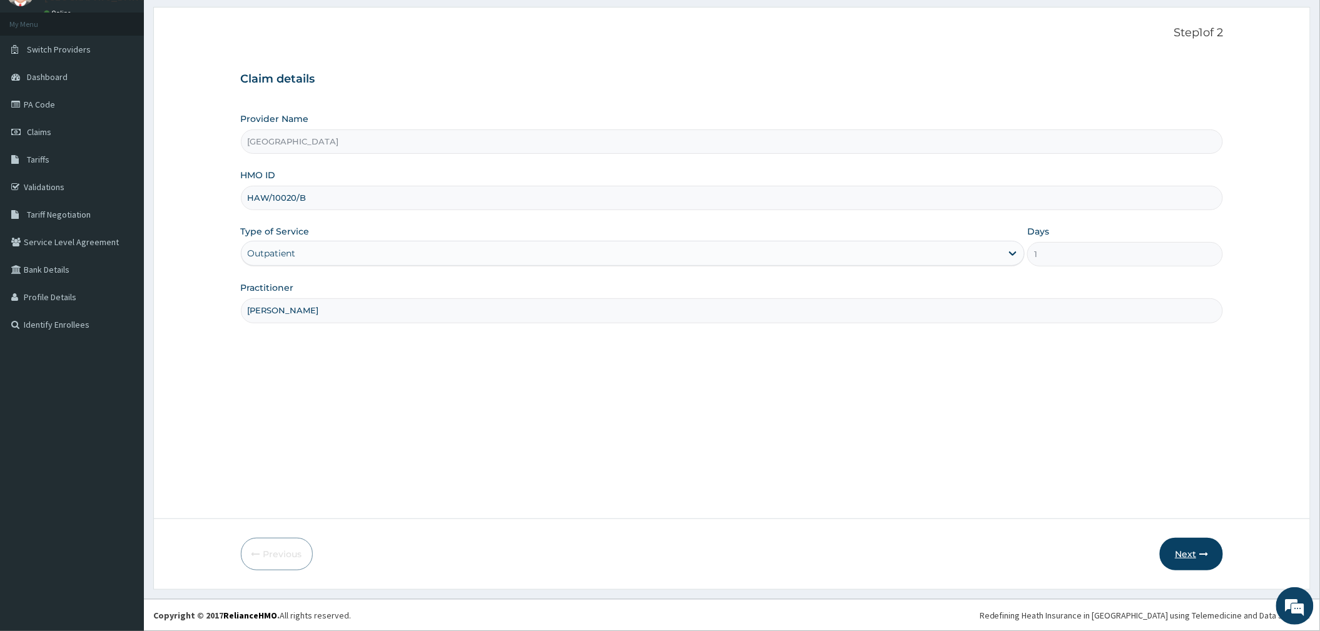
type input "[PERSON_NAME]"
click at [1191, 558] on button "Next" at bounding box center [1191, 554] width 63 height 33
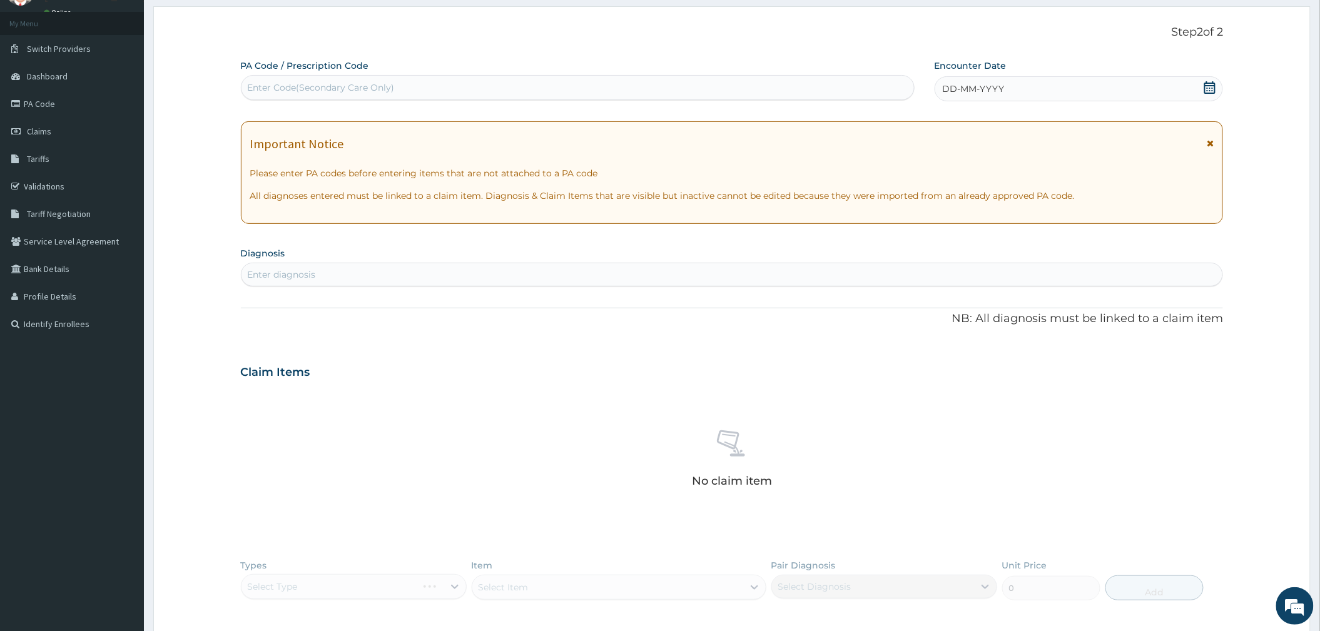
click at [1203, 86] on icon at bounding box center [1209, 87] width 13 height 13
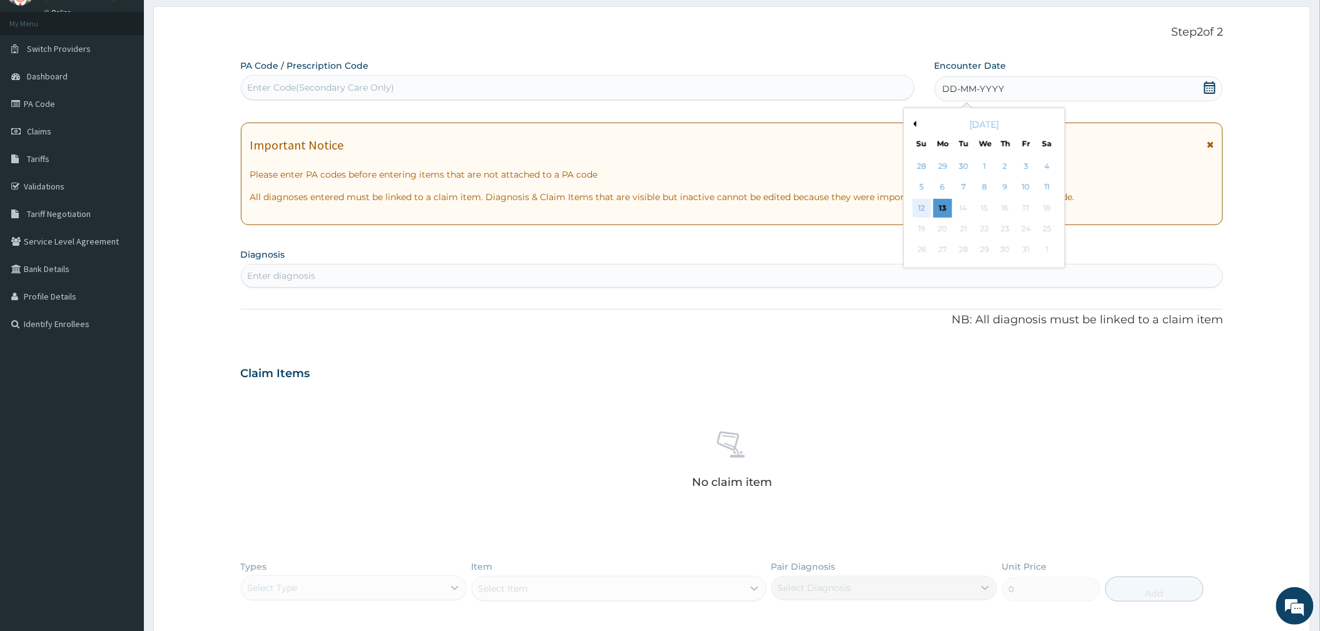
click at [922, 208] on div "12" at bounding box center [921, 208] width 19 height 19
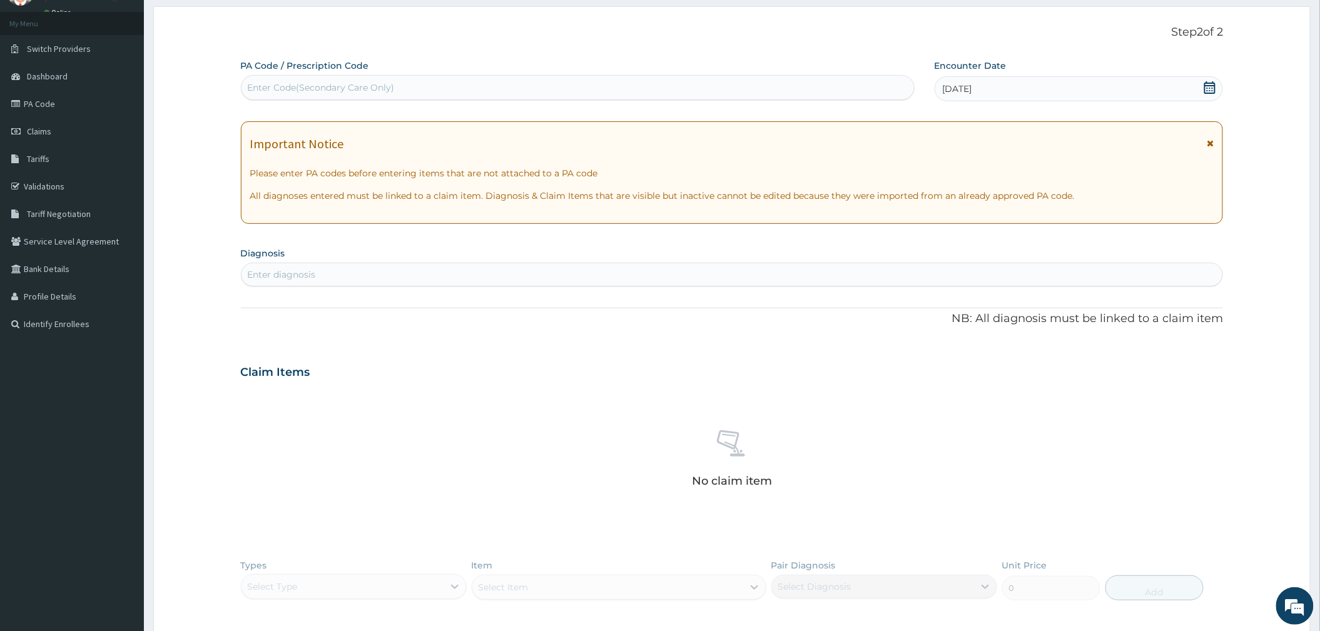
click at [309, 279] on div "Enter diagnosis" at bounding box center [282, 274] width 68 height 13
type input "P"
type input "[MEDICAL_DATA]"
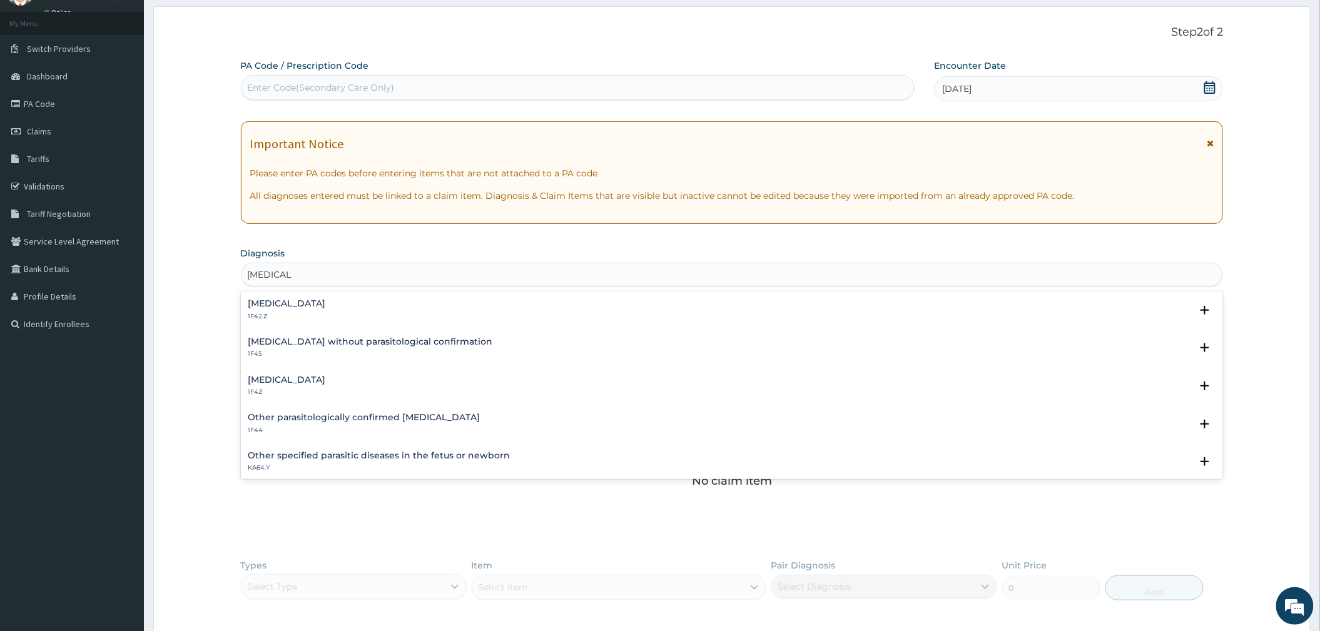
click at [326, 313] on p "1F42.Z" at bounding box center [287, 316] width 78 height 9
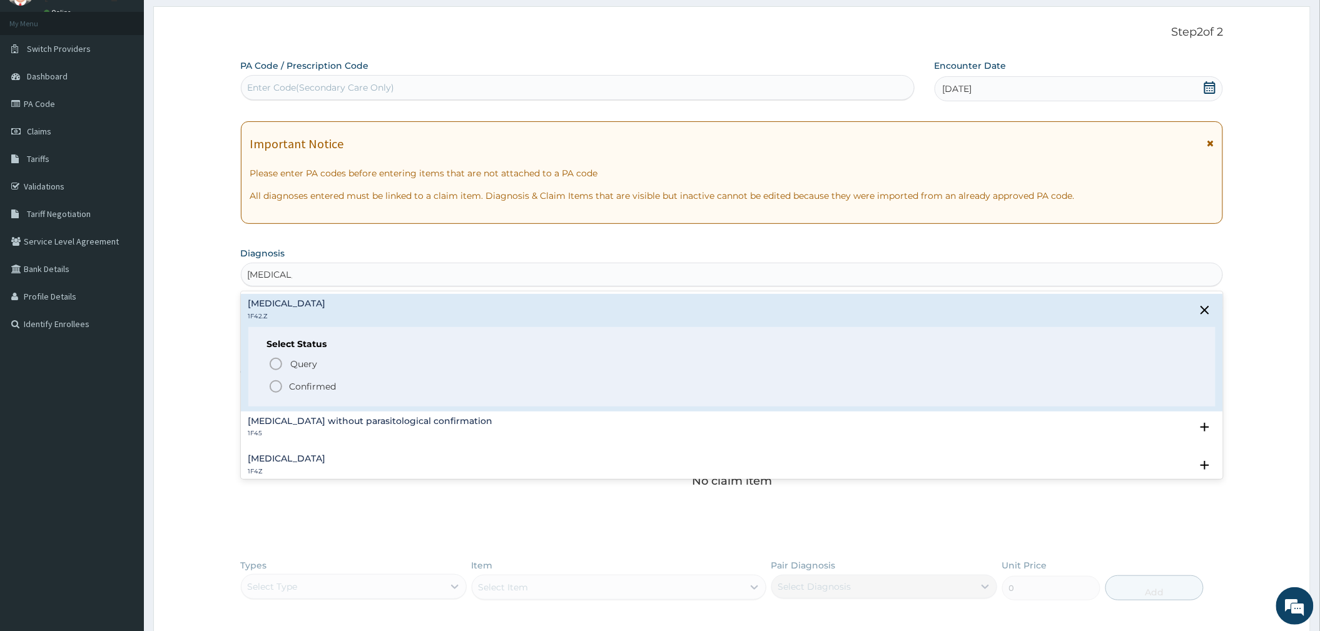
click at [306, 393] on span "Confirmed" at bounding box center [732, 386] width 929 height 15
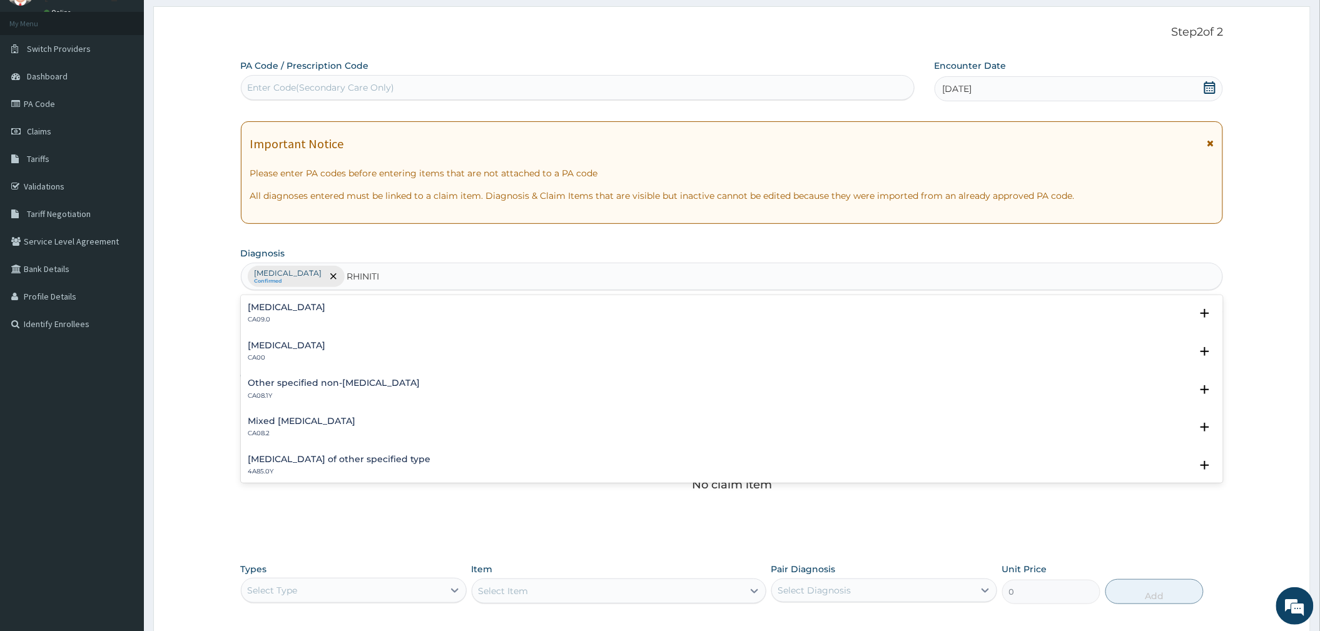
type input "[MEDICAL_DATA]"
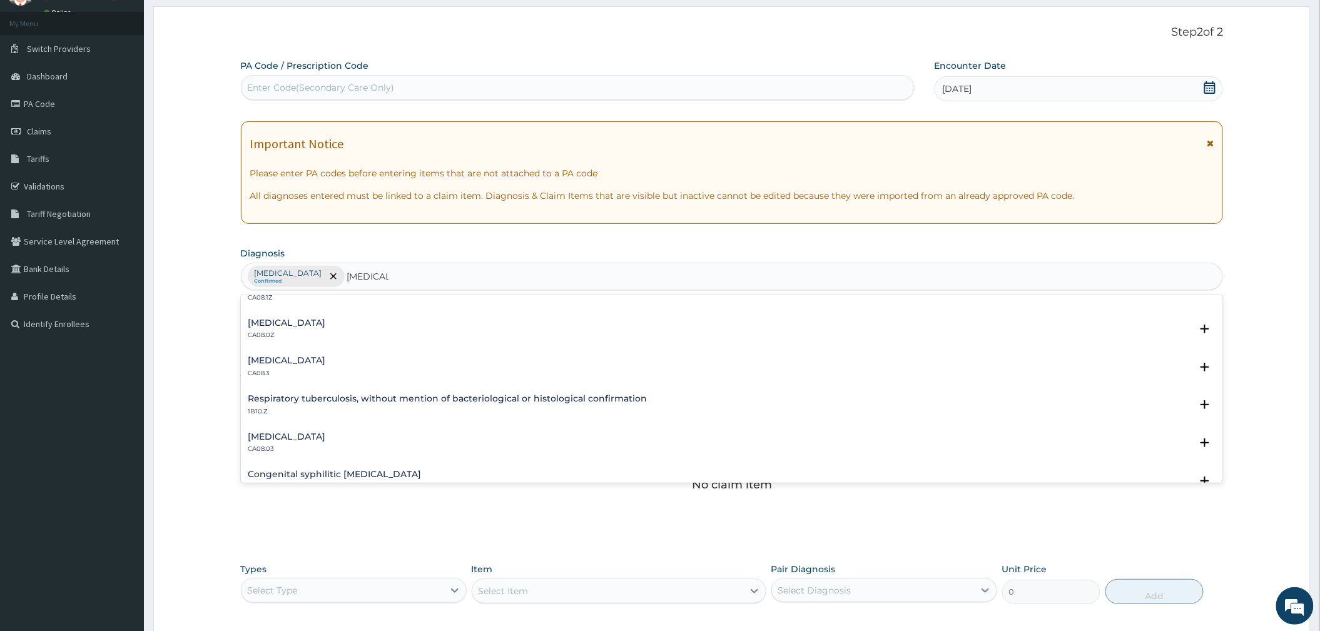
scroll to position [333, 0]
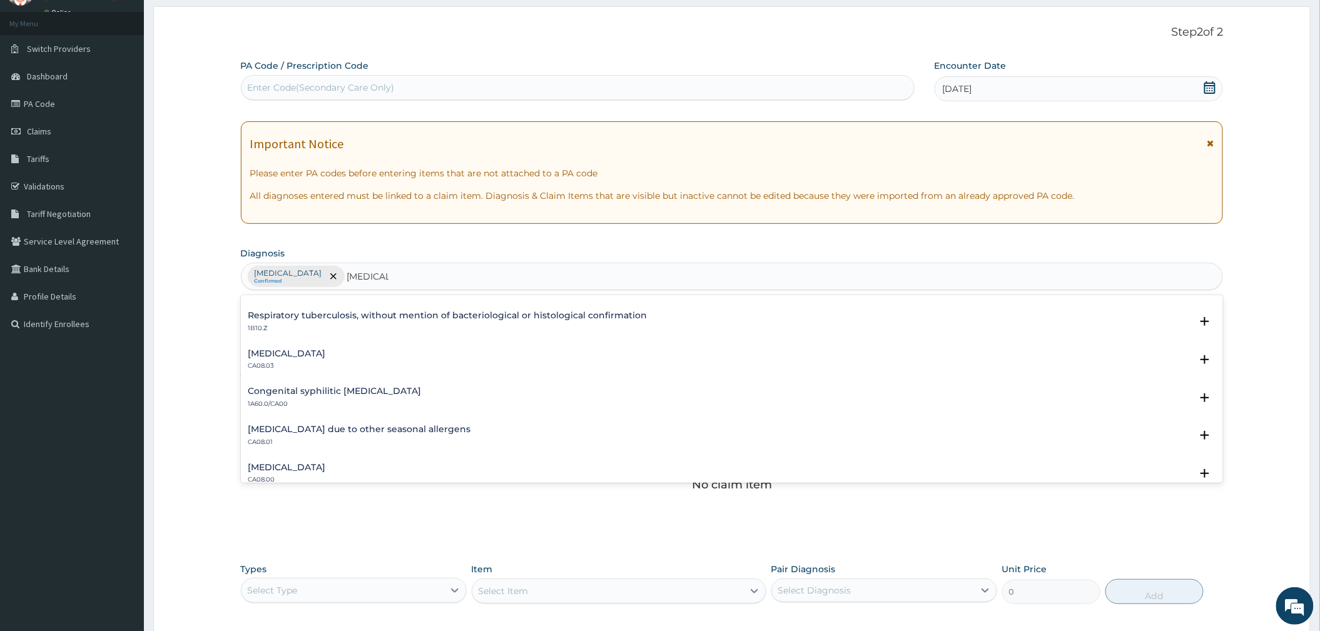
click at [290, 358] on h4 "[MEDICAL_DATA]" at bounding box center [287, 353] width 78 height 9
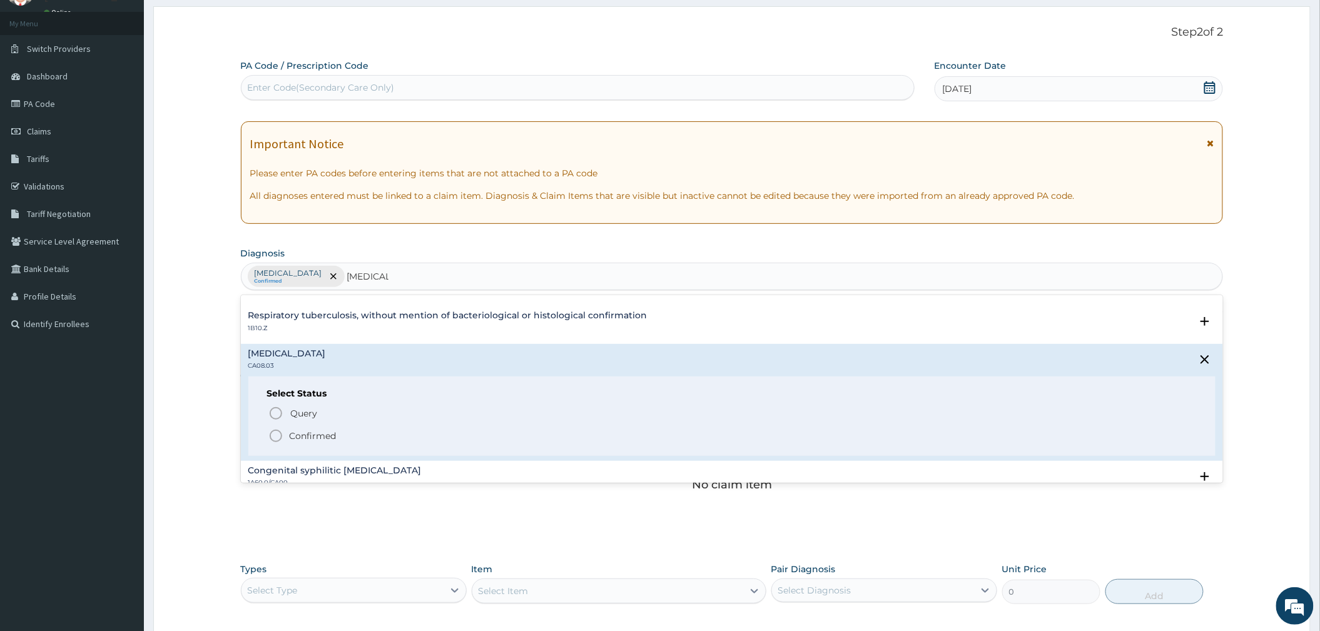
click at [301, 443] on span "Confirmed" at bounding box center [732, 435] width 929 height 15
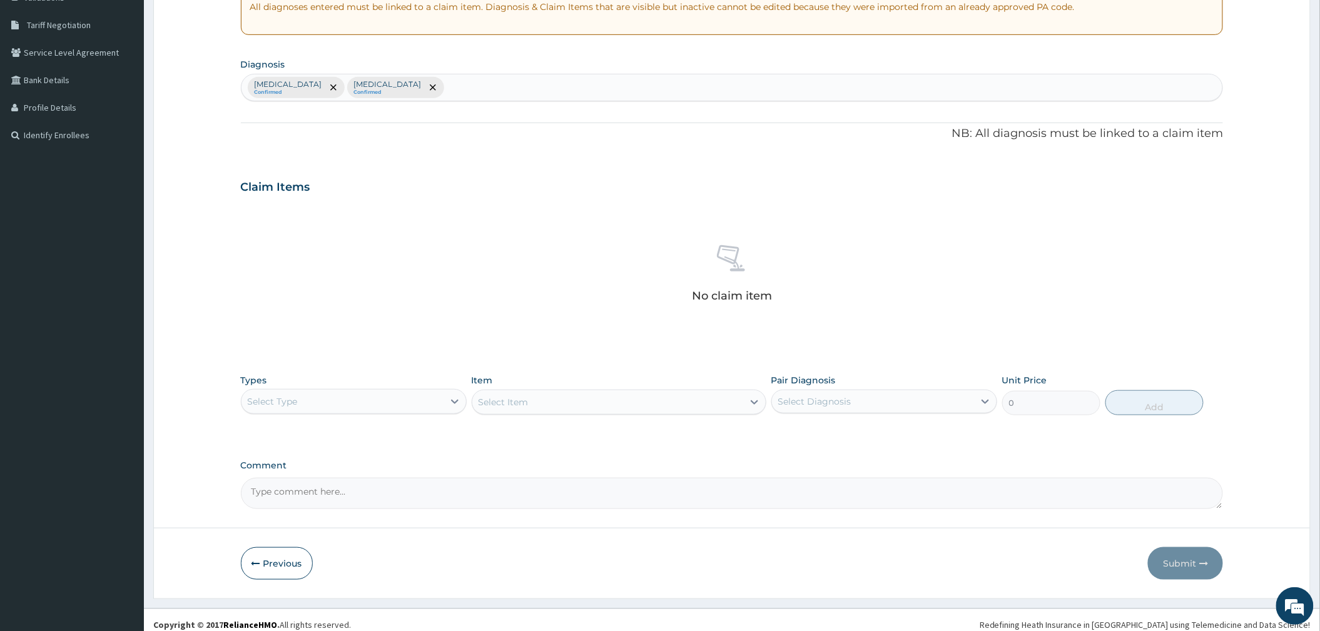
scroll to position [260, 0]
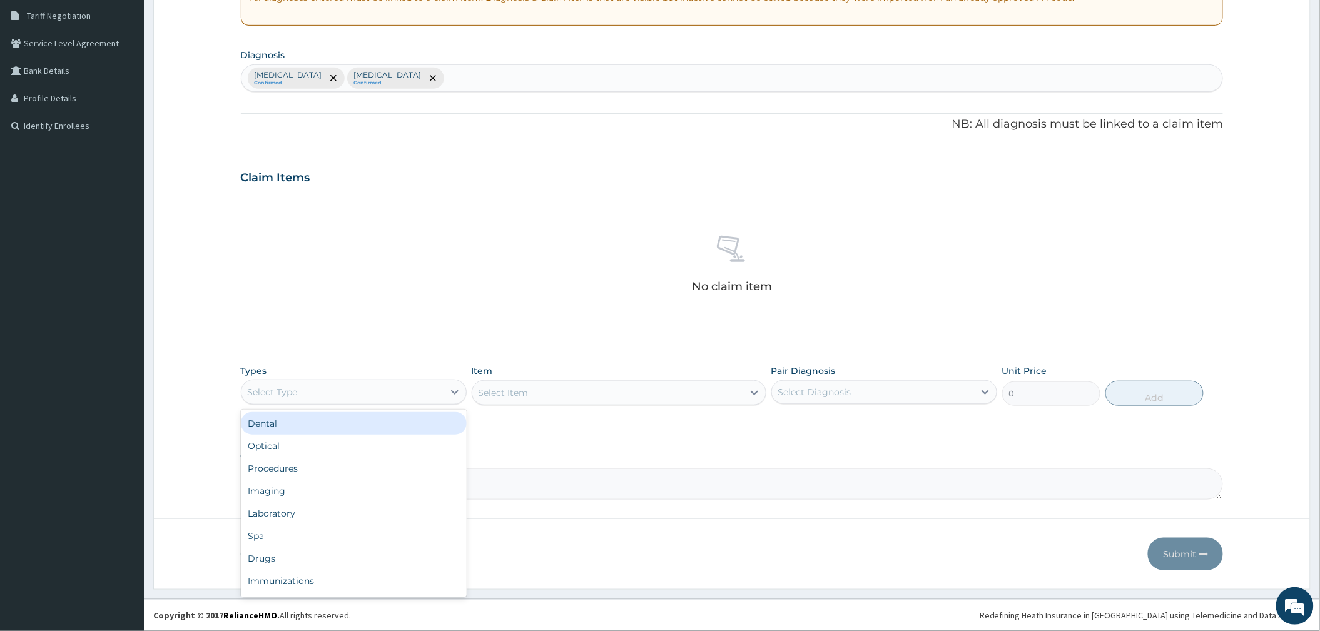
click at [405, 402] on div "Select Type" at bounding box center [354, 392] width 226 height 25
click at [331, 466] on div "Procedures" at bounding box center [354, 468] width 226 height 23
click at [871, 399] on div "Select Diagnosis" at bounding box center [873, 392] width 202 height 20
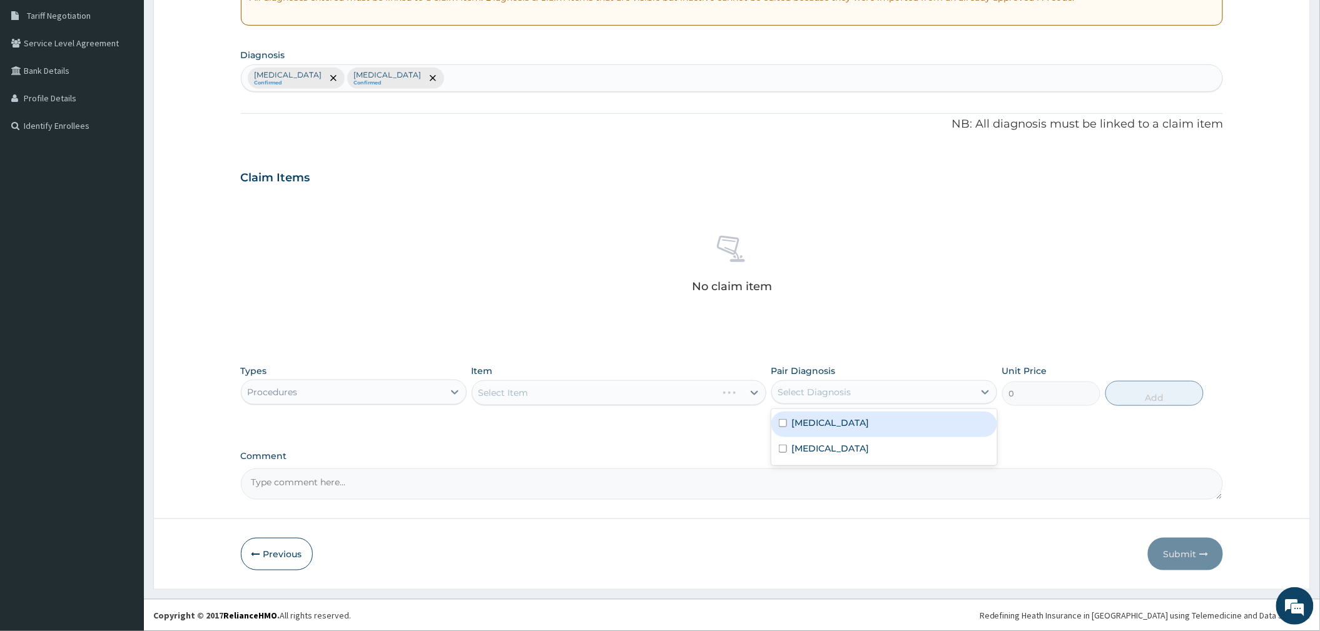
click at [844, 429] on label "[MEDICAL_DATA]" at bounding box center [831, 423] width 78 height 13
checkbox input "true"
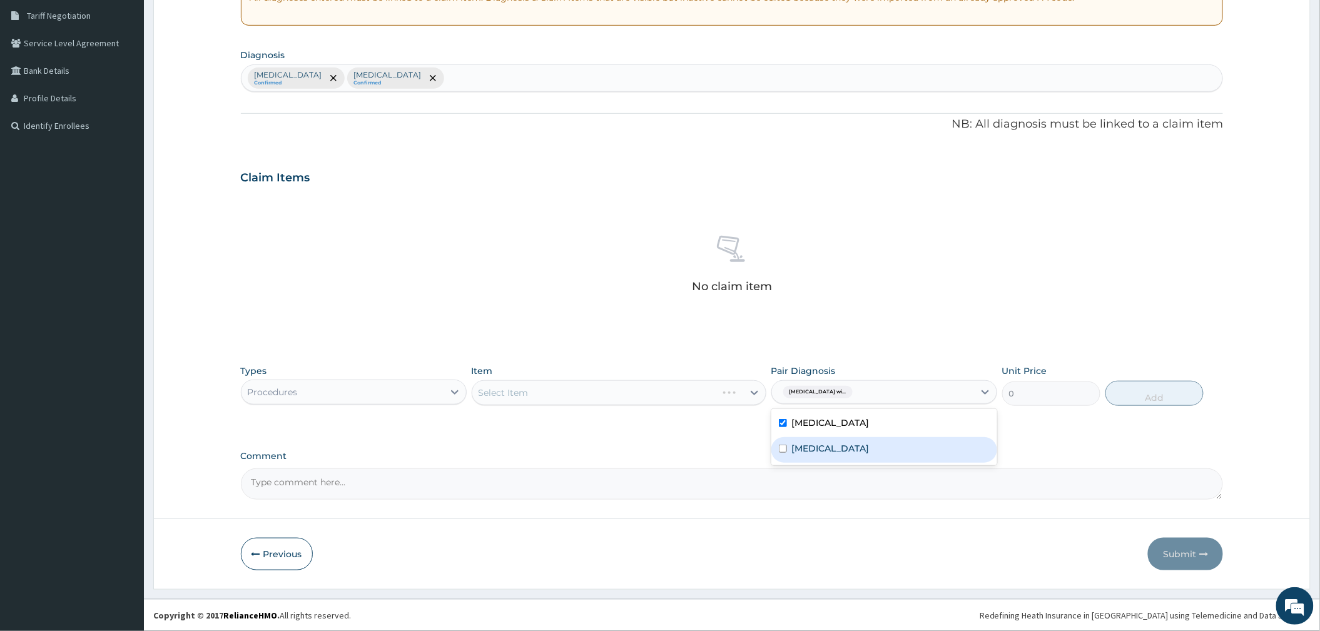
click at [836, 454] on label "[MEDICAL_DATA]" at bounding box center [831, 448] width 78 height 13
checkbox input "true"
click at [634, 398] on div "Select Item" at bounding box center [619, 392] width 295 height 25
click at [633, 393] on div "Select Item" at bounding box center [619, 392] width 295 height 25
click at [633, 393] on div "Select Item" at bounding box center [607, 393] width 271 height 20
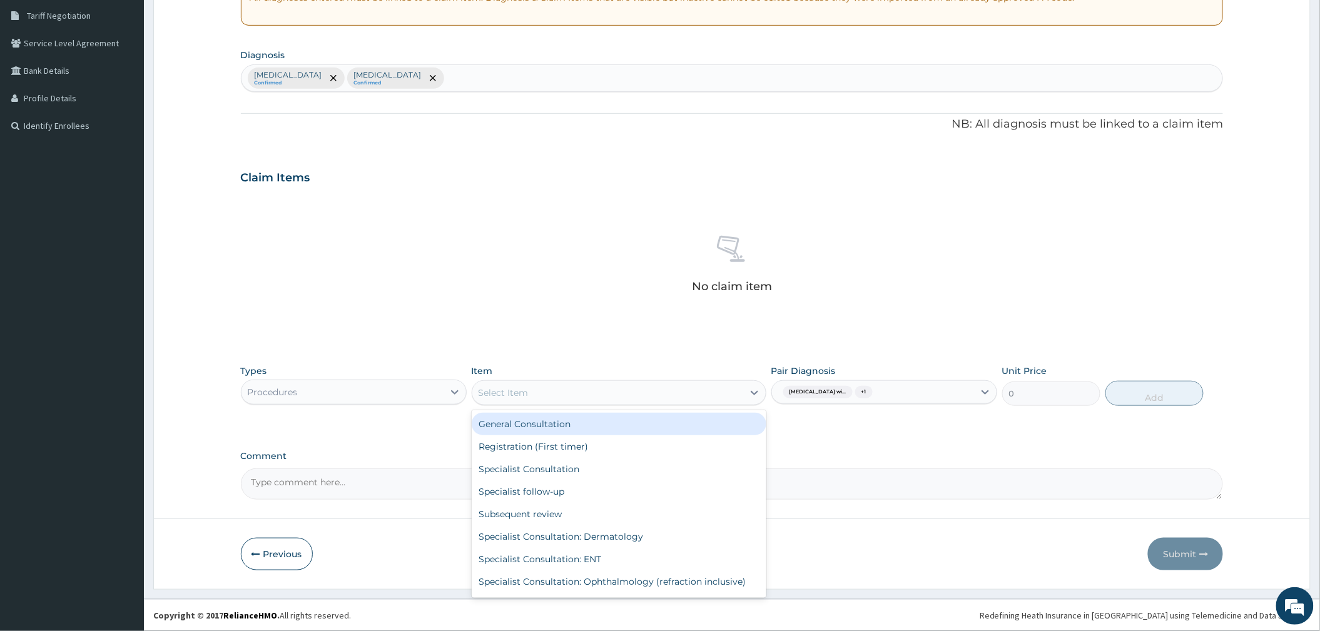
click at [584, 426] on div "General Consultation" at bounding box center [619, 424] width 295 height 23
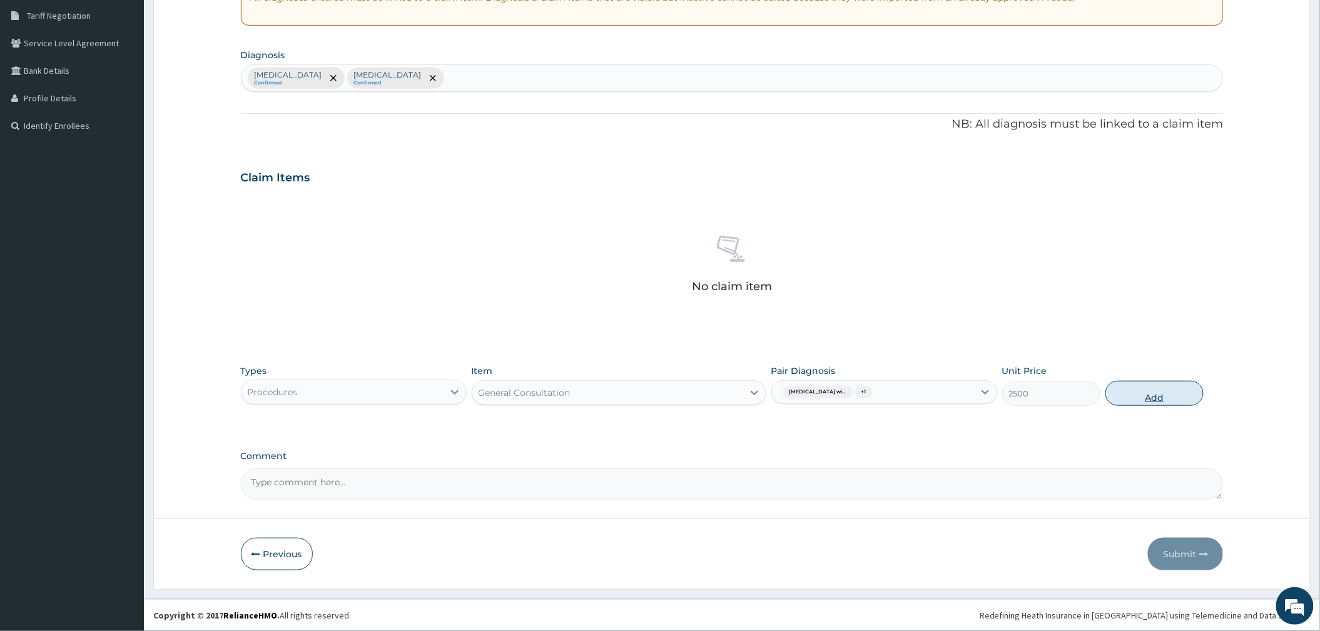
click at [1126, 391] on button "Add" at bounding box center [1154, 393] width 98 height 25
type input "0"
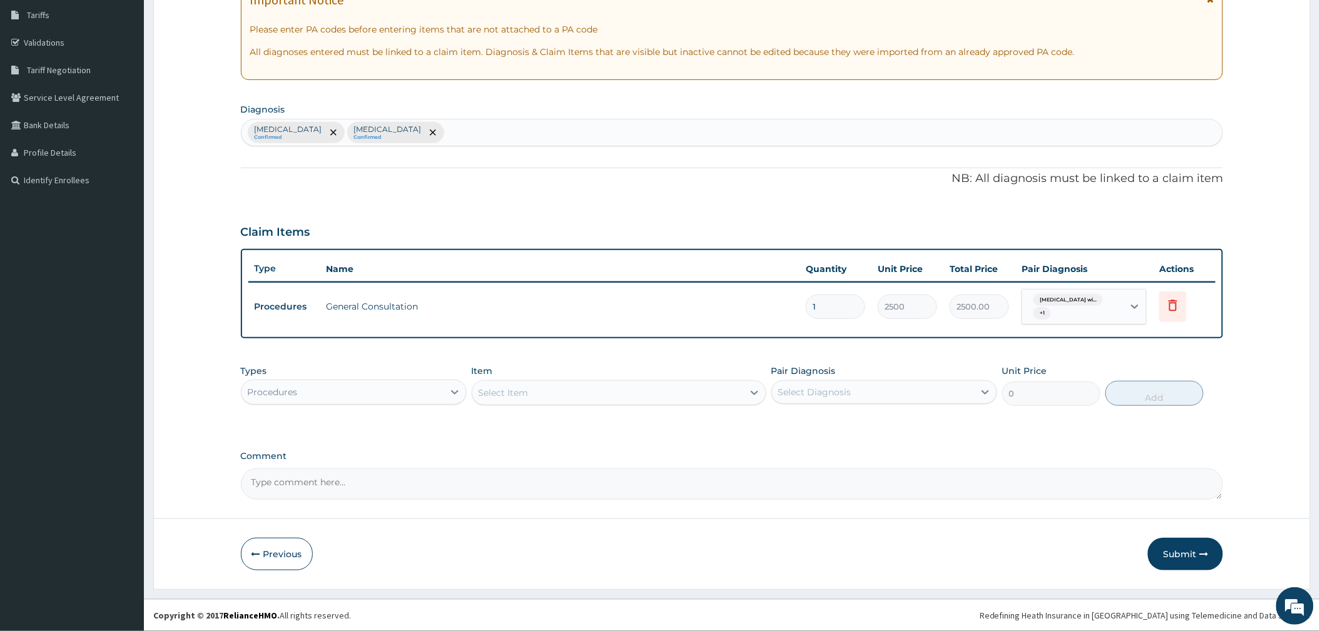
scroll to position [205, 0]
click at [340, 393] on div "Procedures" at bounding box center [342, 392] width 202 height 20
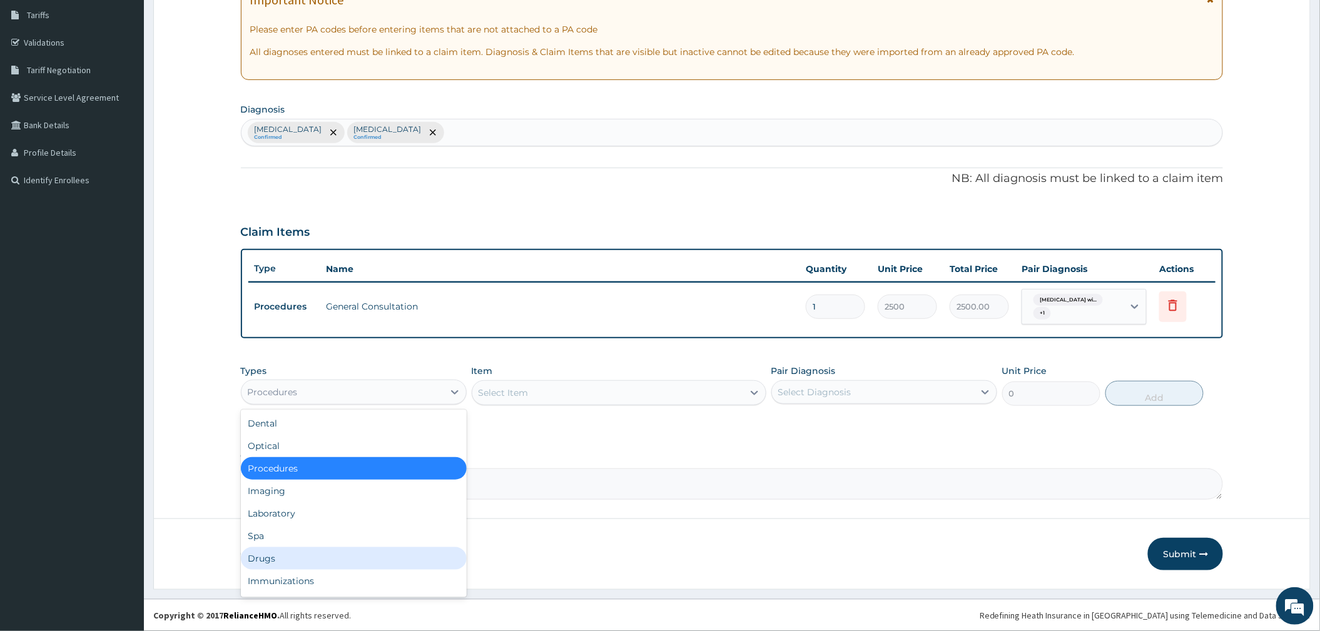
drag, startPoint x: 285, startPoint y: 549, endPoint x: 649, endPoint y: 475, distance: 371.3
click at [284, 549] on div "Drugs" at bounding box center [354, 558] width 226 height 23
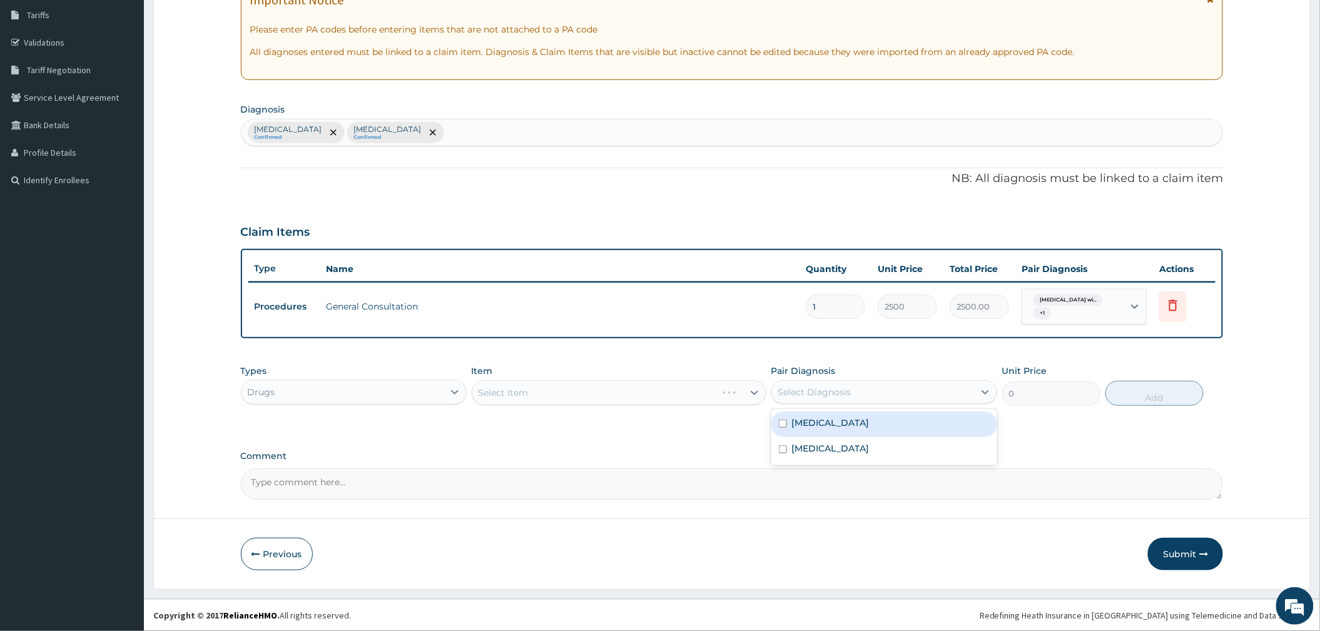
click at [841, 400] on div "Select Diagnosis" at bounding box center [873, 392] width 202 height 20
click at [819, 437] on div "Plasmodium malariae malaria without complication" at bounding box center [884, 425] width 226 height 26
checkbox input "true"
click at [666, 390] on div "Select Item" at bounding box center [619, 392] width 295 height 25
click at [666, 389] on div "Select Item" at bounding box center [619, 392] width 295 height 25
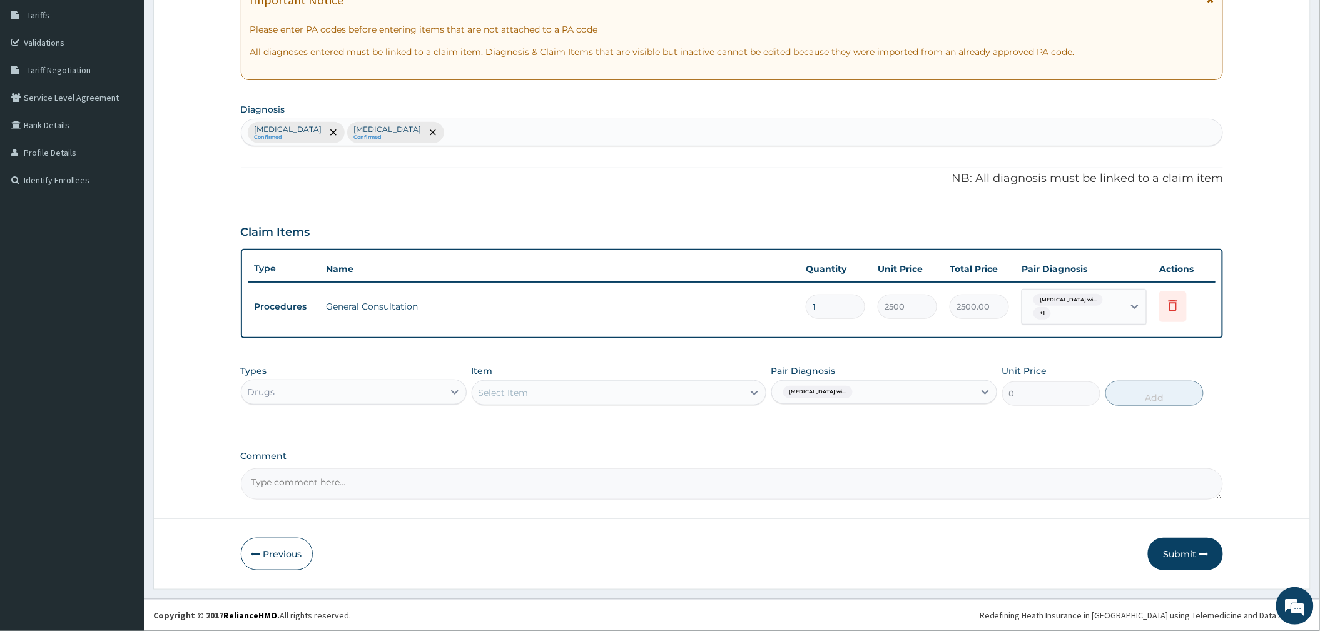
click at [666, 389] on div "Select Item" at bounding box center [607, 393] width 271 height 20
type input "COAR"
click at [635, 427] on div "Coartem tabs" at bounding box center [619, 424] width 295 height 23
click at [1119, 385] on button "Add" at bounding box center [1154, 393] width 98 height 25
type input "0"
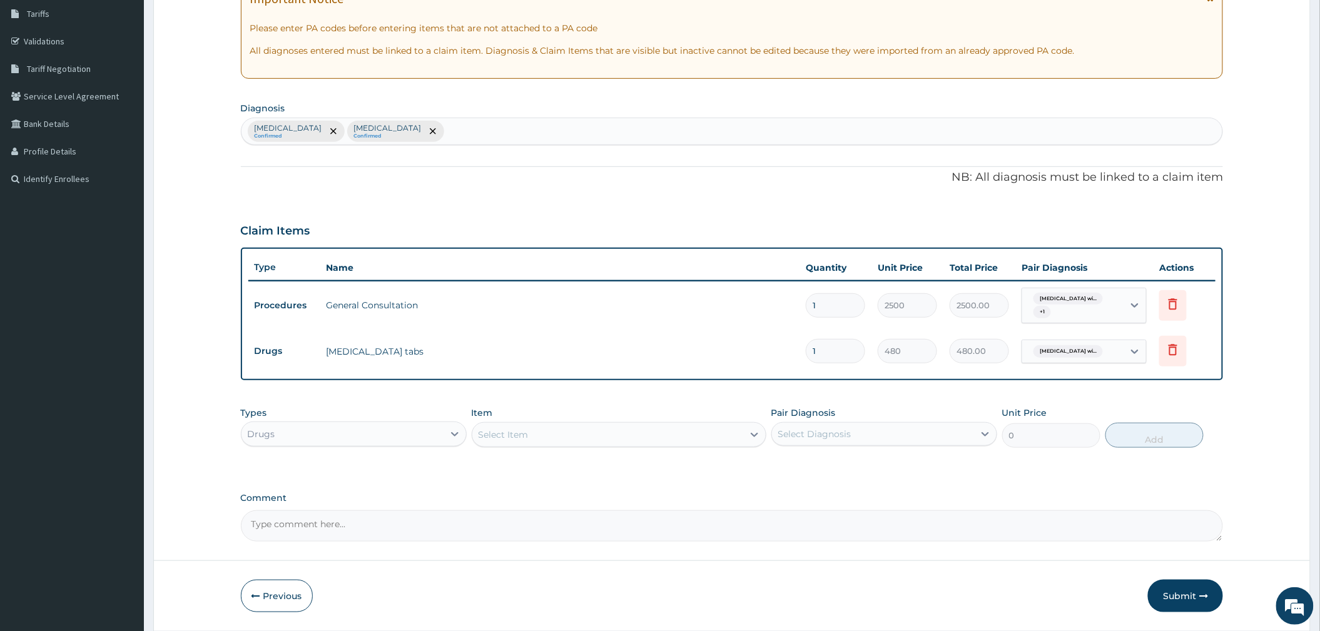
click at [520, 431] on div "Select Item" at bounding box center [503, 434] width 50 height 13
type input "PIRITON"
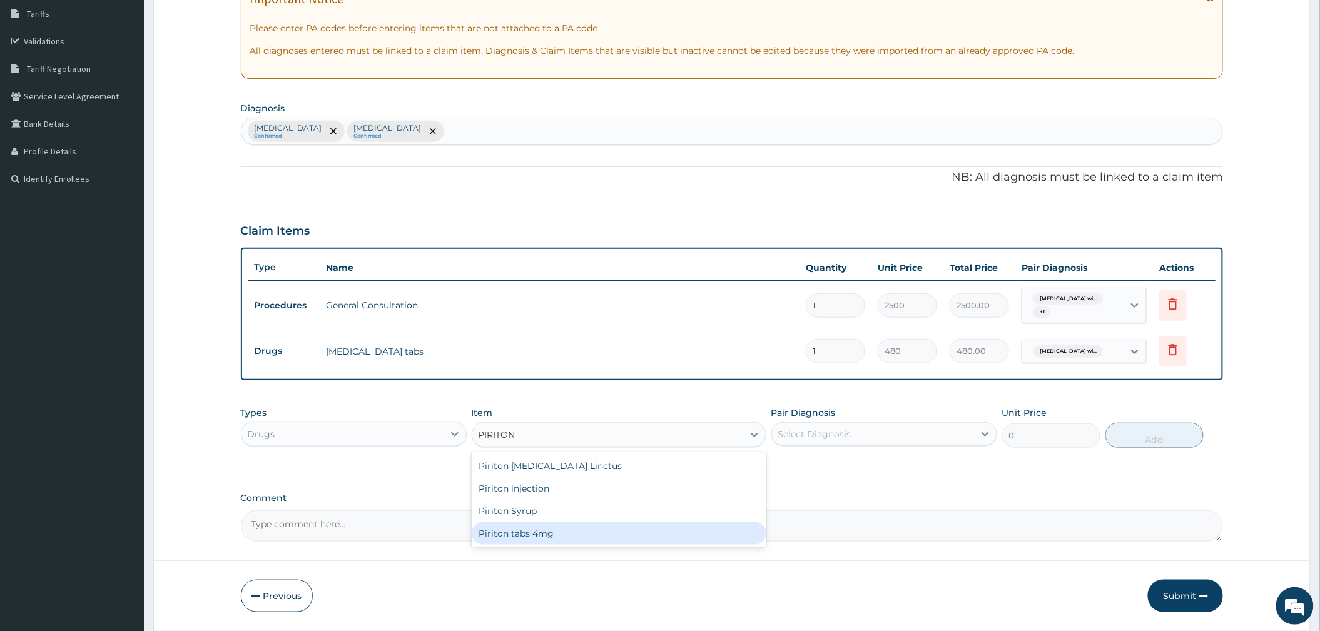
click at [550, 539] on div "Piriton tabs 4mg" at bounding box center [619, 533] width 295 height 23
type input "22.75"
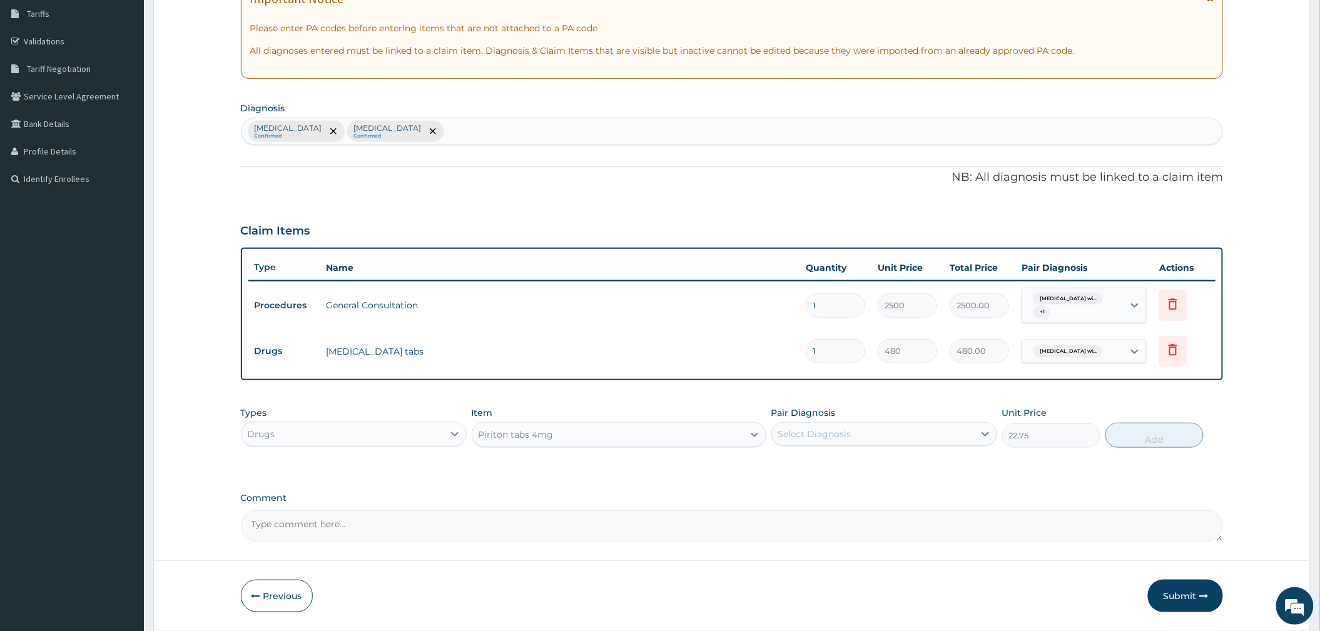
click at [809, 433] on div "Select Diagnosis" at bounding box center [814, 434] width 73 height 13
click at [801, 497] on label "Other allergic rhinitis" at bounding box center [831, 490] width 78 height 13
checkbox input "true"
click at [1182, 438] on button "Add" at bounding box center [1154, 435] width 98 height 25
type input "0"
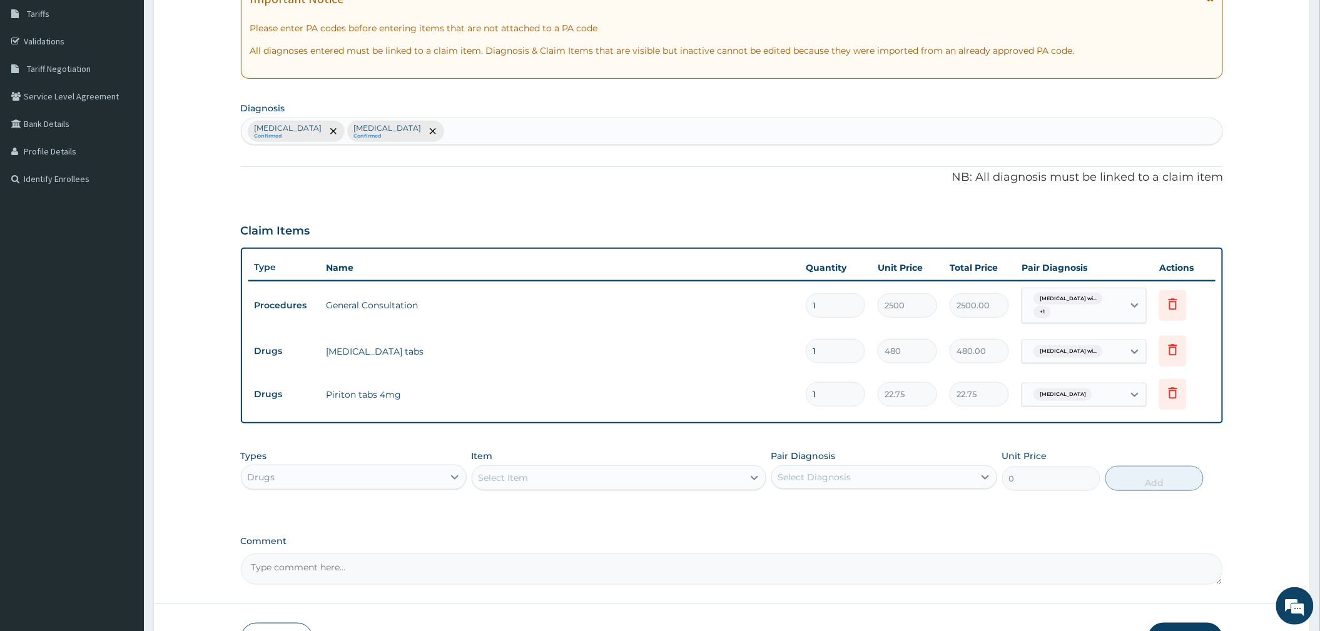
click at [515, 491] on div "Item Select Item" at bounding box center [619, 470] width 295 height 41
click at [532, 481] on div "Select Item" at bounding box center [607, 478] width 271 height 20
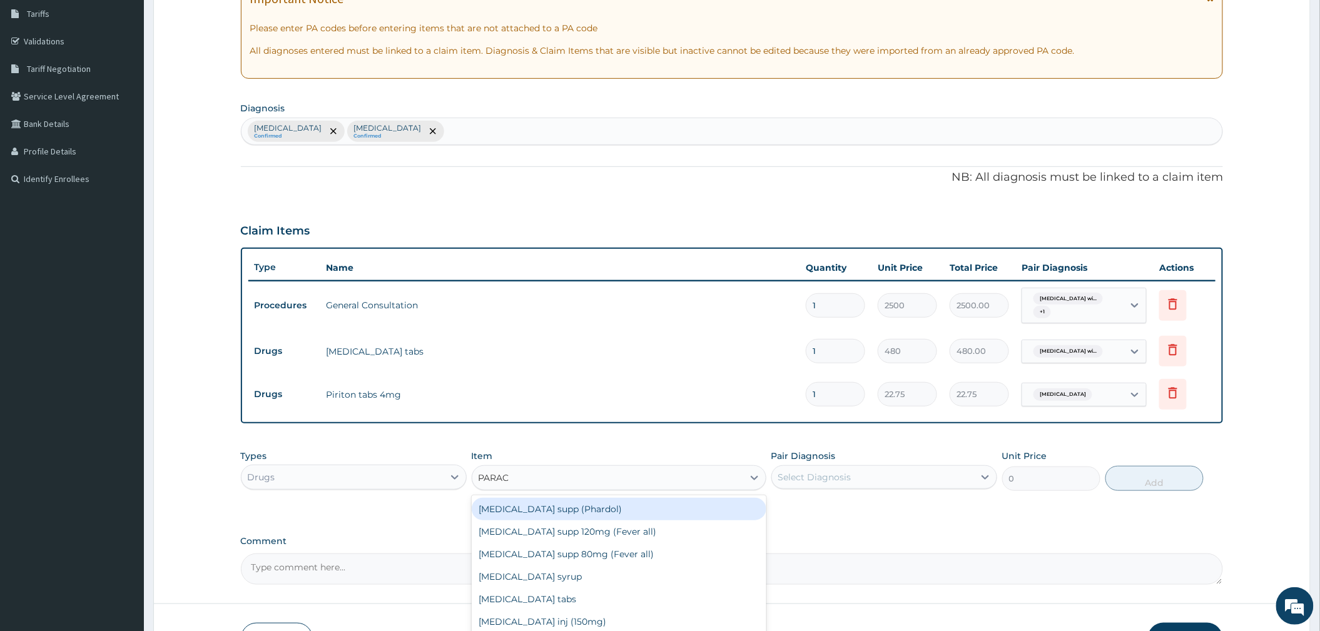
type input "PARACE"
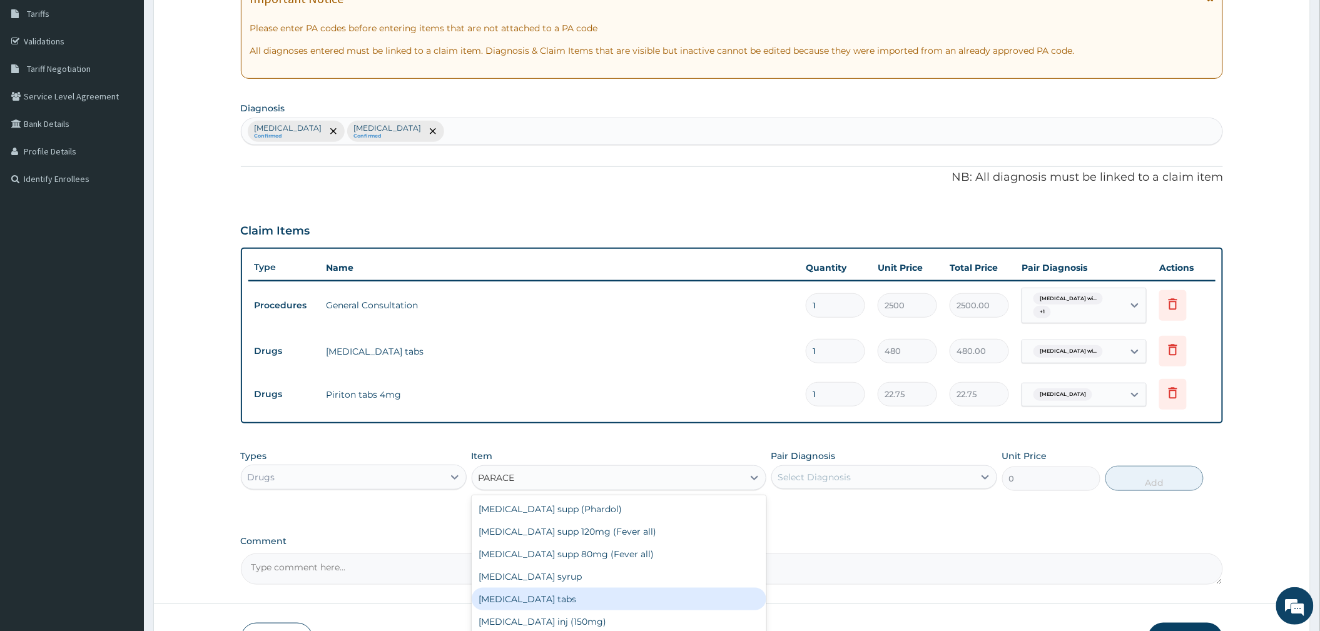
click at [521, 596] on div "Paracetamol tabs" at bounding box center [619, 599] width 295 height 23
type input "20"
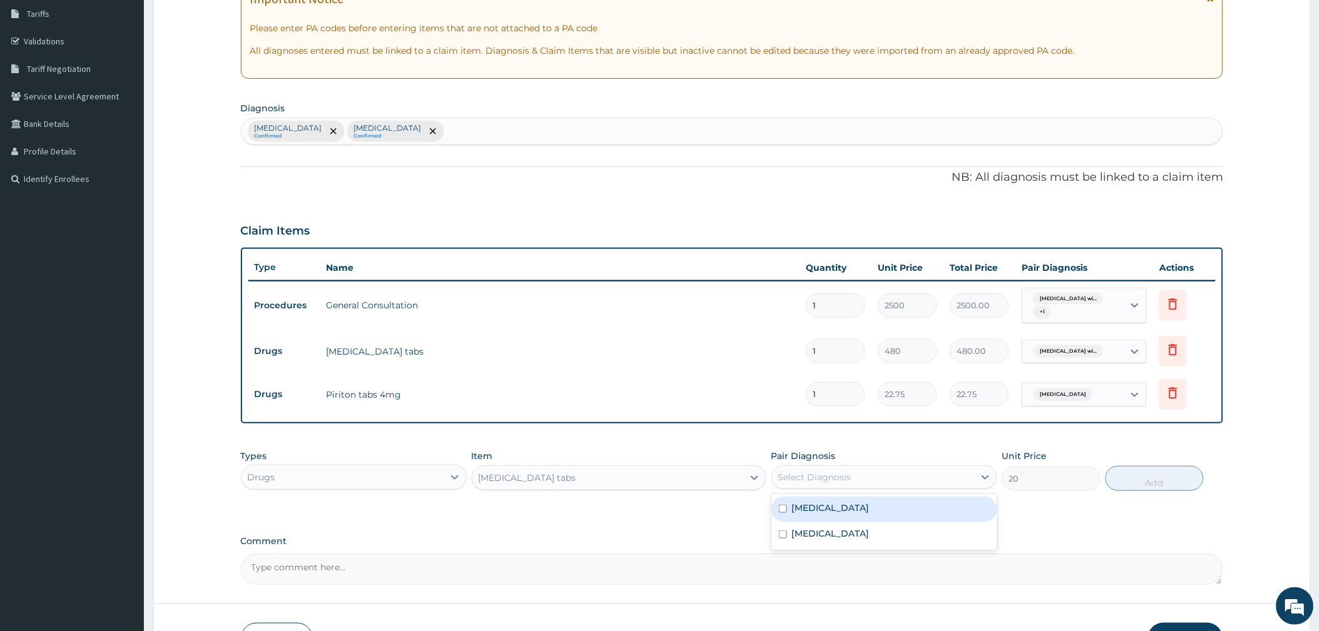
drag, startPoint x: 843, startPoint y: 477, endPoint x: 827, endPoint y: 525, distance: 51.4
click at [842, 477] on div "Select Diagnosis" at bounding box center [814, 477] width 73 height 13
click at [827, 514] on label "Plasmodium malariae malaria without complication" at bounding box center [831, 508] width 78 height 13
checkbox input "true"
click at [1137, 480] on button "Add" at bounding box center [1154, 478] width 98 height 25
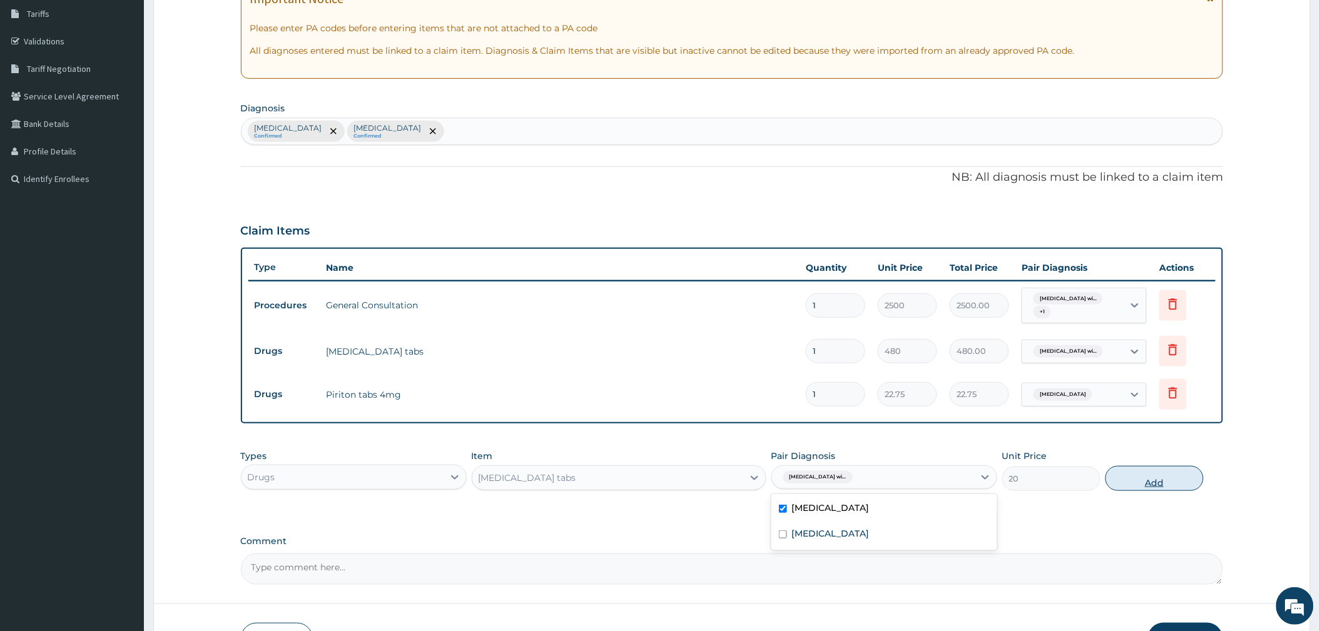
type input "0"
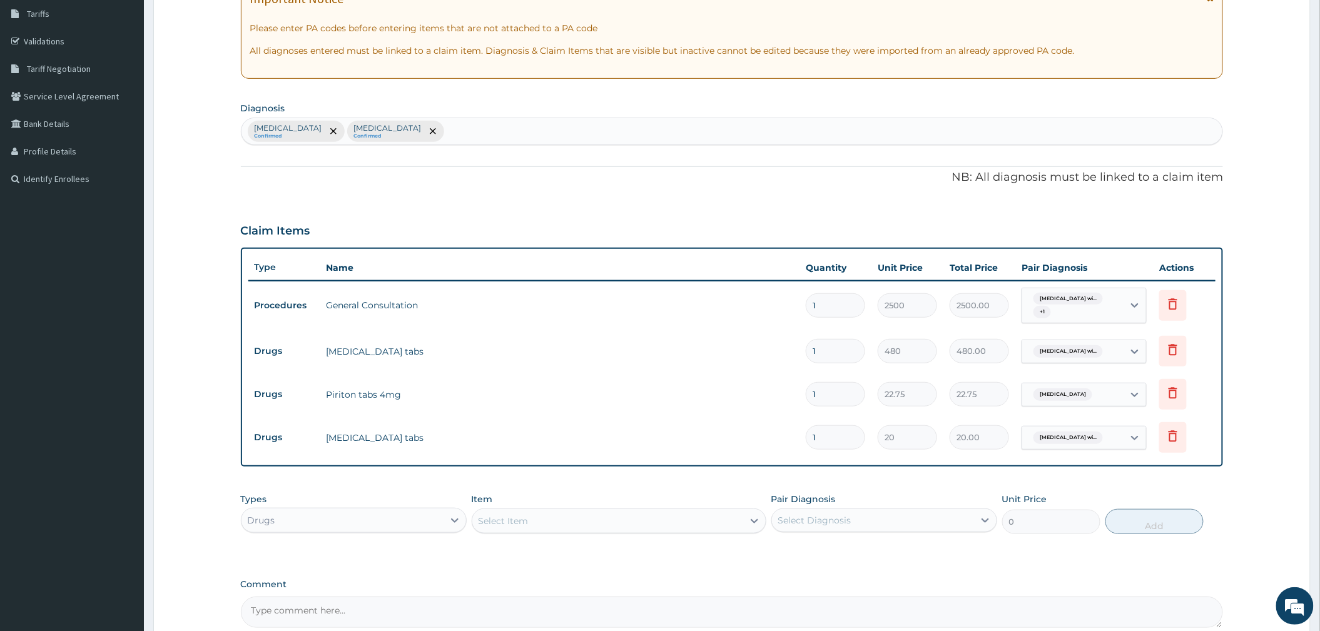
type input "18"
type input "360.00"
type input "18"
drag, startPoint x: 836, startPoint y: 396, endPoint x: 753, endPoint y: 397, distance: 83.2
click at [753, 397] on tr "Drugs Piriton tabs 4mg 1 22.75 22.75 Other allergic rhinitis Delete" at bounding box center [732, 394] width 968 height 43
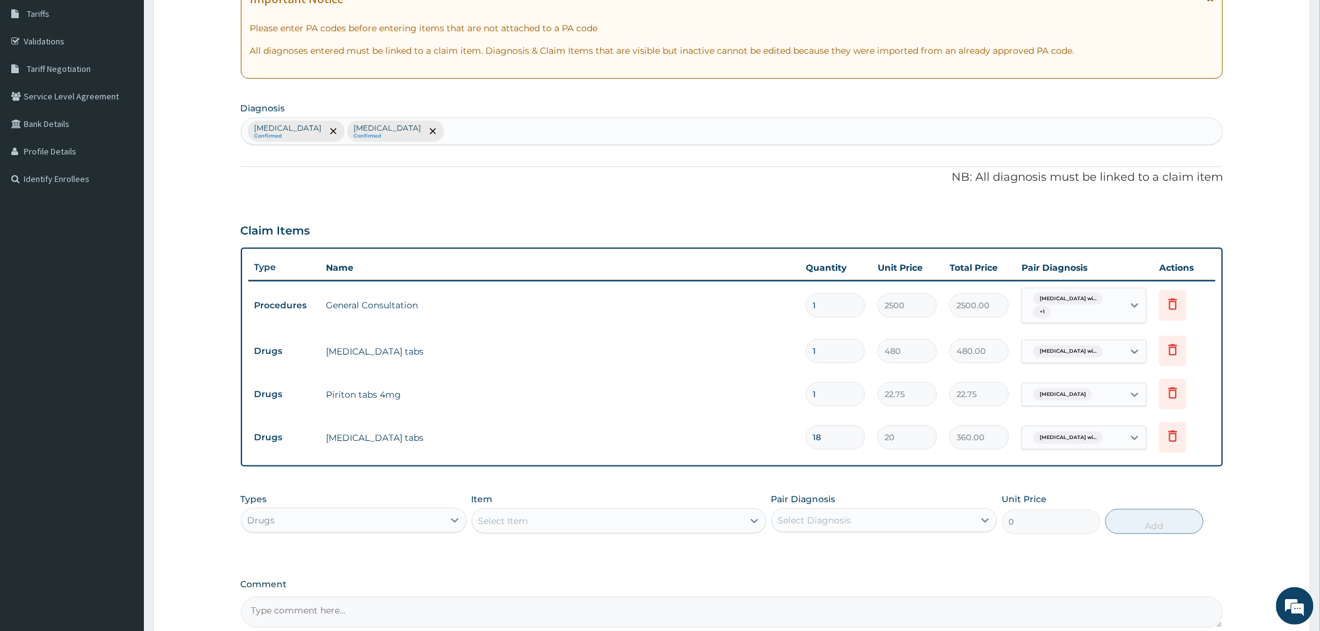
type input "10"
type input "227.50"
type input "10"
drag, startPoint x: 839, startPoint y: 357, endPoint x: 749, endPoint y: 354, distance: 90.7
click at [749, 354] on tr "Drugs Coartem tabs 1 480 480.00 Plasmodium malariae malaria wi... Delete" at bounding box center [732, 351] width 968 height 43
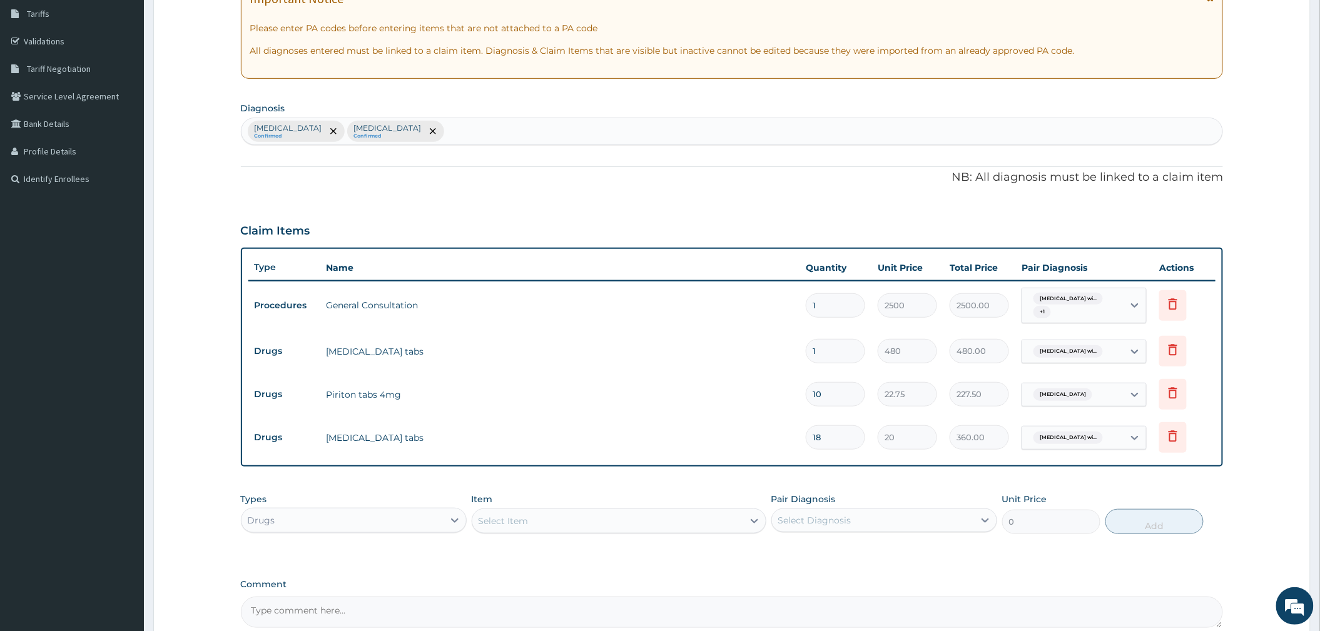
type input "6"
type input "2880.00"
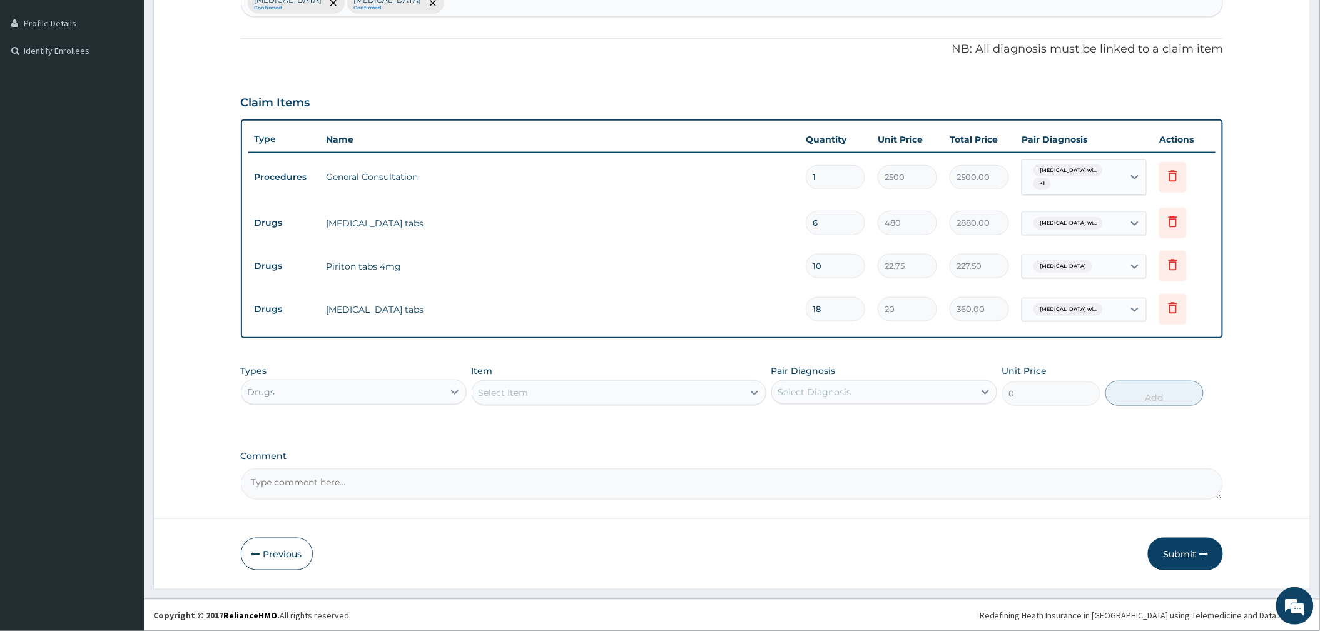
scroll to position [335, 0]
type input "6"
click at [1158, 538] on div "Submit" at bounding box center [1185, 554] width 75 height 33
click at [1165, 557] on button "Submit" at bounding box center [1185, 554] width 75 height 33
